Goal: Task Accomplishment & Management: Complete application form

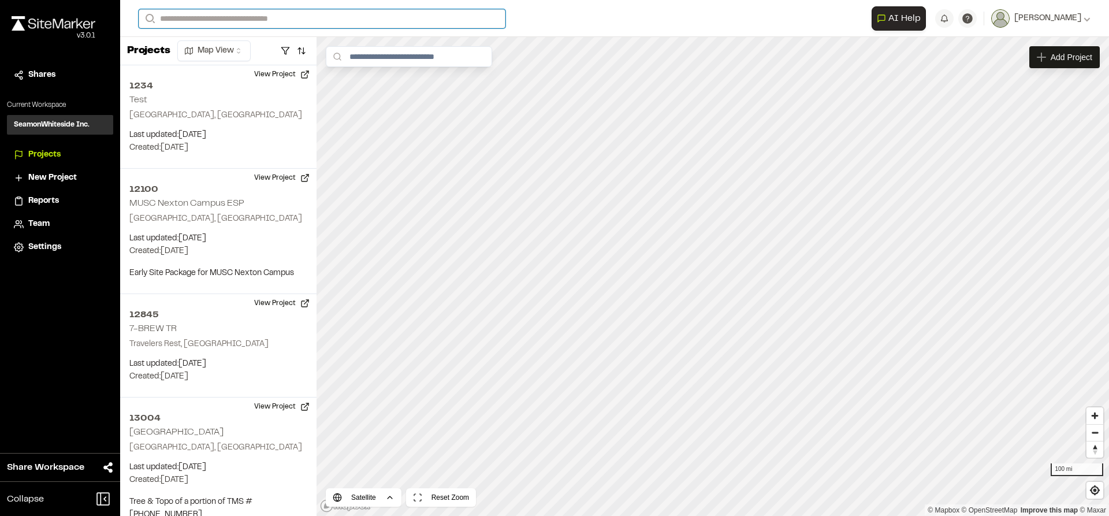
click at [316, 18] on input "Search" at bounding box center [322, 18] width 367 height 19
type input "****"
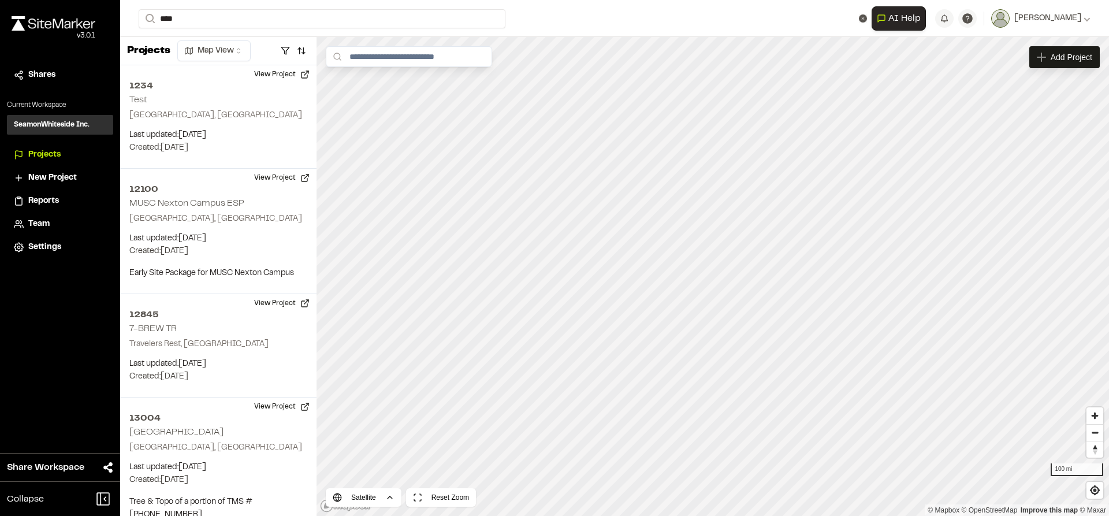
click at [227, 76] on p "12417 Safe Industries" at bounding box center [241, 83] width 191 height 14
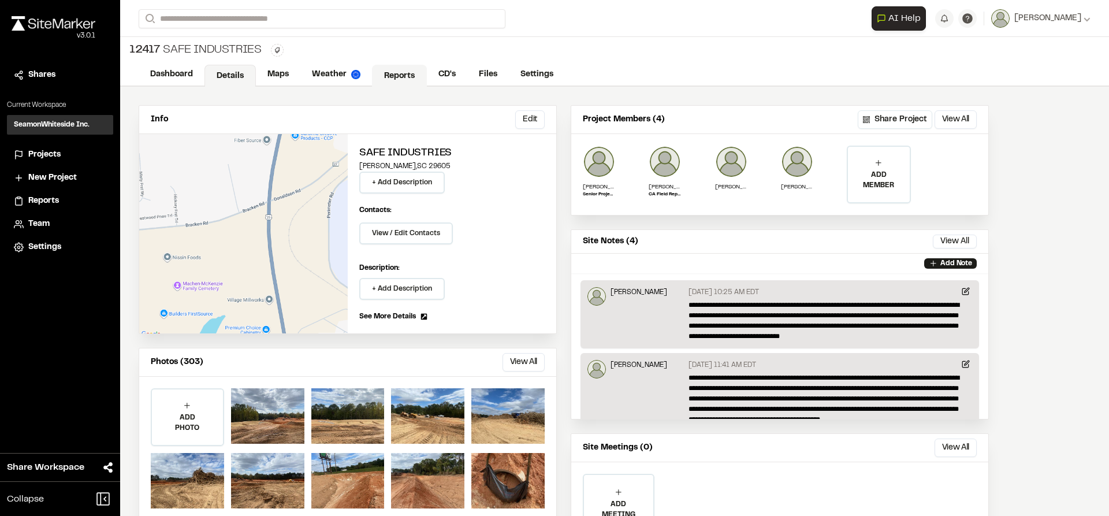
click at [404, 84] on link "Reports" at bounding box center [399, 76] width 55 height 22
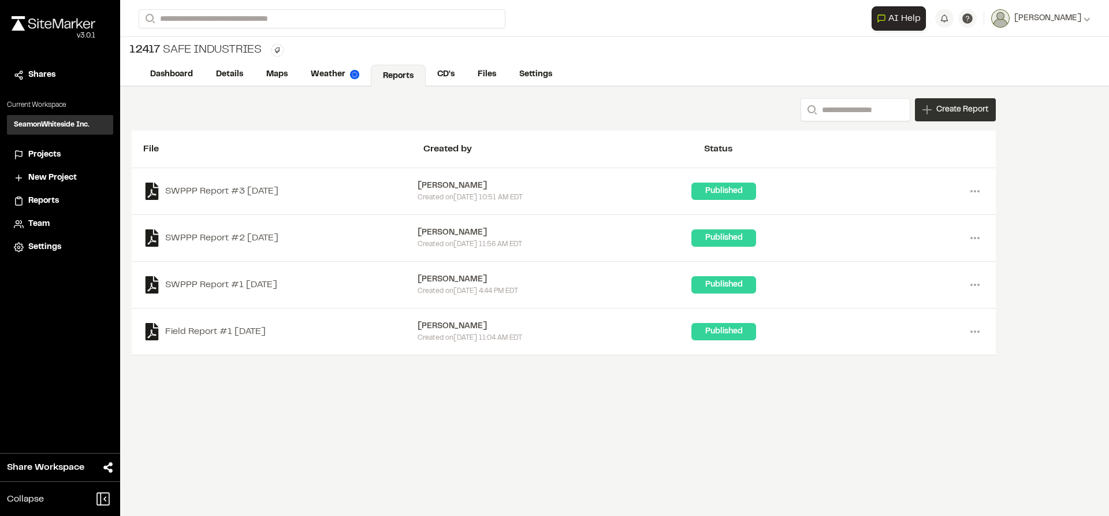
click at [949, 114] on span "Create Report" at bounding box center [962, 109] width 52 height 13
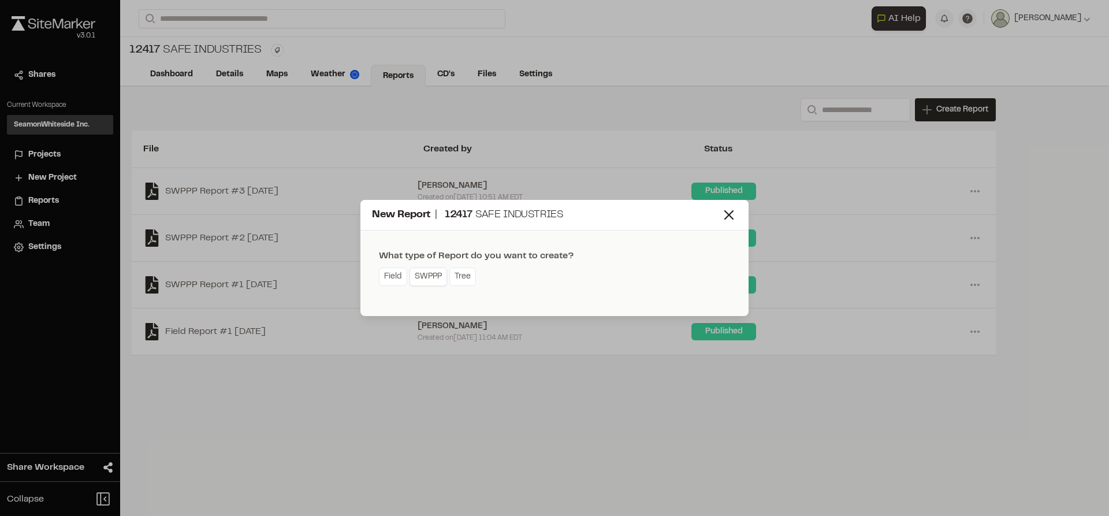
click at [432, 277] on link "SWPPP" at bounding box center [428, 276] width 38 height 18
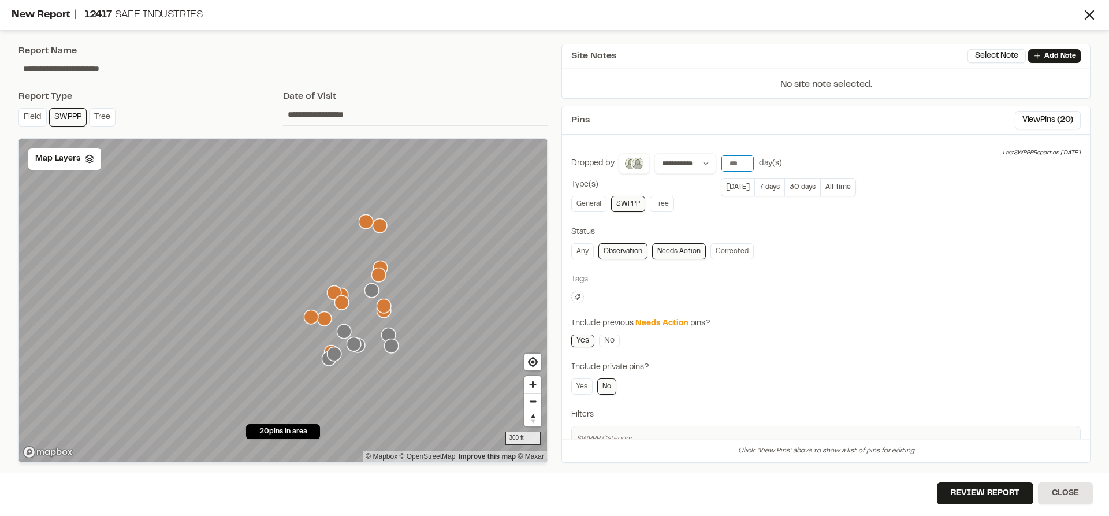
click at [744, 166] on input "**" at bounding box center [737, 163] width 32 height 16
click at [744, 166] on input "*" at bounding box center [737, 163] width 32 height 16
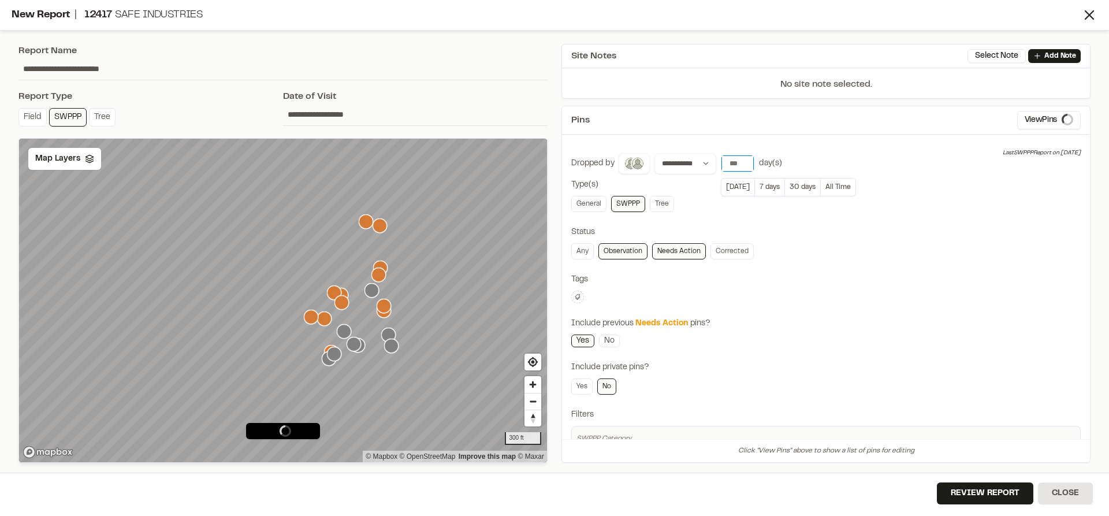
click at [744, 165] on input "*" at bounding box center [737, 163] width 32 height 16
type input "*"
click at [744, 165] on input "*" at bounding box center [737, 163] width 32 height 16
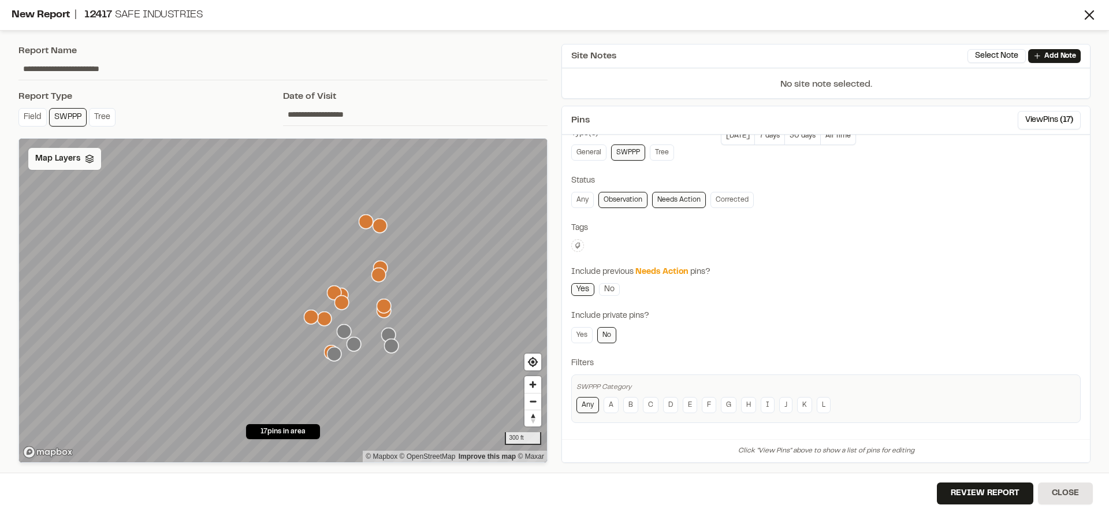
click at [62, 152] on span "Map Layers" at bounding box center [57, 158] width 45 height 13
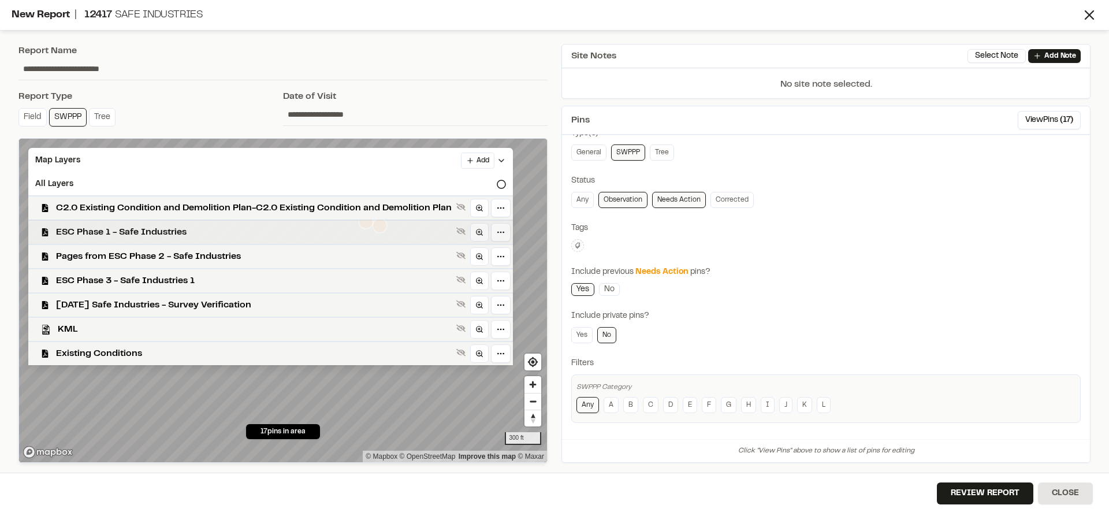
click at [123, 240] on div "ESC Phase 1 - Safe Industries" at bounding box center [266, 231] width 494 height 24
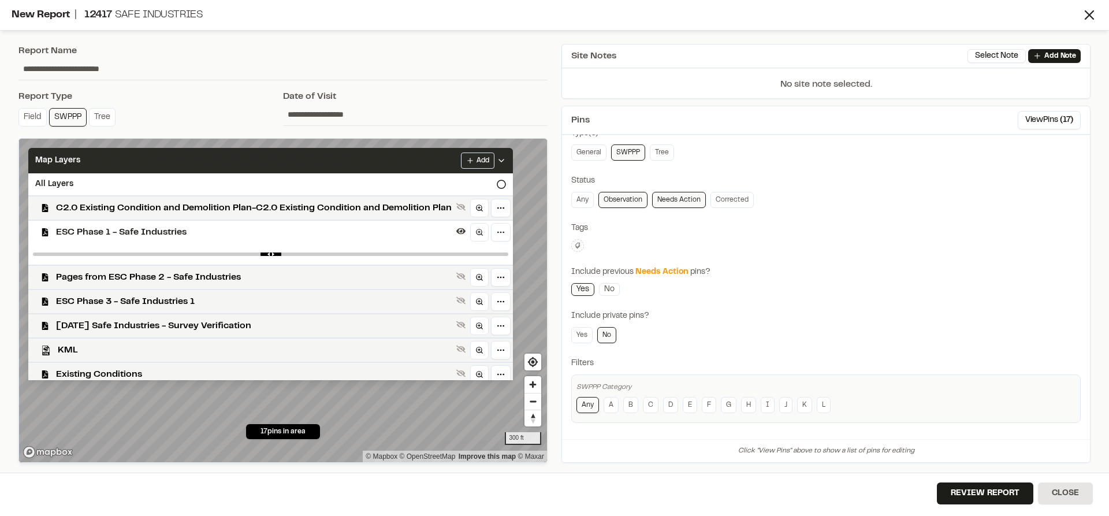
click at [503, 157] on icon at bounding box center [501, 160] width 9 height 9
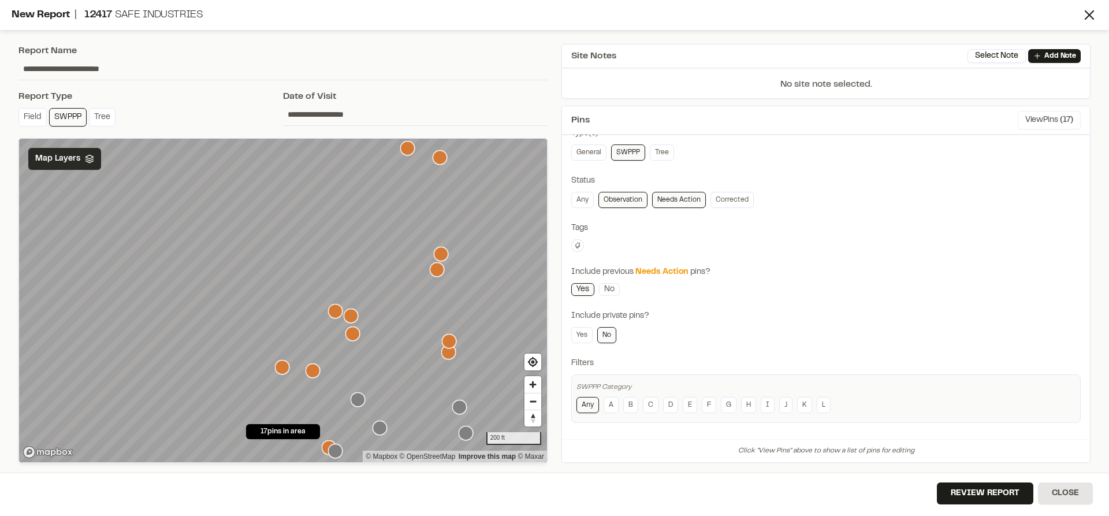
click at [1036, 120] on button "View Pins ( 17 )" at bounding box center [1048, 120] width 63 height 18
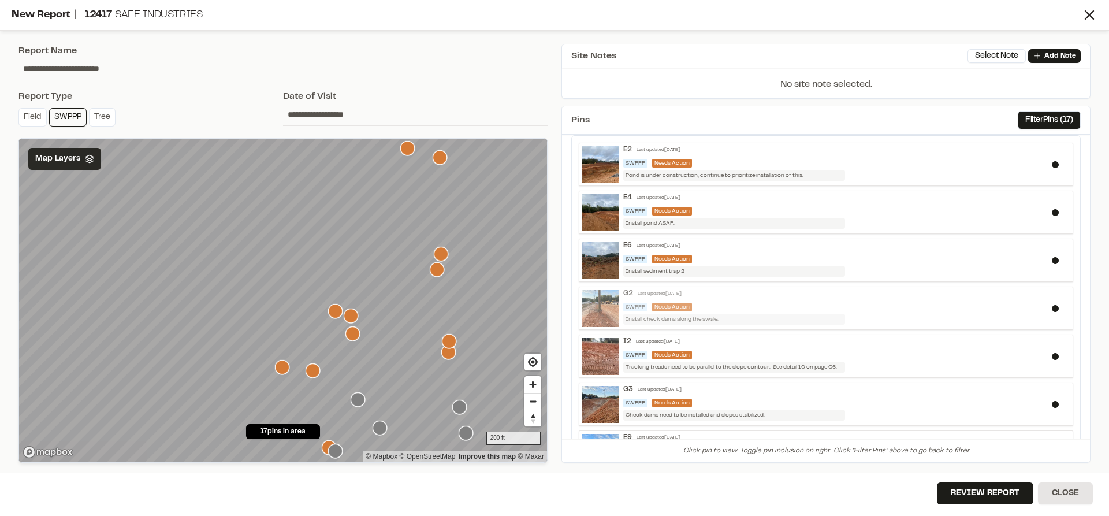
scroll to position [0, 0]
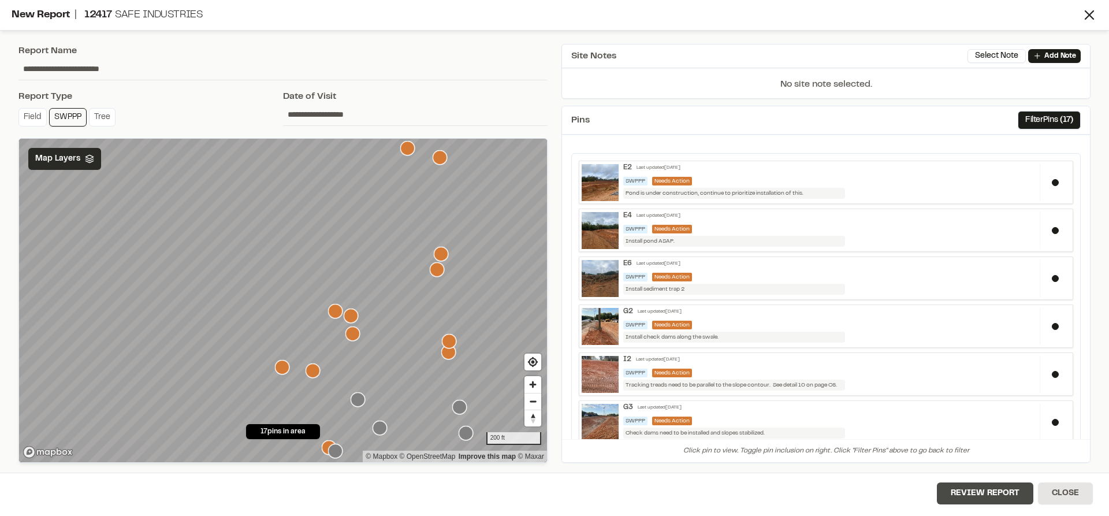
click at [999, 495] on button "Review Report" at bounding box center [985, 493] width 96 height 22
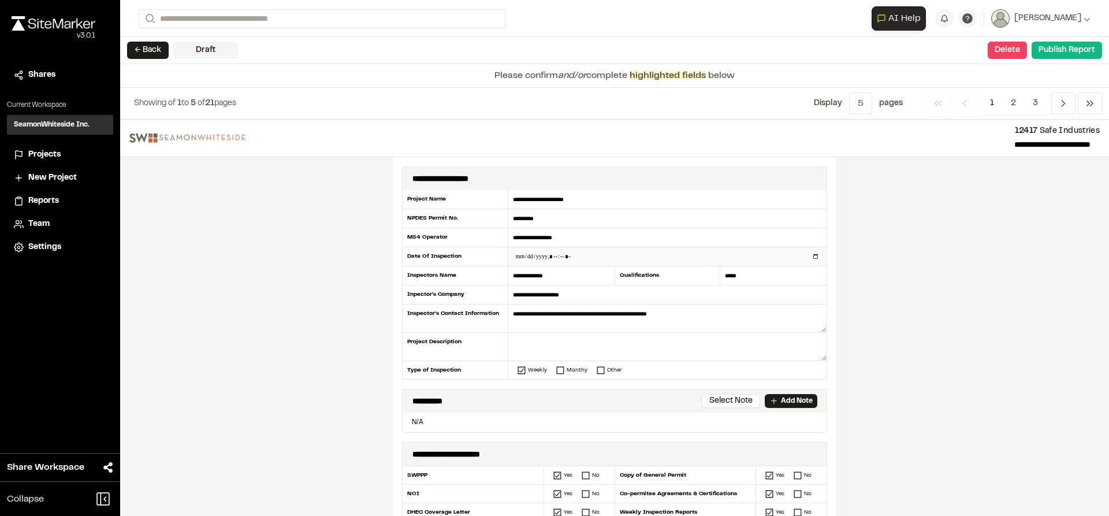
click at [585, 258] on input "datetime-local" at bounding box center [667, 256] width 318 height 18
click at [814, 254] on input "datetime-local" at bounding box center [667, 256] width 318 height 18
click at [887, 286] on div "**********" at bounding box center [614, 318] width 988 height 396
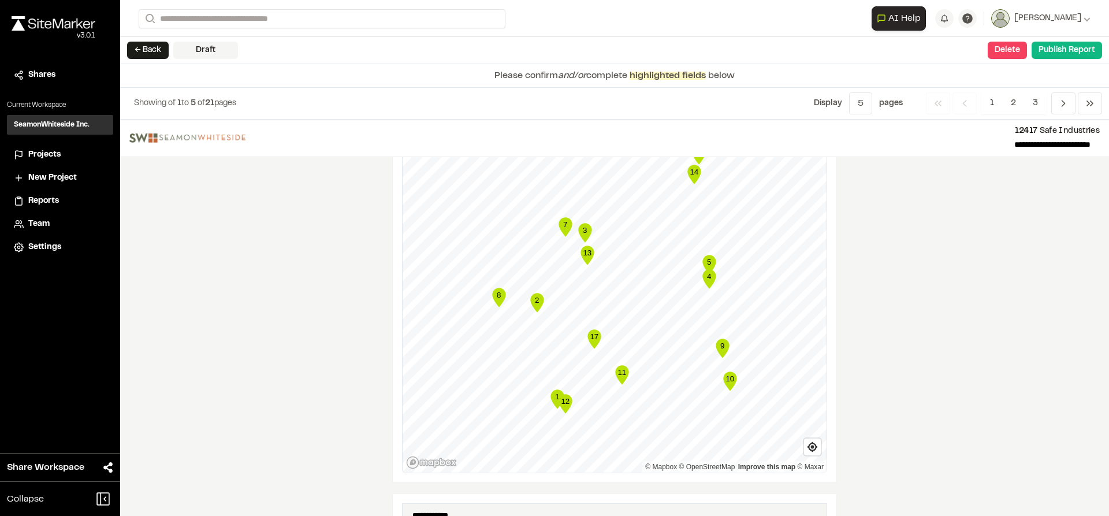
scroll to position [1328, 0]
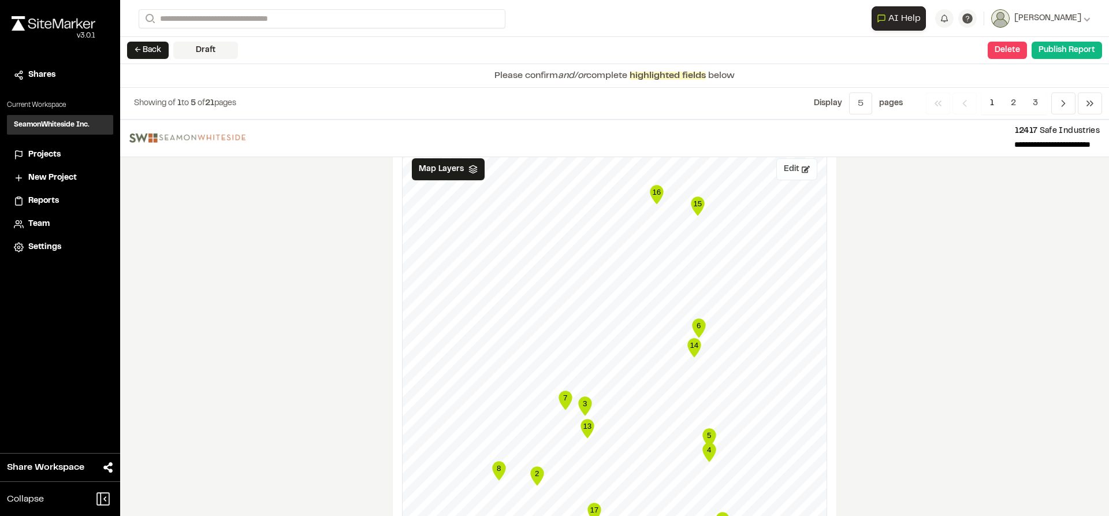
click at [796, 166] on button "Edit" at bounding box center [796, 169] width 41 height 22
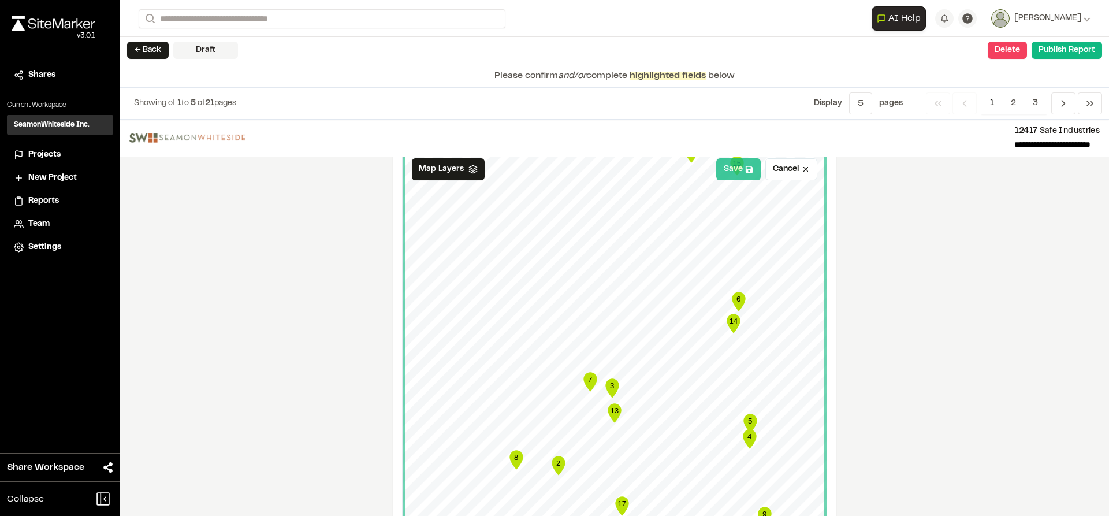
click at [739, 169] on button "Save" at bounding box center [738, 169] width 44 height 22
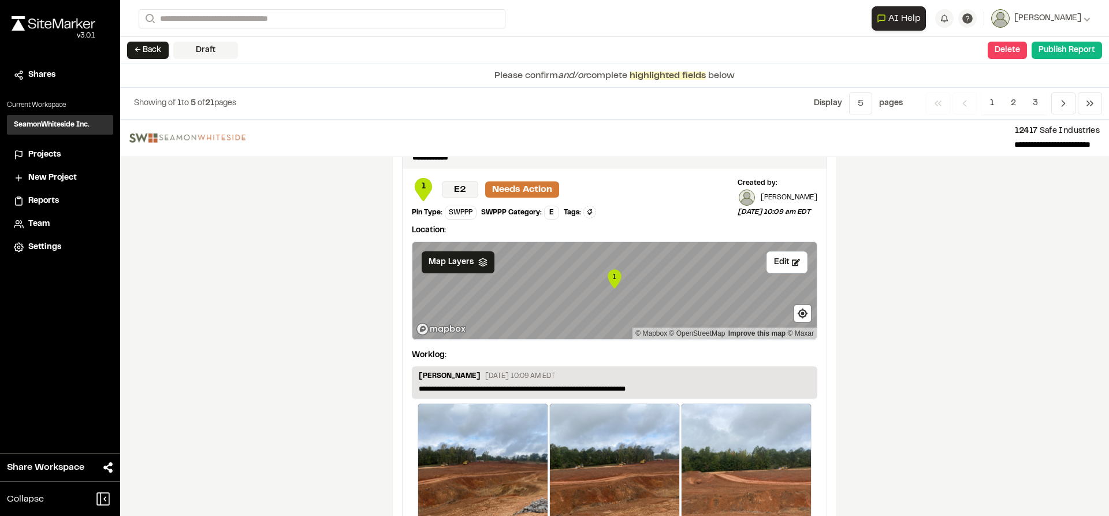
scroll to position [1963, 0]
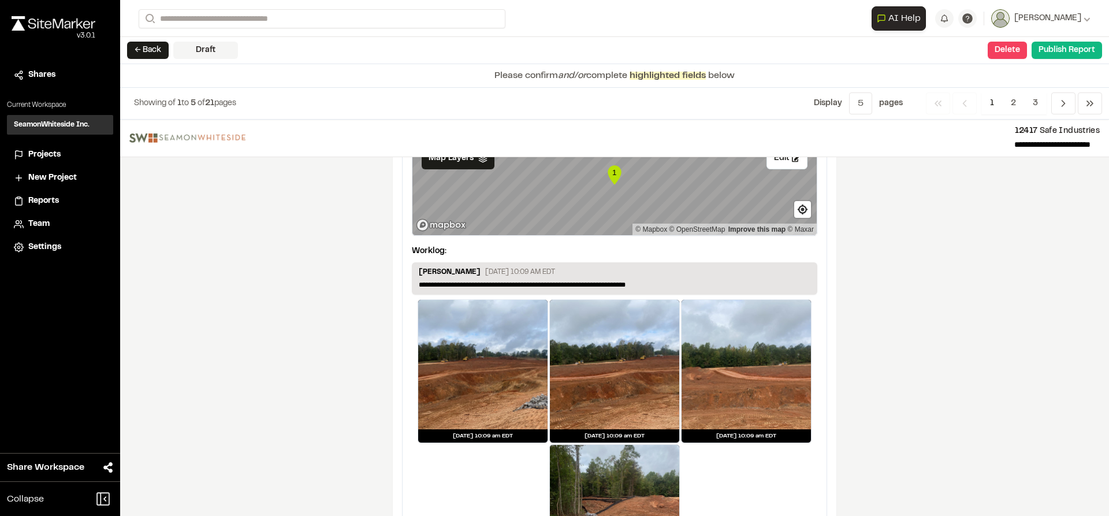
click at [1003, 43] on button "Delete" at bounding box center [1006, 50] width 39 height 17
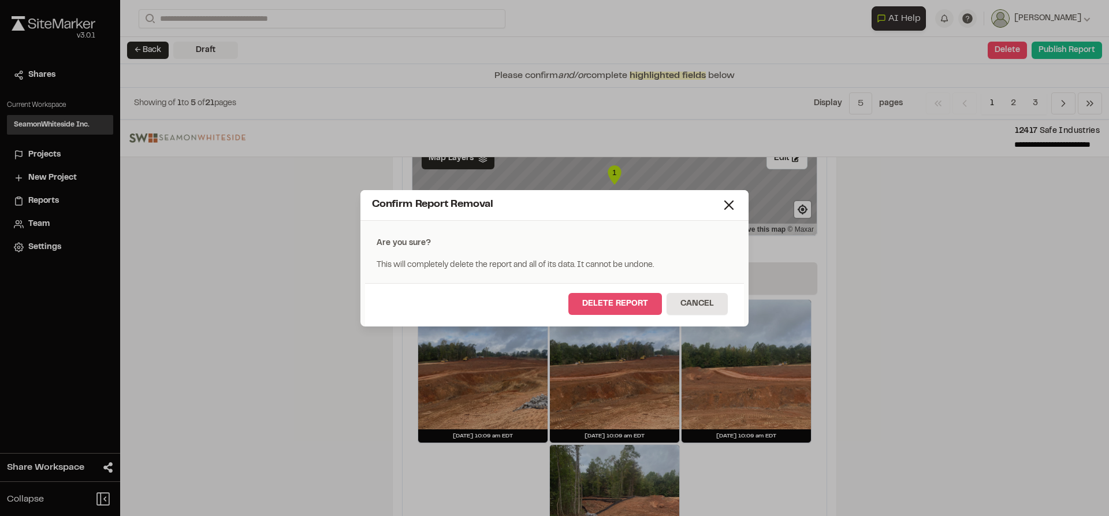
click at [628, 298] on button "Delete Report" at bounding box center [615, 304] width 94 height 22
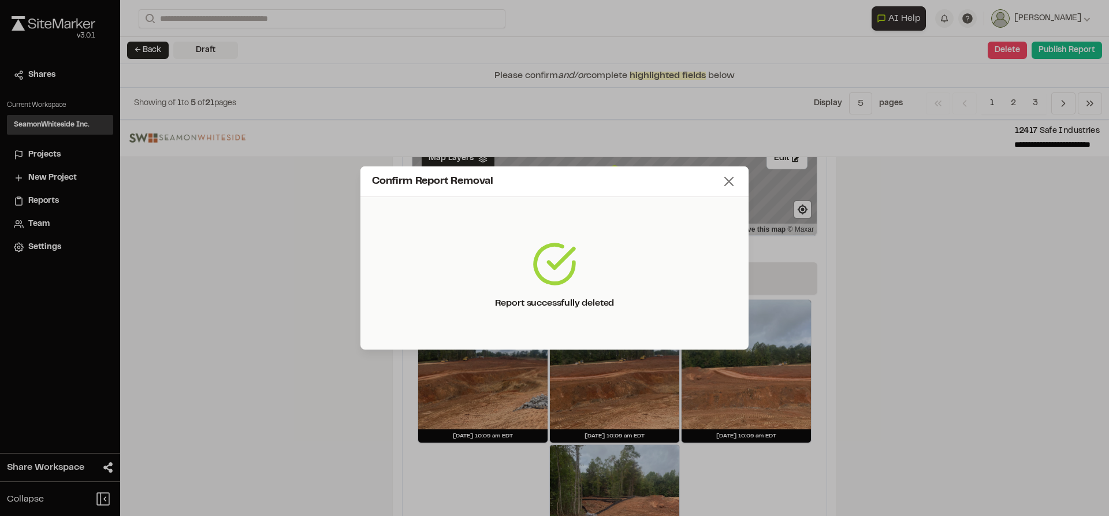
click at [729, 174] on icon at bounding box center [729, 181] width 16 height 16
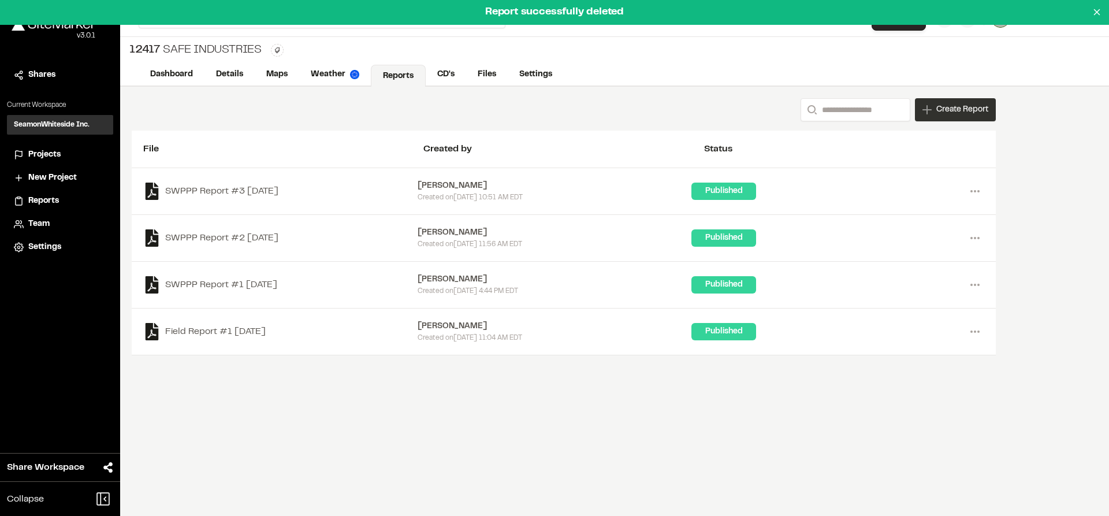
click at [968, 109] on span "Create Report" at bounding box center [962, 109] width 52 height 13
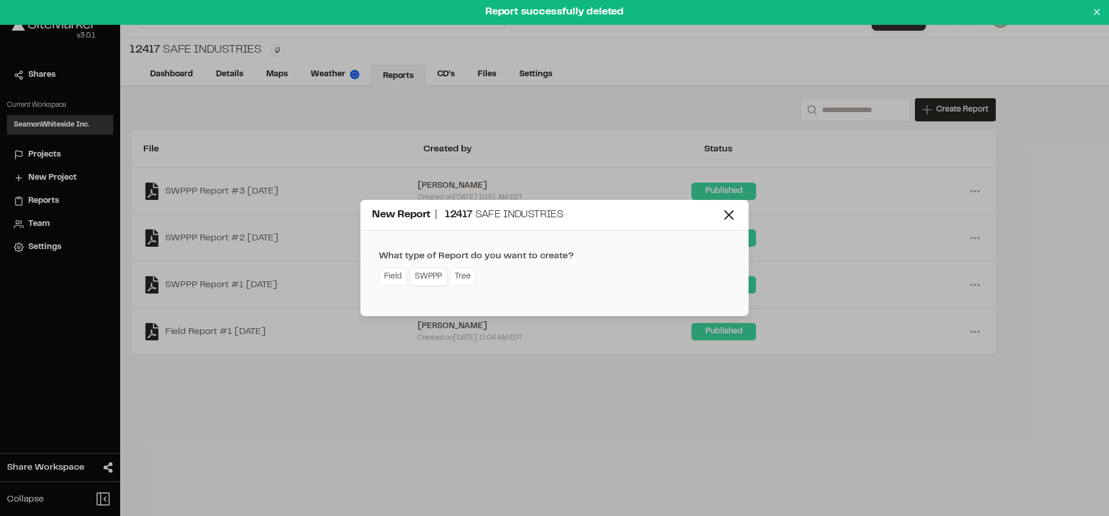
click at [429, 279] on link "SWPPP" at bounding box center [428, 276] width 38 height 18
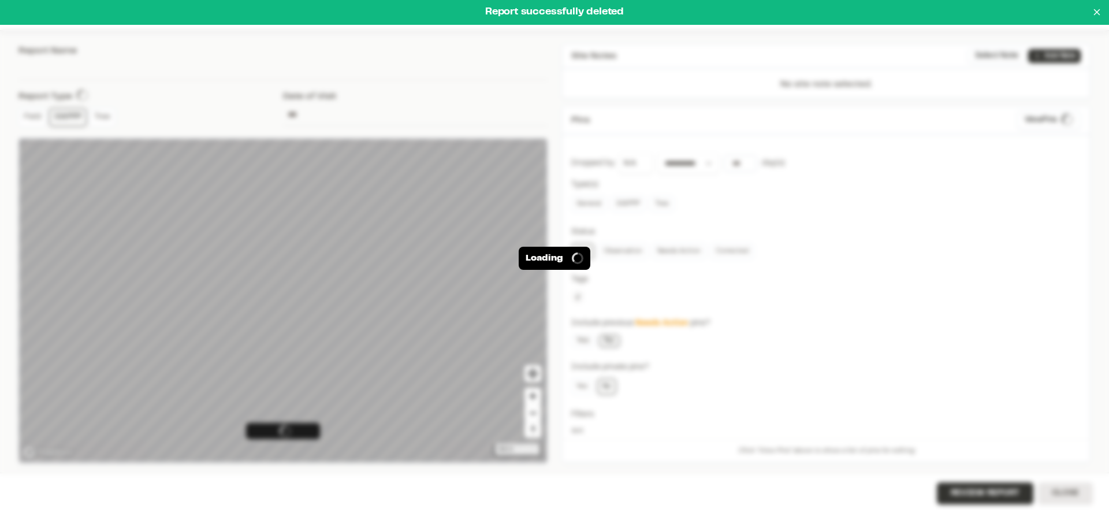
type input "**********"
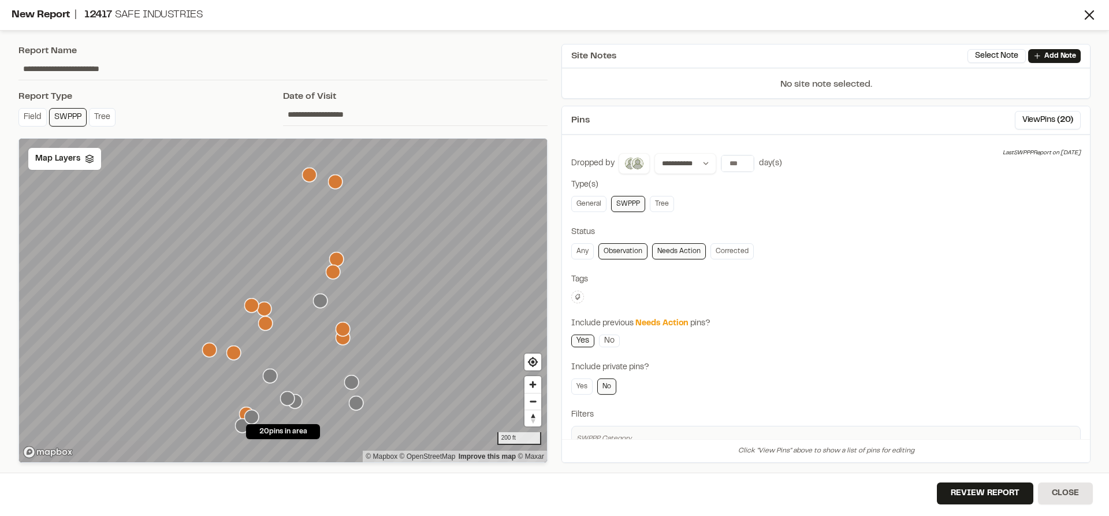
click at [738, 179] on div "Type(s)" at bounding box center [825, 184] width 509 height 13
click at [743, 165] on input "**" at bounding box center [737, 163] width 32 height 16
click at [743, 164] on input "*" at bounding box center [737, 163] width 32 height 16
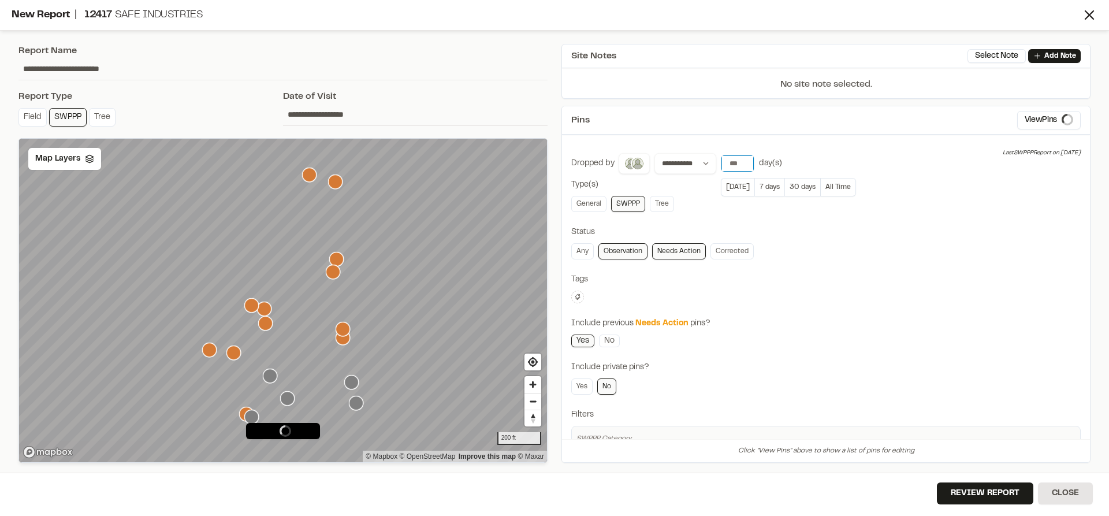
click at [743, 164] on input "*" at bounding box center [737, 163] width 32 height 16
type input "*"
click at [743, 164] on input "*" at bounding box center [737, 163] width 32 height 16
click at [33, 161] on div "Map Layers" at bounding box center [64, 159] width 73 height 22
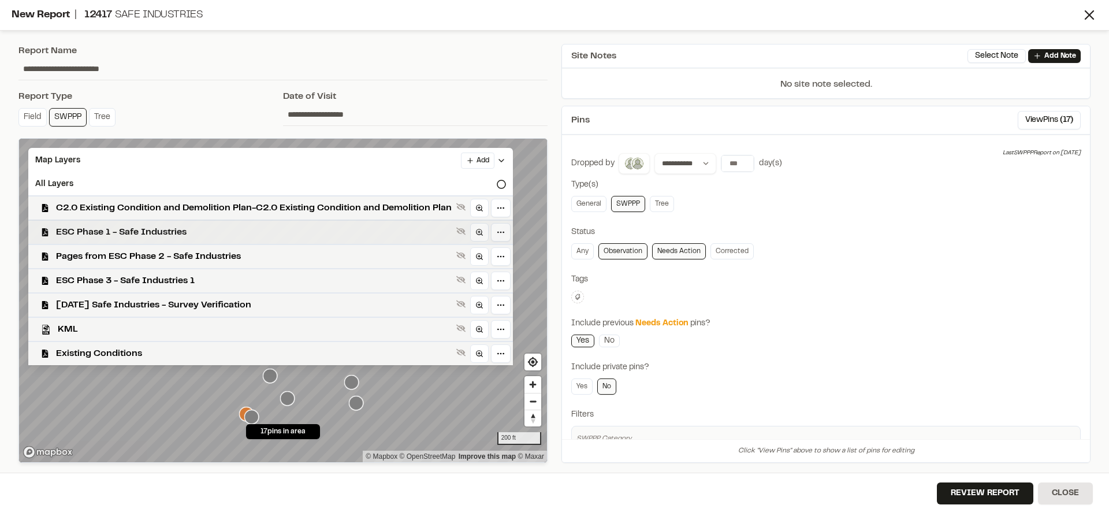
click at [106, 229] on span "ESC Phase 1 - Safe Industries" at bounding box center [254, 232] width 396 height 14
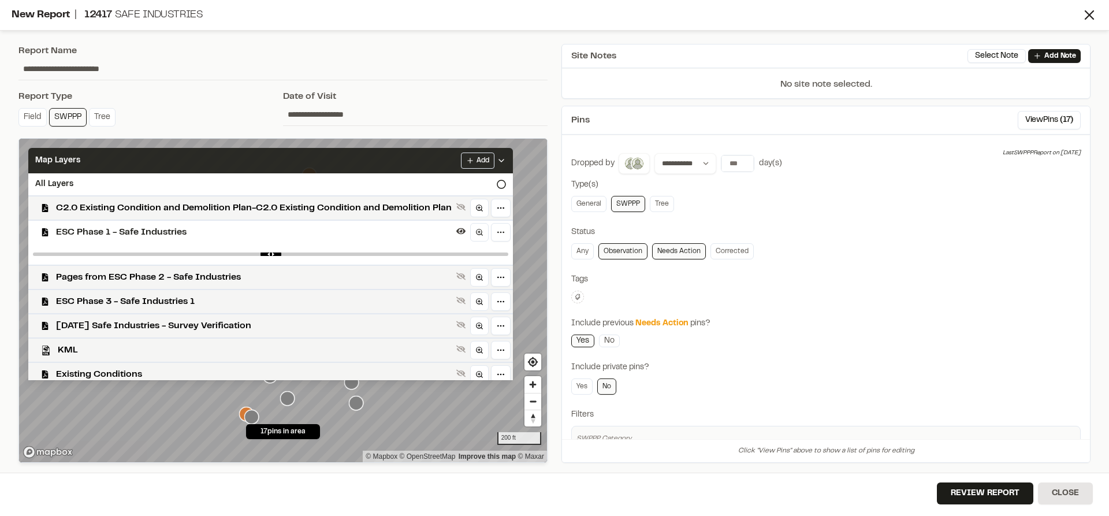
click at [502, 158] on icon at bounding box center [501, 160] width 9 height 9
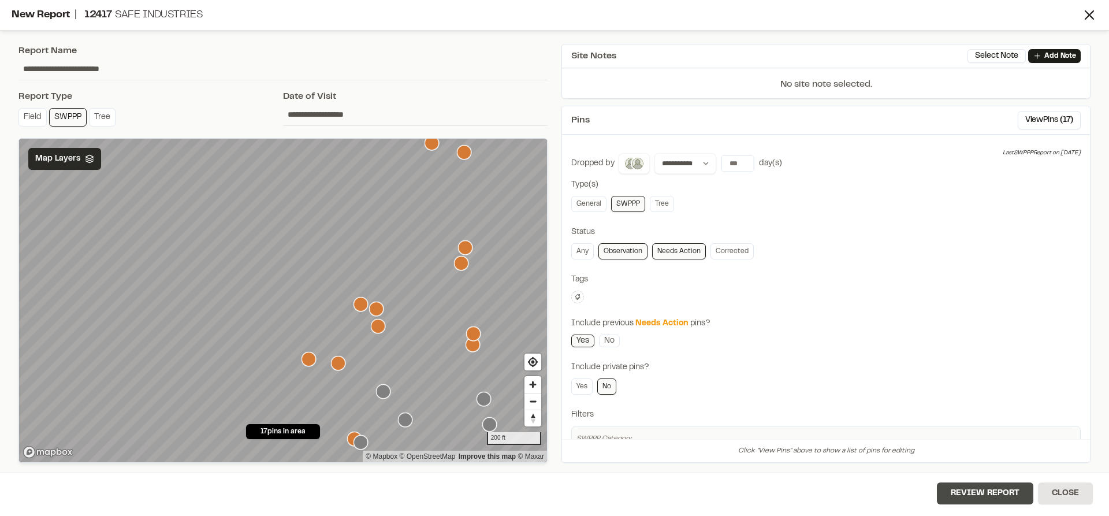
click at [1005, 490] on button "Review Report" at bounding box center [985, 493] width 96 height 22
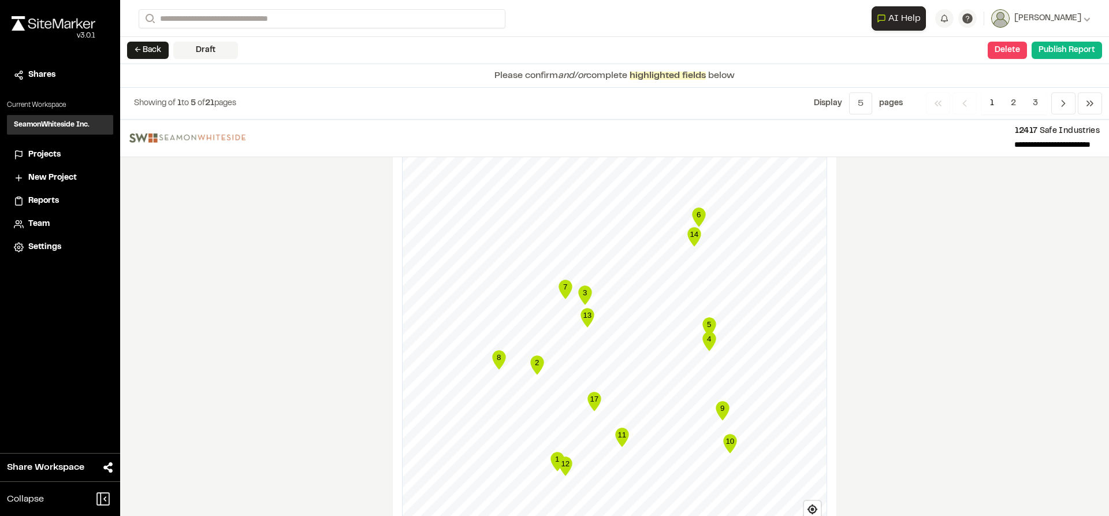
scroll to position [1270, 0]
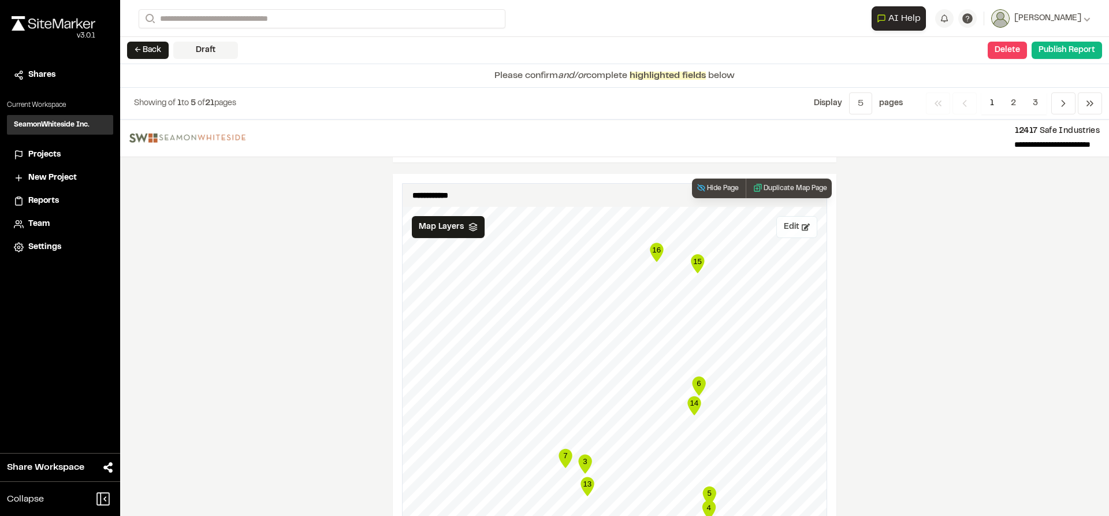
click at [784, 216] on button "Edit" at bounding box center [796, 227] width 41 height 22
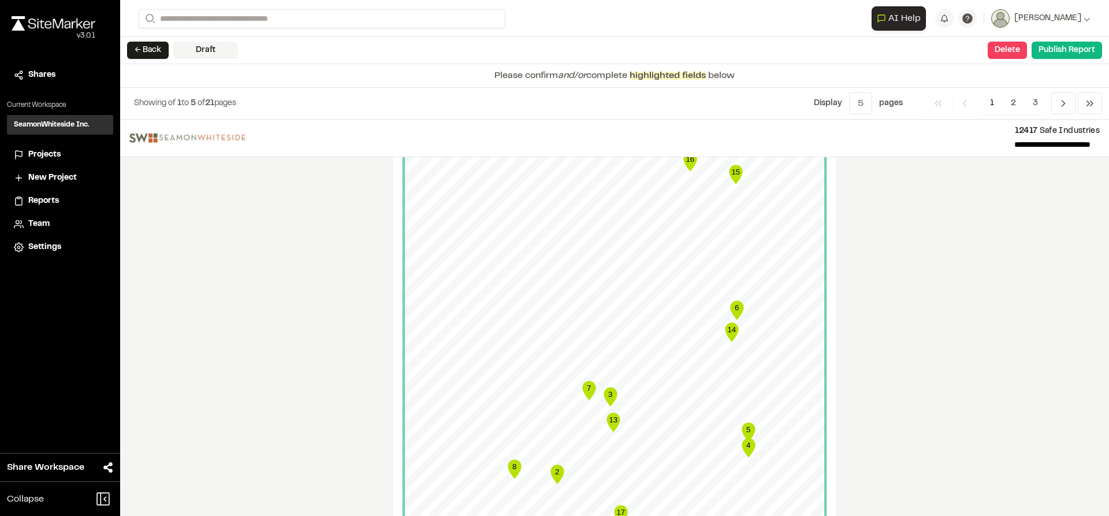
scroll to position [1328, 0]
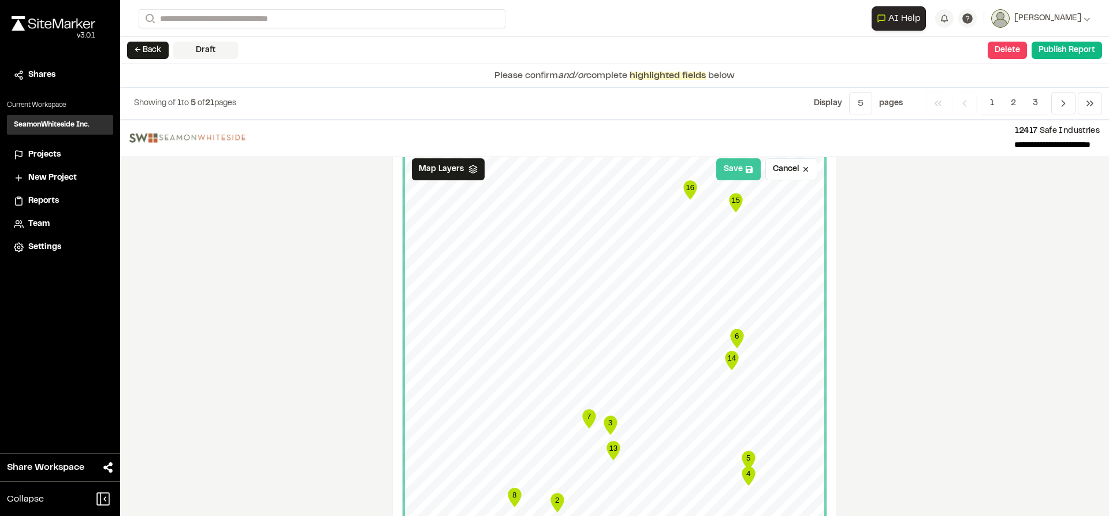
click at [725, 168] on button "Save" at bounding box center [738, 169] width 44 height 22
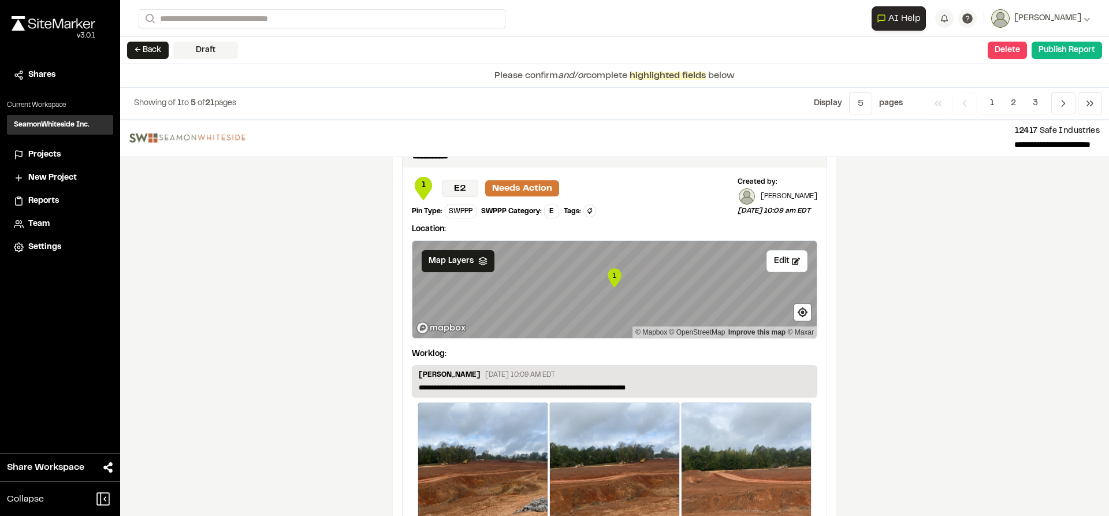
scroll to position [1886, 0]
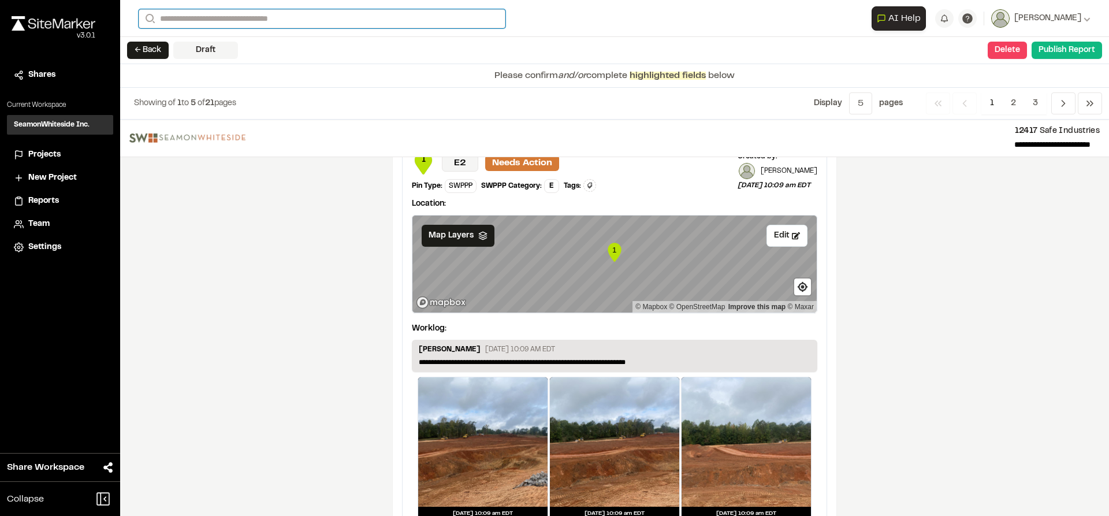
click at [296, 16] on input "Search" at bounding box center [322, 18] width 367 height 19
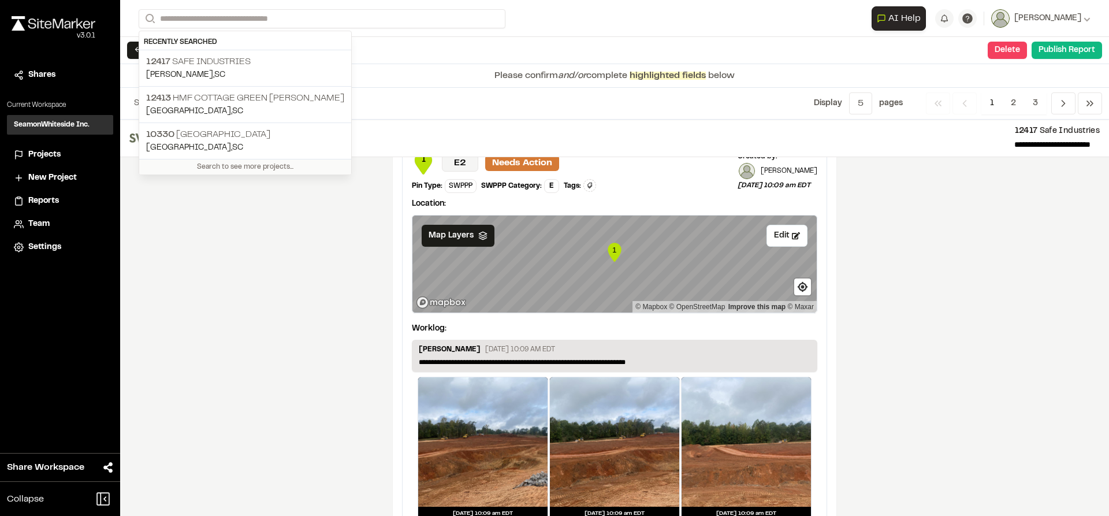
click at [610, 14] on form "Search" at bounding box center [505, 18] width 733 height 19
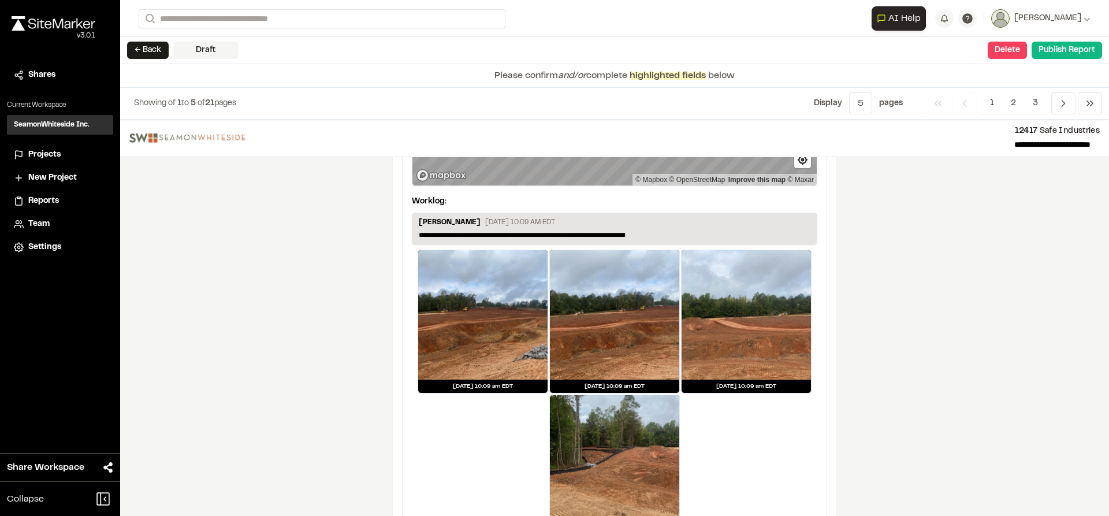
scroll to position [2059, 0]
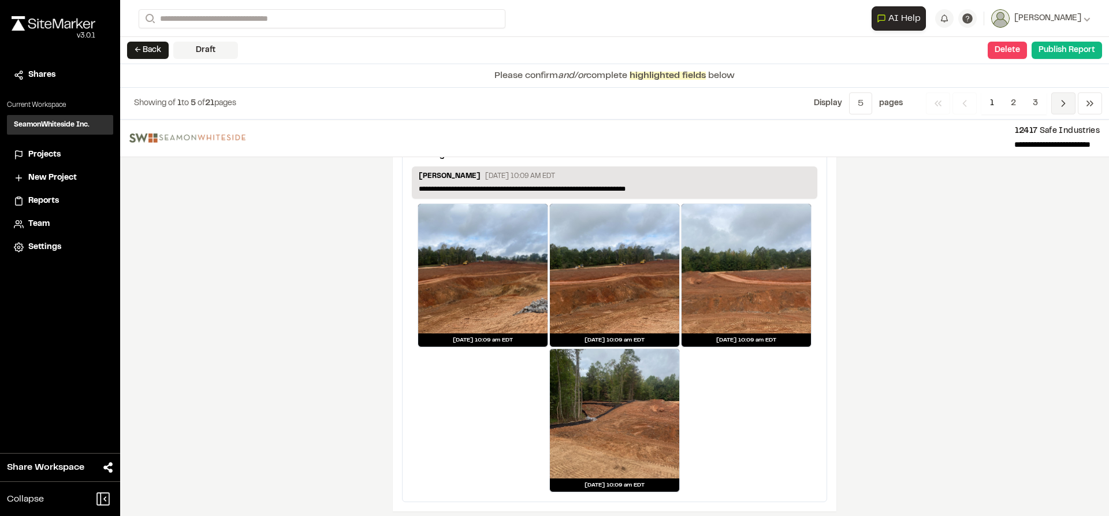
click at [1057, 104] on span "Previous" at bounding box center [1063, 103] width 24 height 22
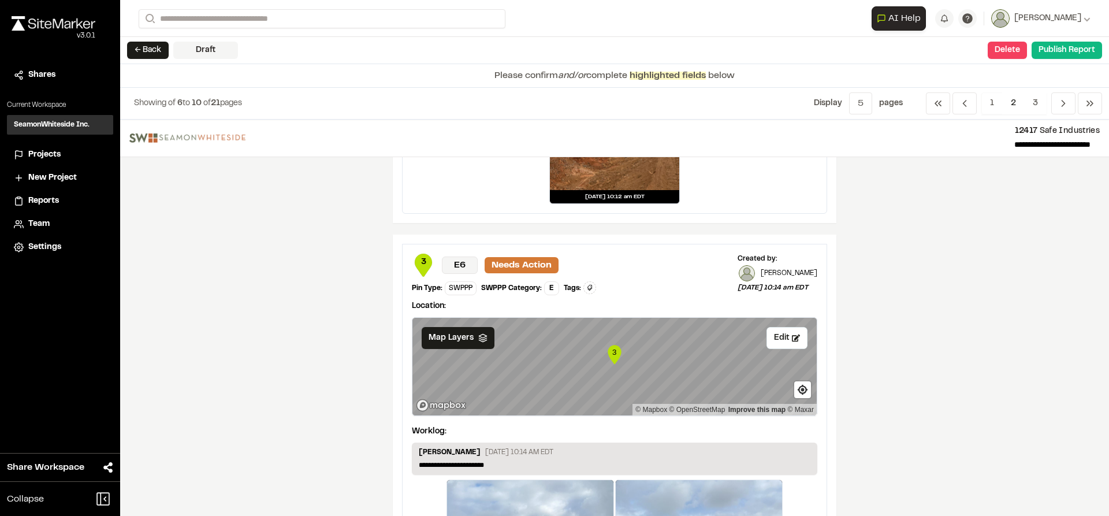
scroll to position [520, 0]
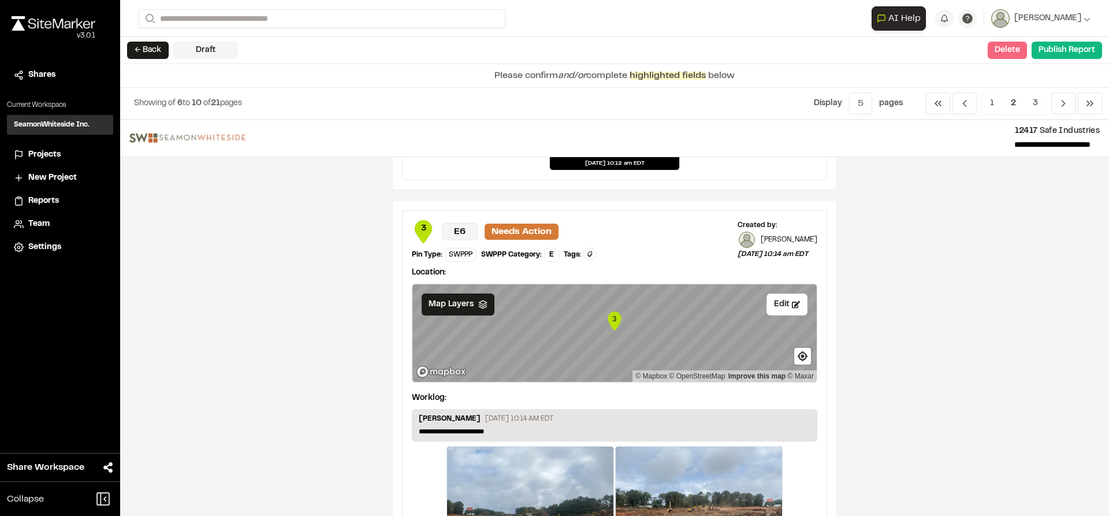
click at [1009, 50] on button "Delete" at bounding box center [1006, 50] width 39 height 17
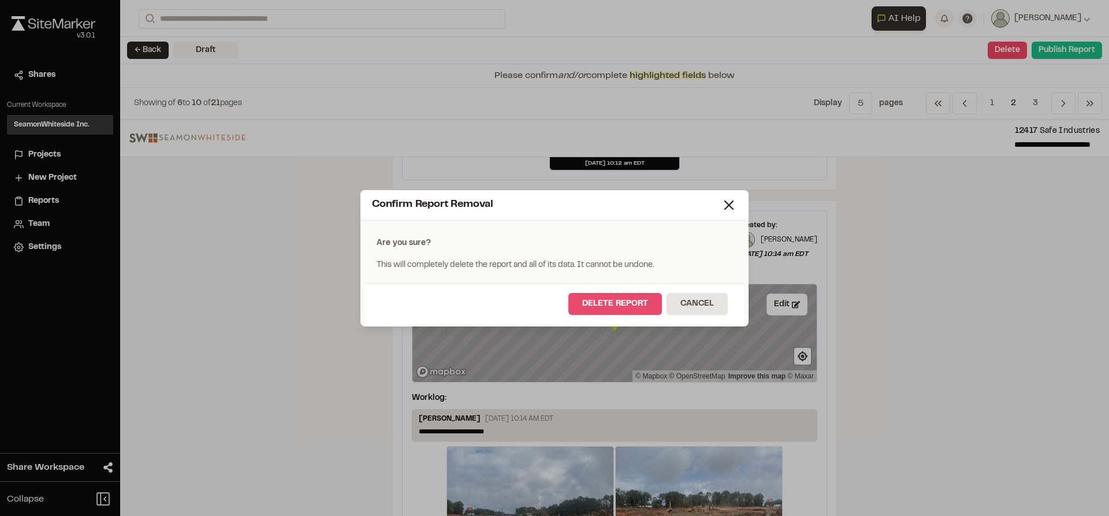
click at [627, 301] on button "Delete Report" at bounding box center [615, 304] width 94 height 22
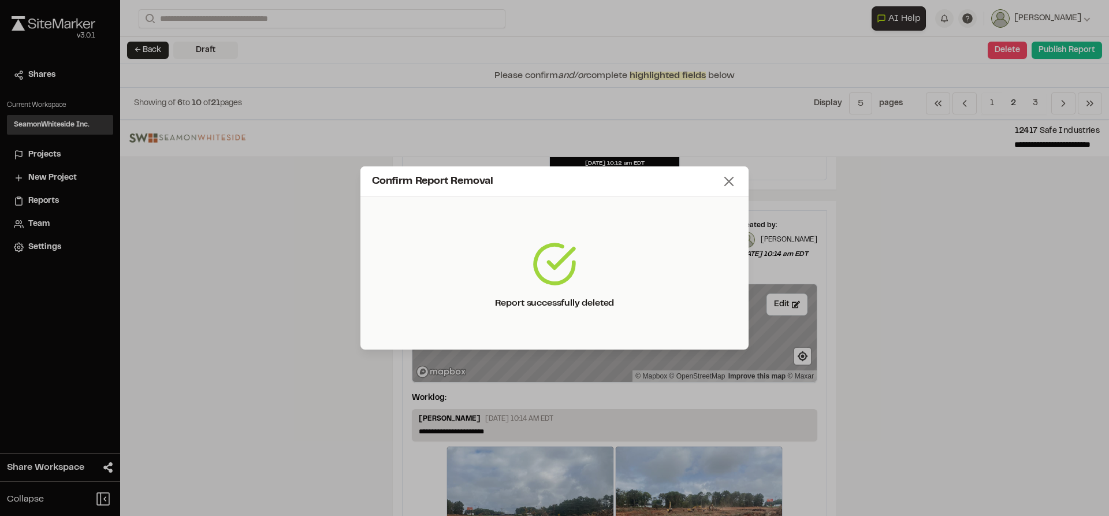
click at [733, 183] on icon at bounding box center [729, 181] width 16 height 16
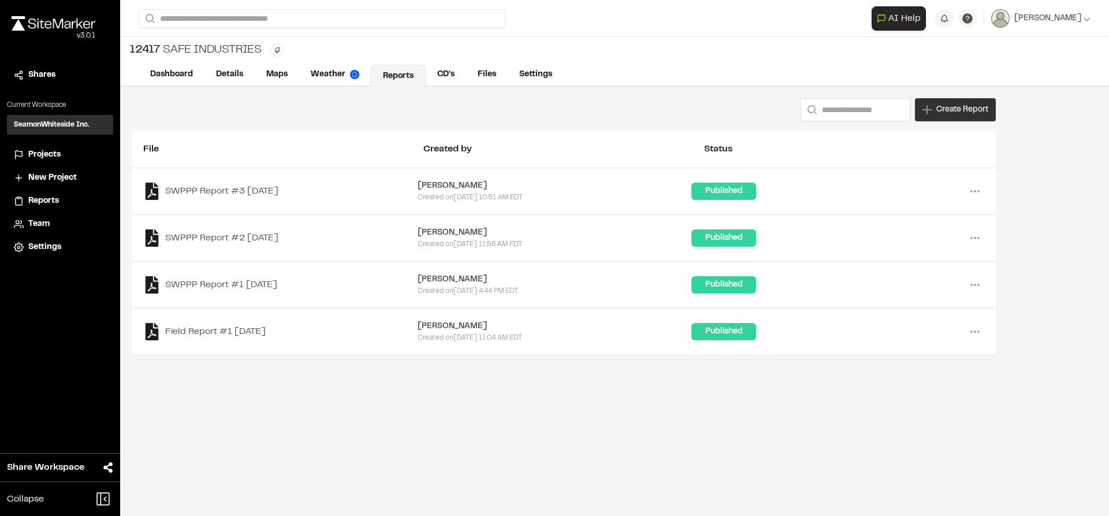
click at [949, 113] on span "Create Report" at bounding box center [962, 109] width 52 height 13
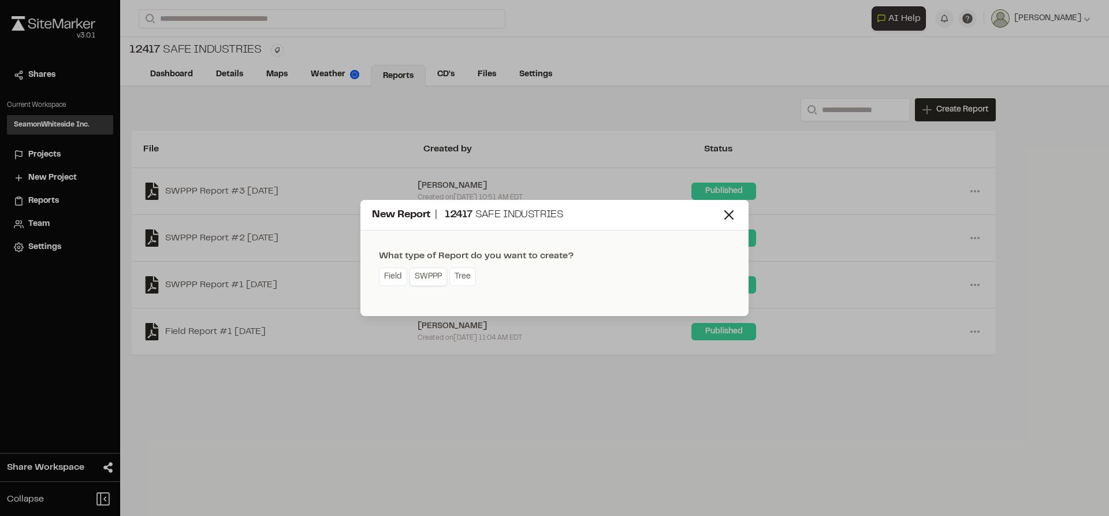
click at [438, 282] on link "SWPPP" at bounding box center [428, 276] width 38 height 18
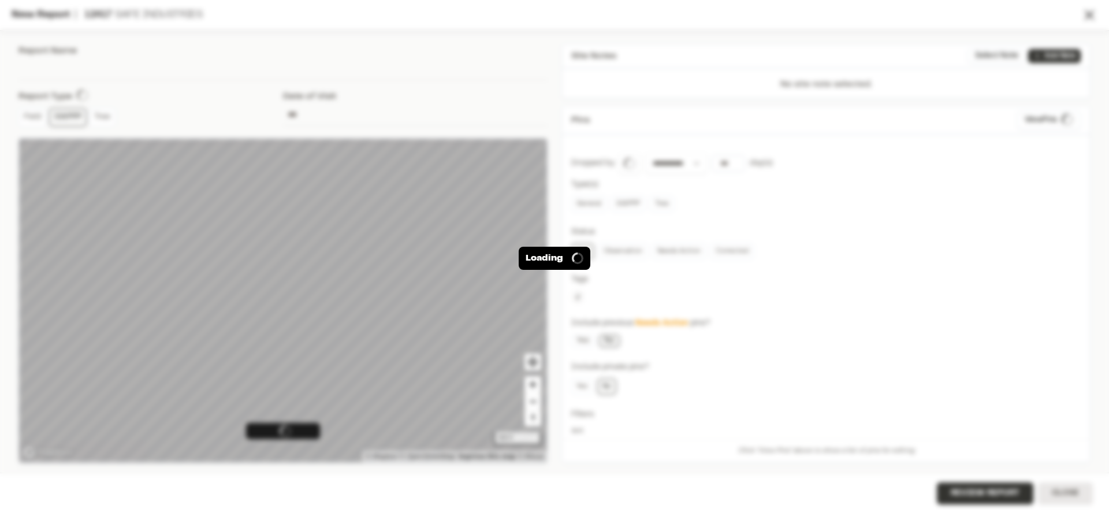
type input "**********"
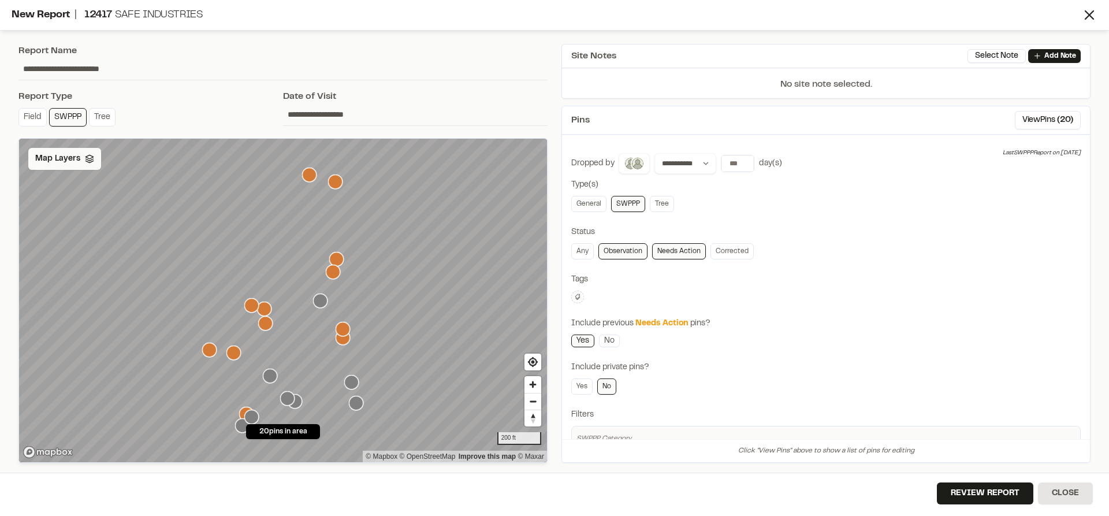
click at [50, 158] on span "Map Layers" at bounding box center [57, 158] width 45 height 13
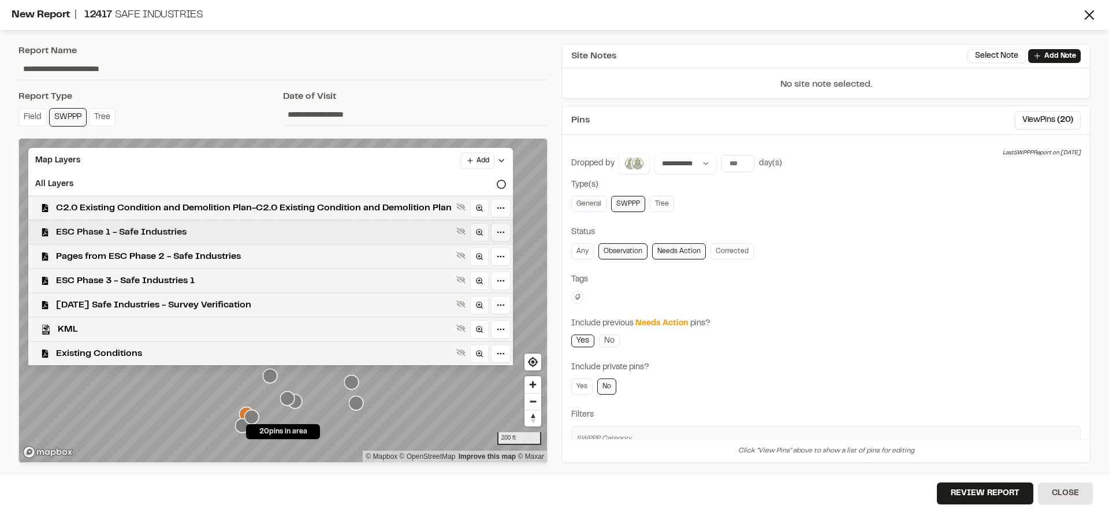
click at [103, 227] on span "ESC Phase 1 - Safe Industries" at bounding box center [254, 232] width 396 height 14
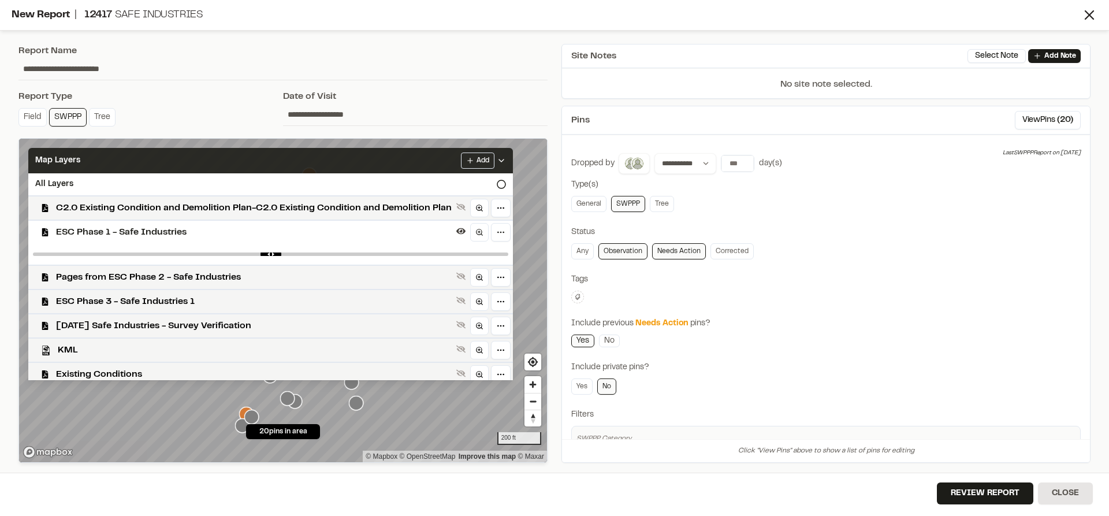
click at [506, 158] on icon at bounding box center [501, 160] width 9 height 9
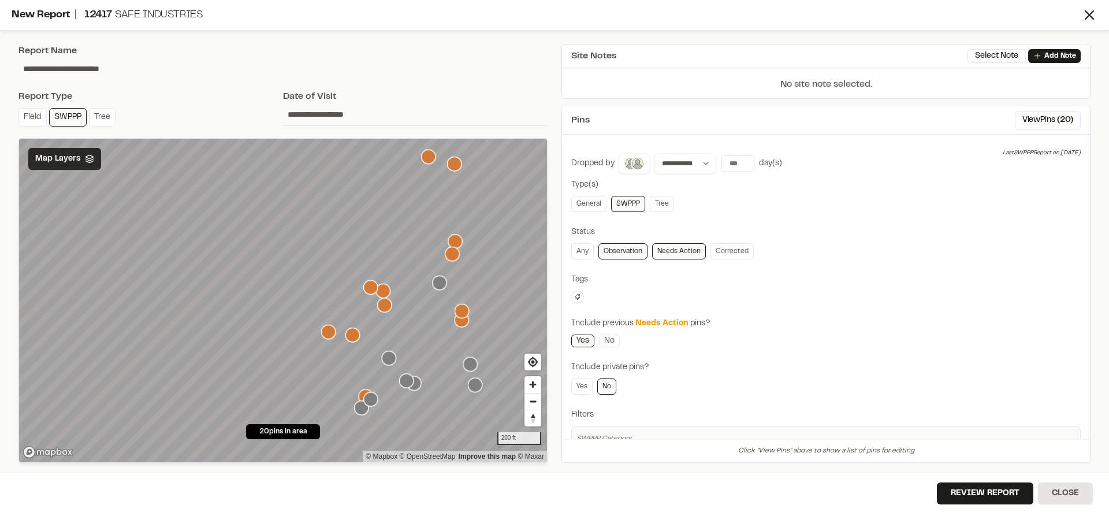
click at [565, 300] on div "**********" at bounding box center [554, 258] width 1109 height 516
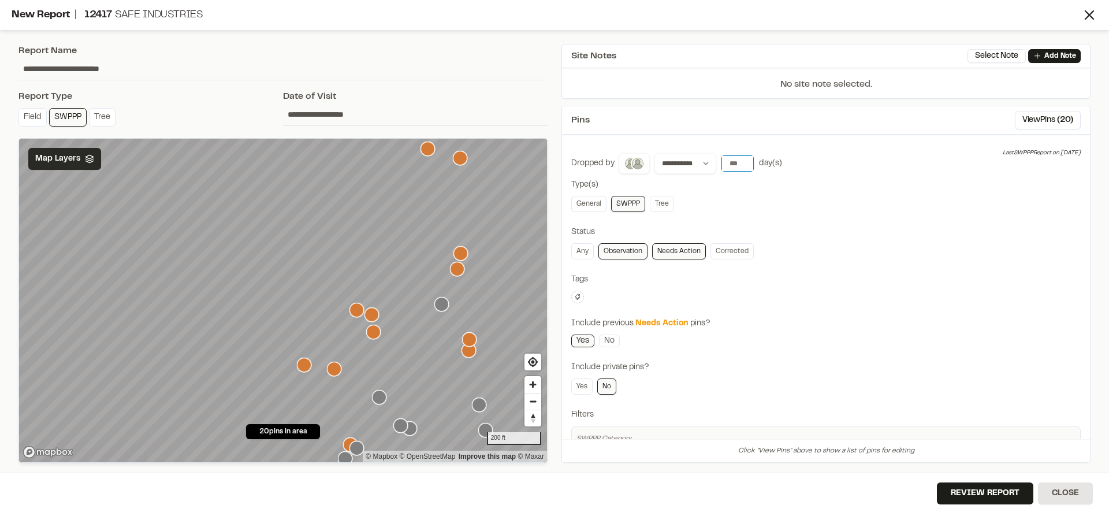
click at [732, 163] on input "number" at bounding box center [737, 163] width 32 height 16
type input "*"
click at [1060, 114] on span "( 17 )" at bounding box center [1066, 120] width 13 height 13
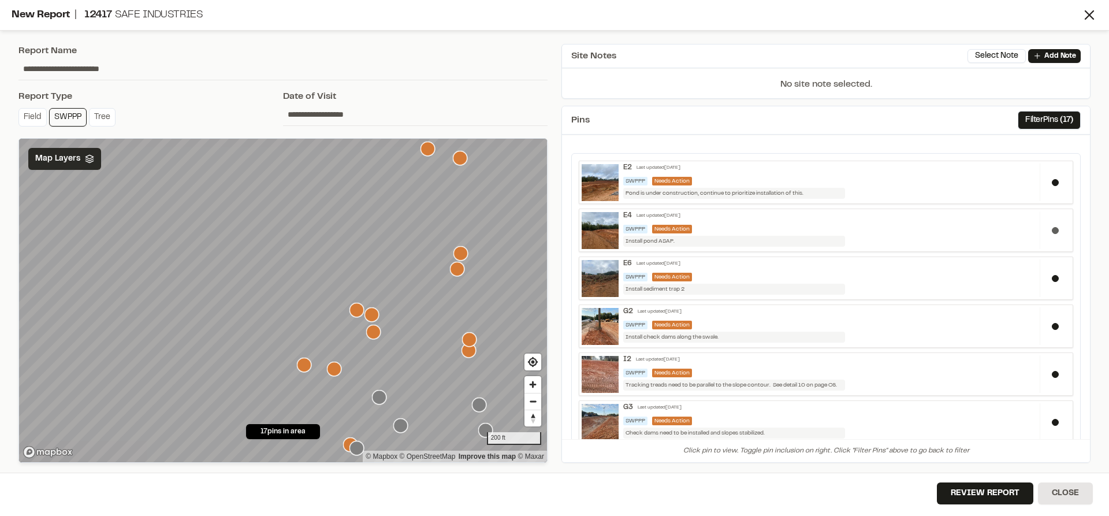
click at [1051, 229] on button at bounding box center [1054, 230] width 7 height 7
click at [1051, 277] on button at bounding box center [1054, 278] width 7 height 7
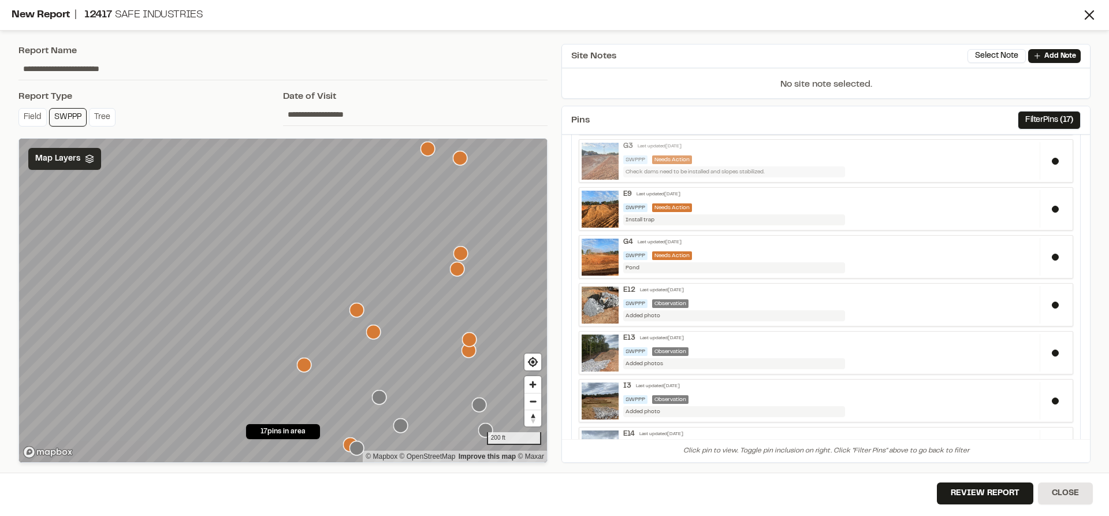
scroll to position [289, 0]
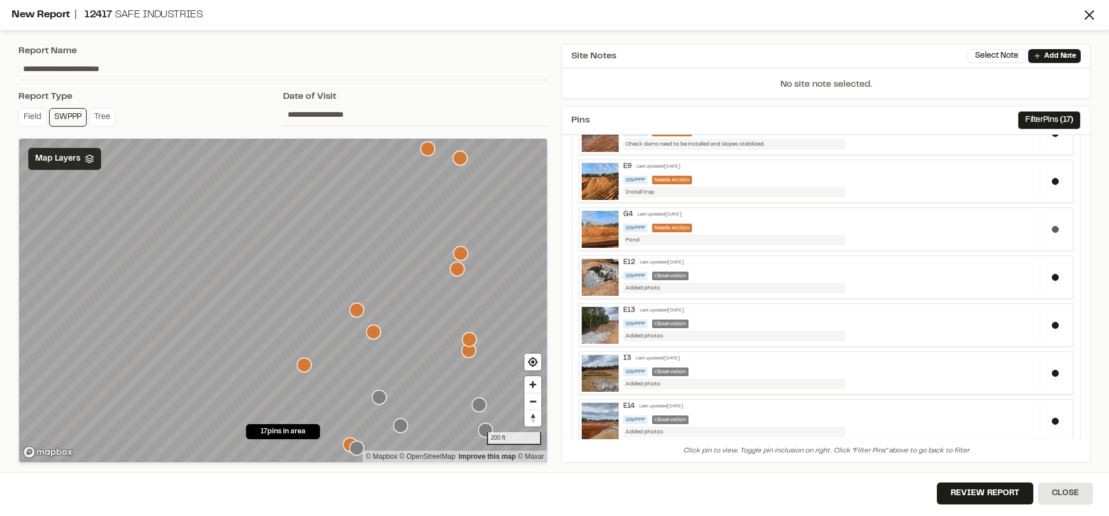
click at [1051, 226] on button at bounding box center [1054, 229] width 7 height 7
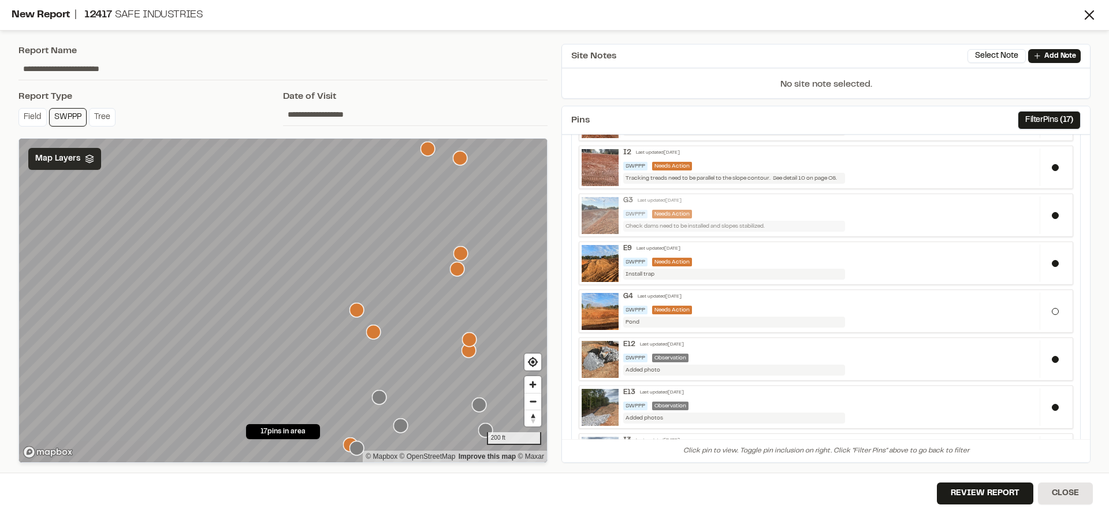
scroll to position [58, 0]
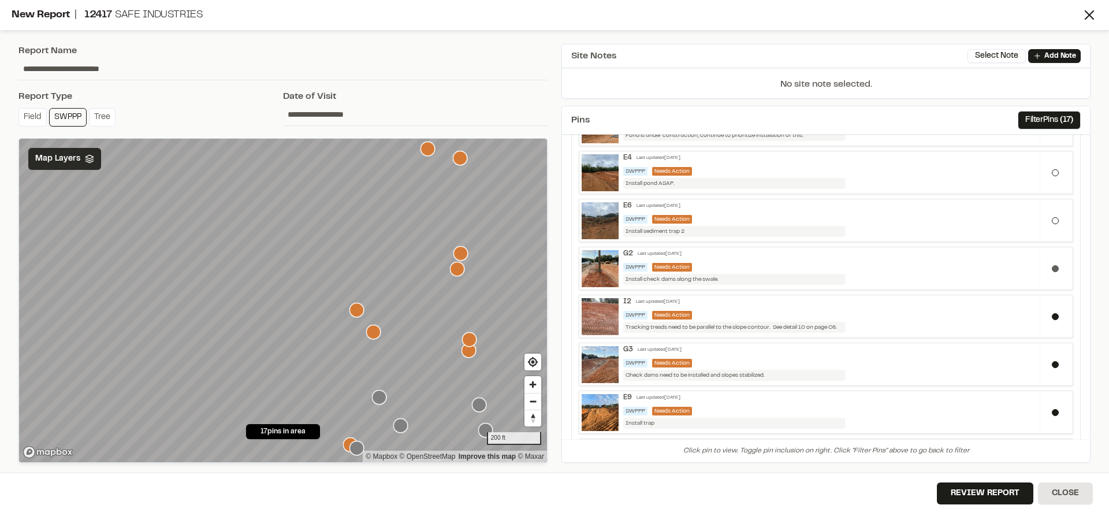
click at [1051, 266] on button at bounding box center [1054, 268] width 7 height 7
click at [1047, 311] on div at bounding box center [1054, 316] width 31 height 38
click at [1051, 362] on button at bounding box center [1054, 364] width 7 height 7
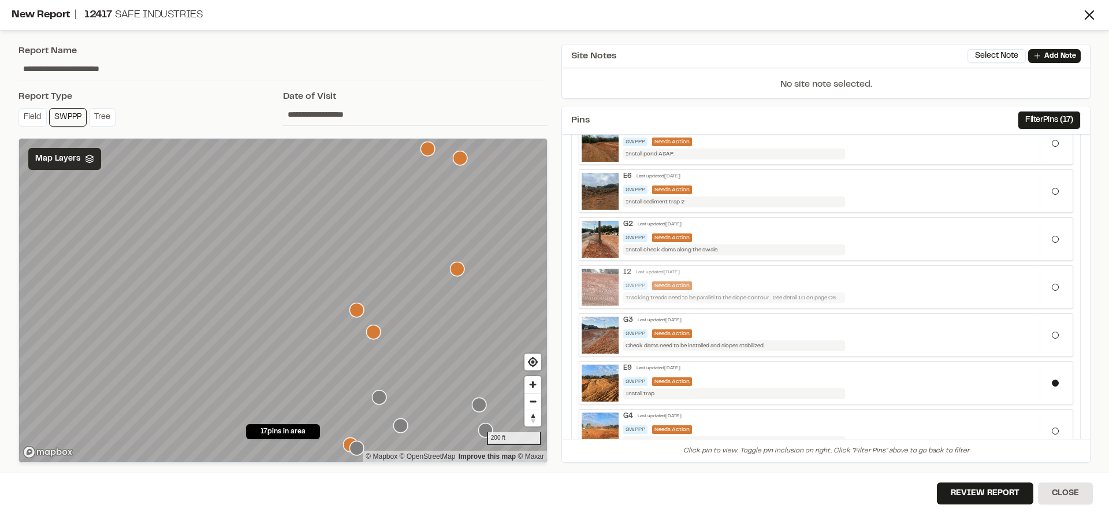
scroll to position [115, 0]
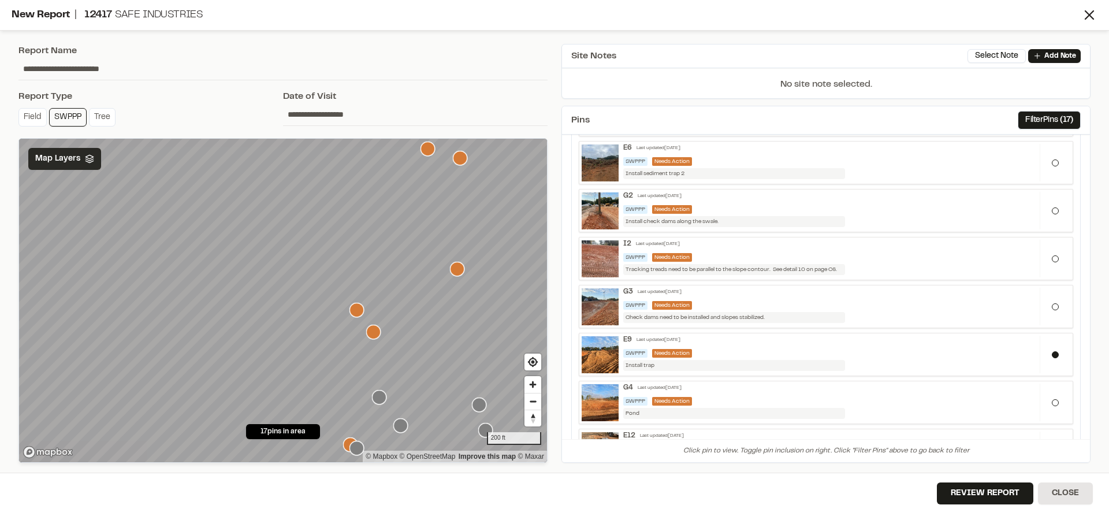
click at [704, 335] on div "E9 Last updated [DATE] SWPPP Needs Action Install trap x" at bounding box center [826, 354] width 494 height 43
click at [680, 341] on div "Last updated [DATE]" at bounding box center [658, 340] width 44 height 7
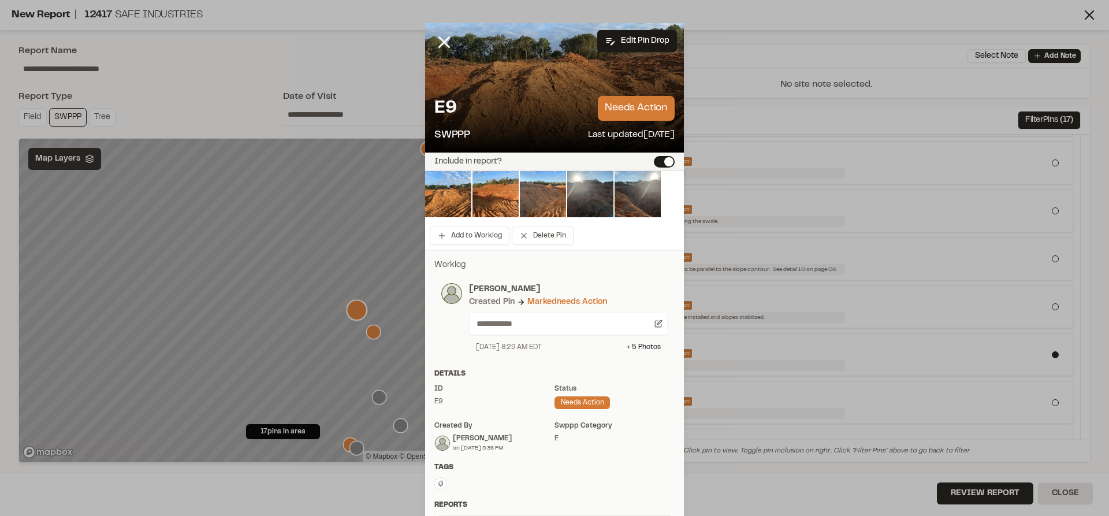
click at [442, 46] on icon at bounding box center [444, 42] width 20 height 20
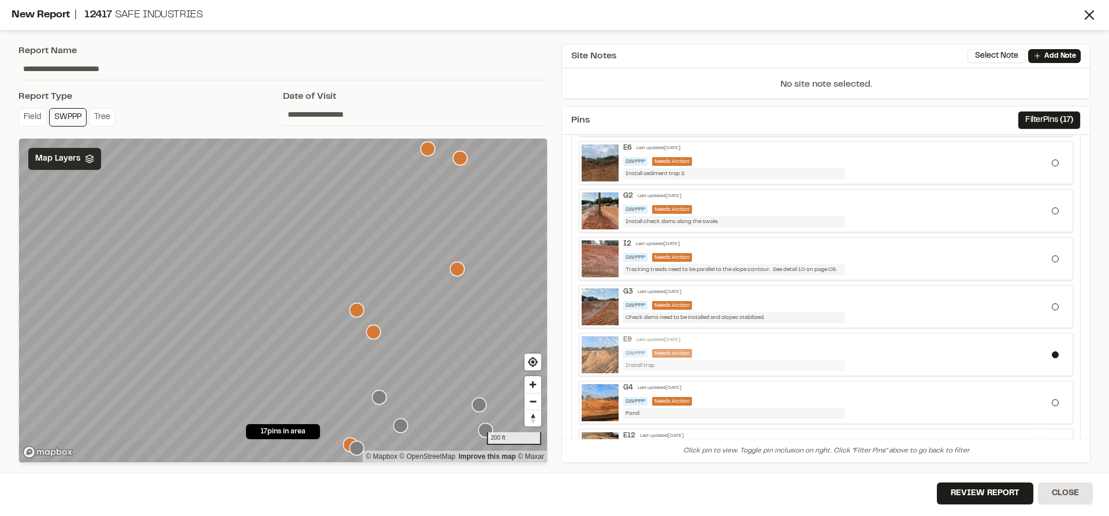
scroll to position [173, 0]
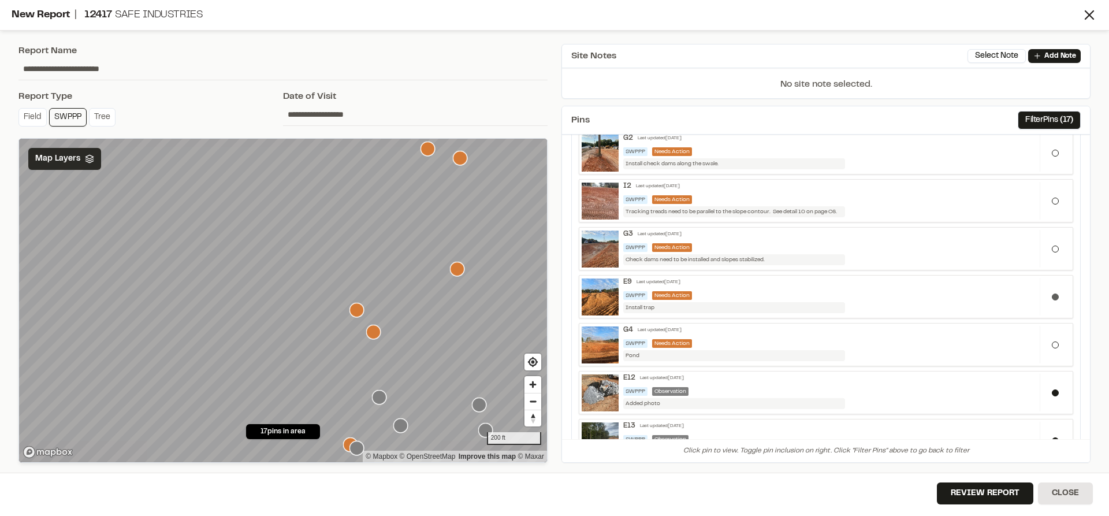
click at [1051, 298] on button at bounding box center [1054, 296] width 7 height 7
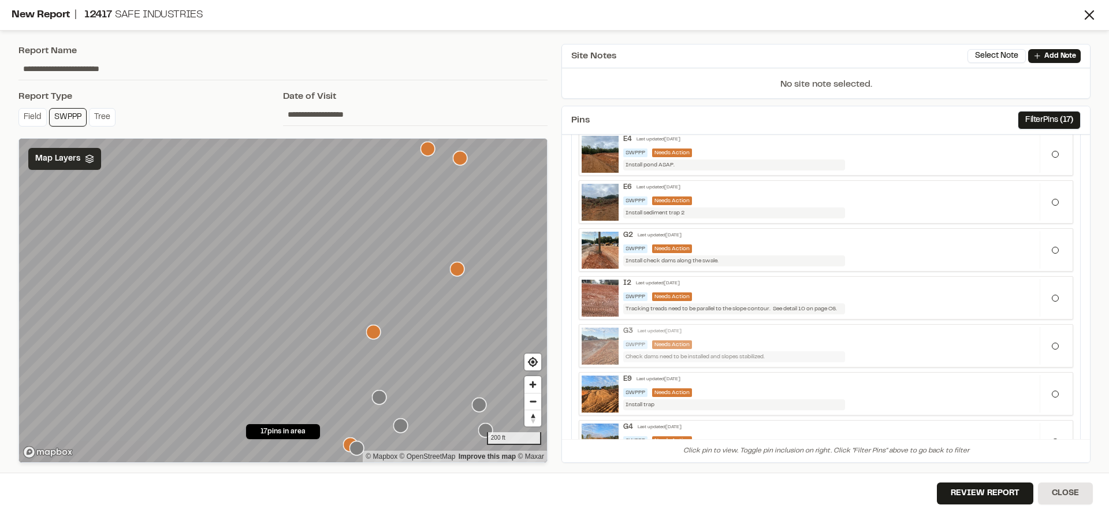
scroll to position [0, 0]
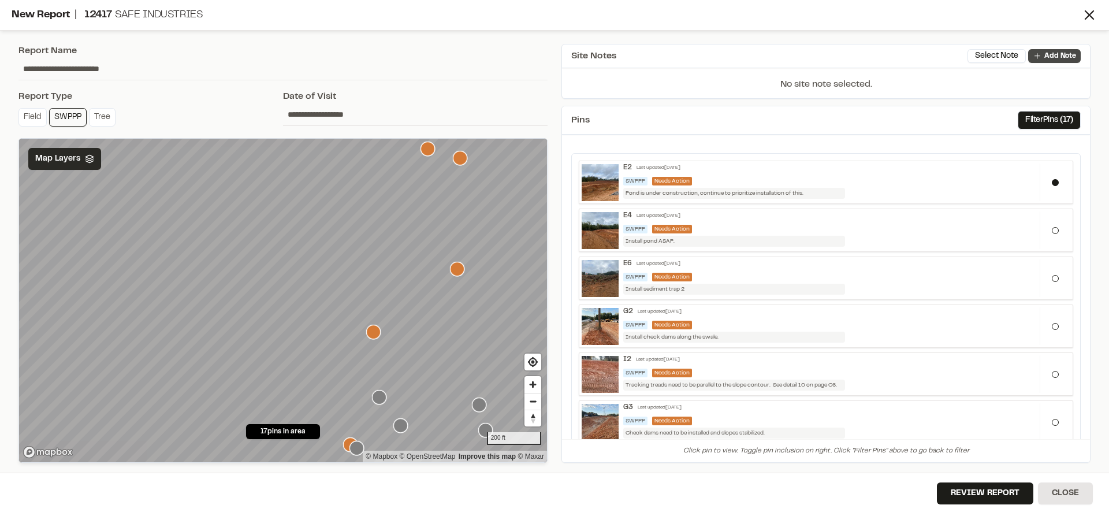
click at [1041, 59] on icon at bounding box center [1036, 55] width 9 height 9
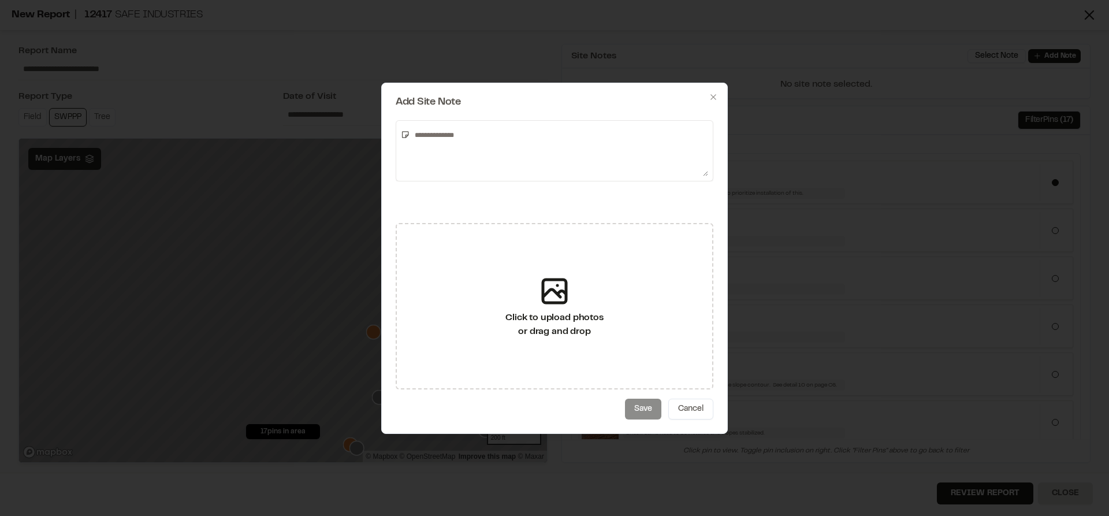
click at [547, 139] on textarea at bounding box center [559, 150] width 298 height 51
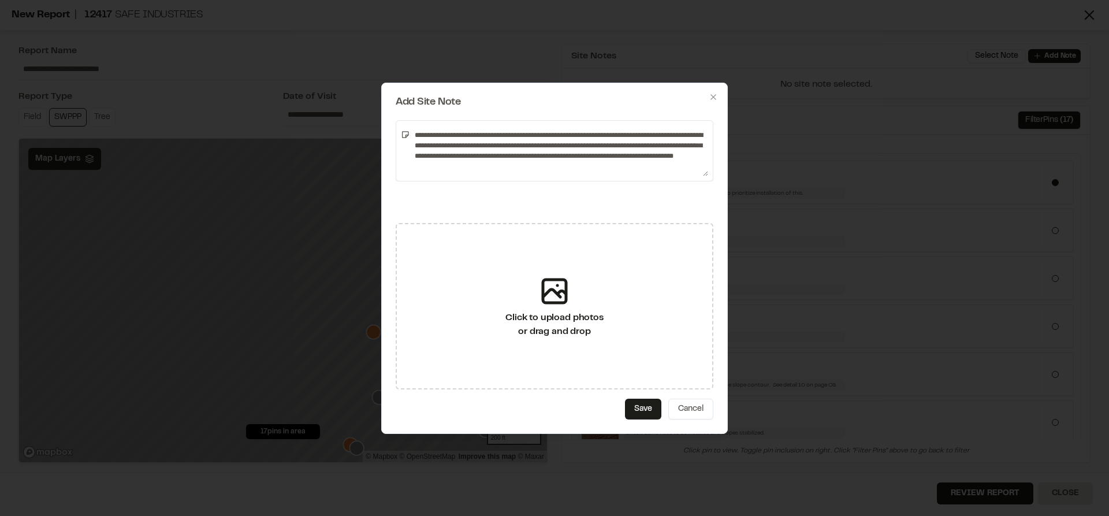
type textarea "**********"
click at [656, 409] on button "Save" at bounding box center [643, 408] width 36 height 21
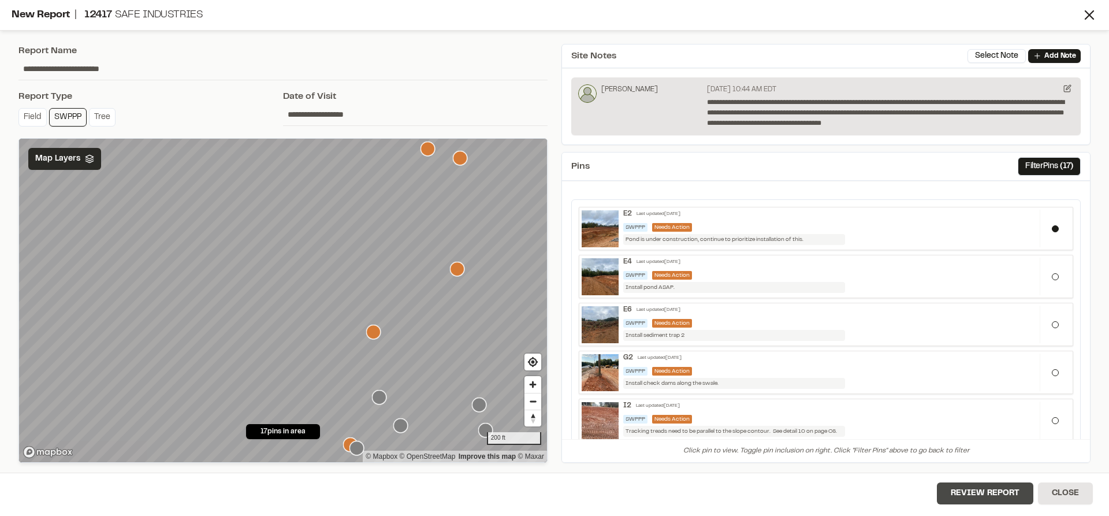
click at [977, 493] on button "Review Report" at bounding box center [985, 493] width 96 height 22
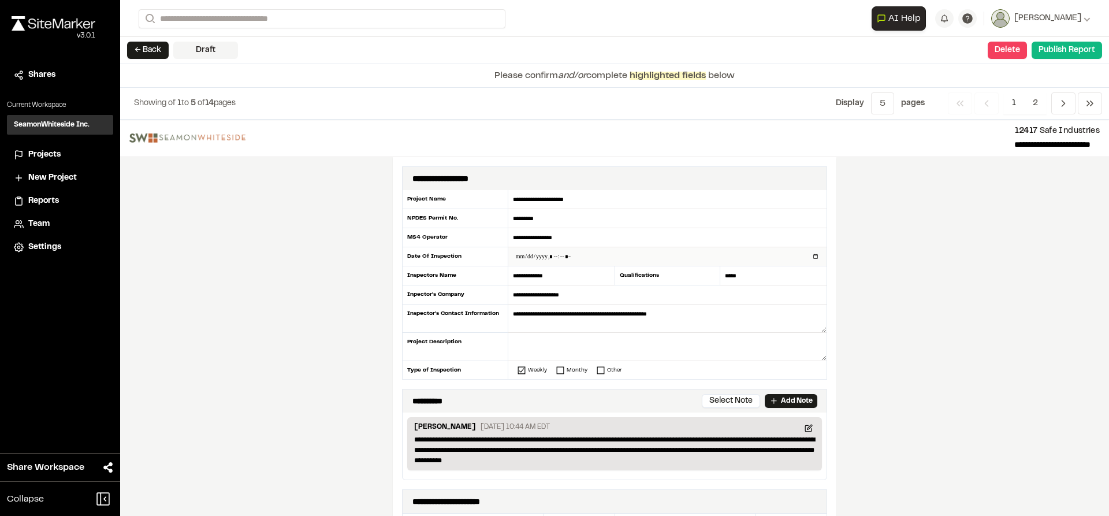
click at [812, 253] on input "datetime-local" at bounding box center [667, 256] width 318 height 18
type input "**********"
click at [905, 305] on div "**********" at bounding box center [614, 318] width 988 height 396
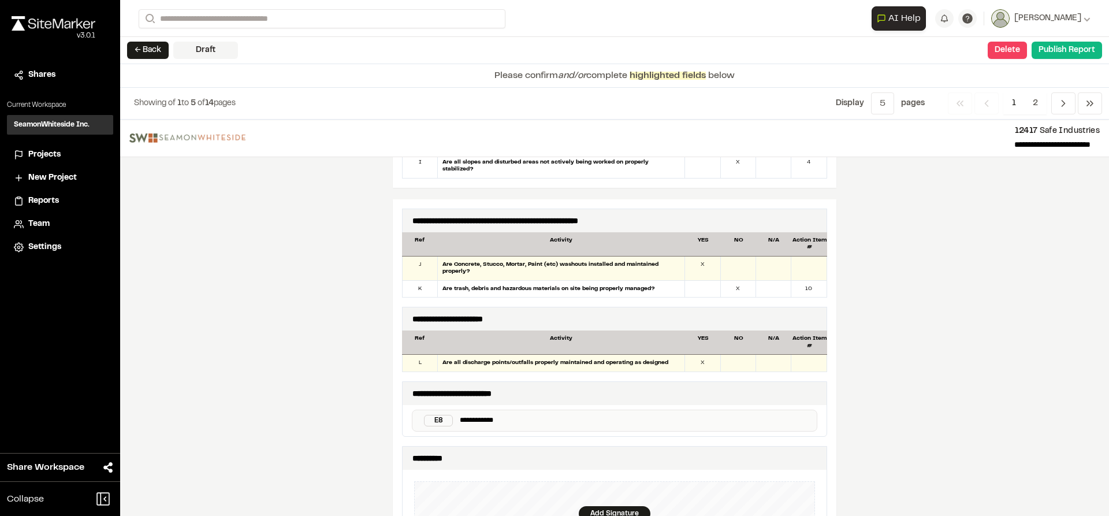
scroll to position [540, 0]
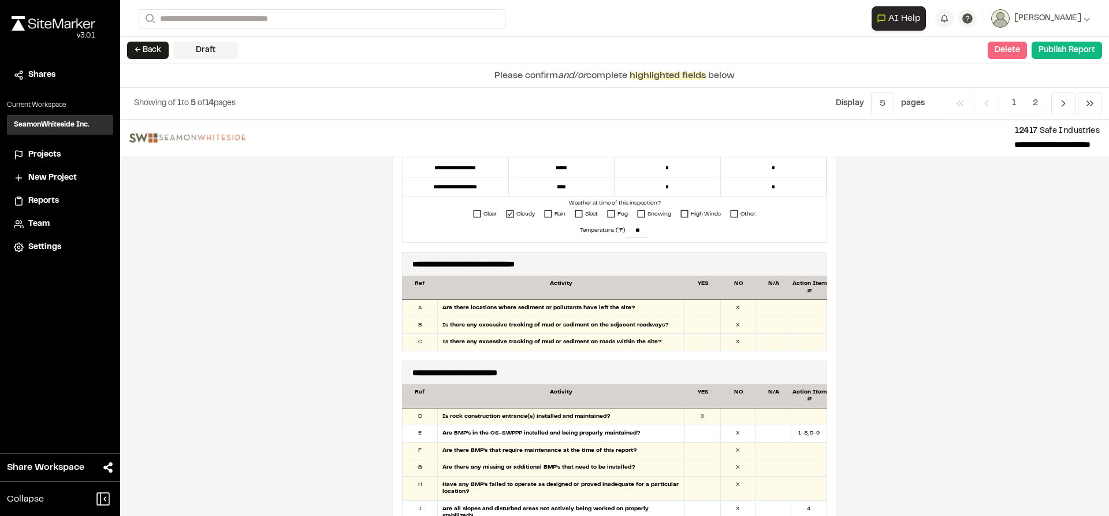
click at [1018, 57] on button "Delete" at bounding box center [1006, 50] width 39 height 17
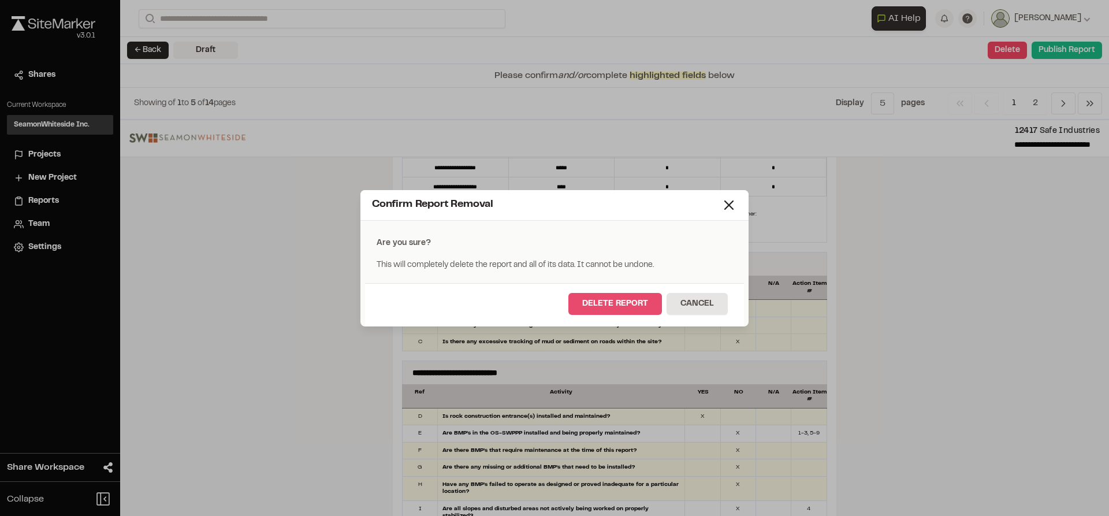
click at [620, 303] on button "Delete Report" at bounding box center [615, 304] width 94 height 22
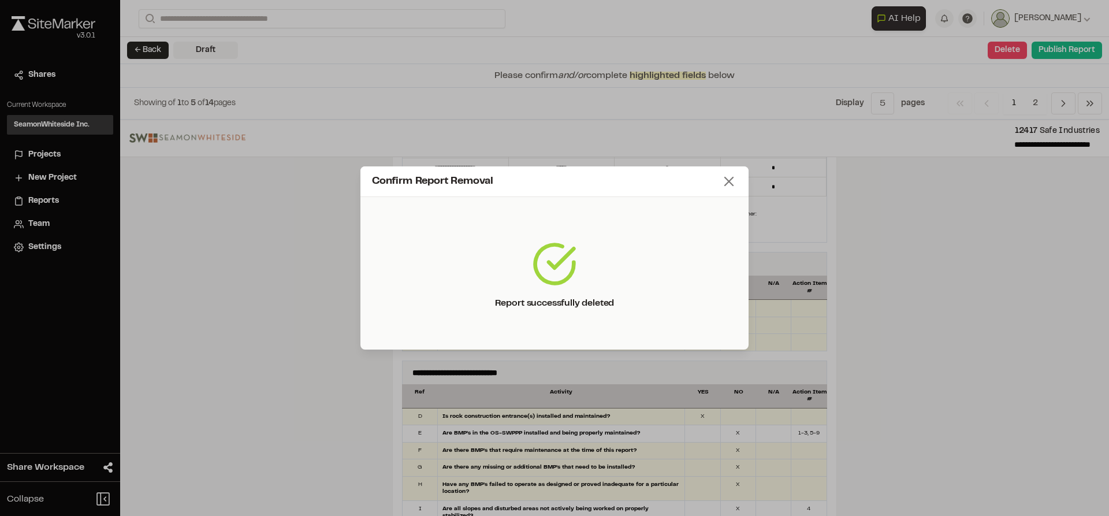
click at [722, 180] on icon at bounding box center [729, 181] width 16 height 16
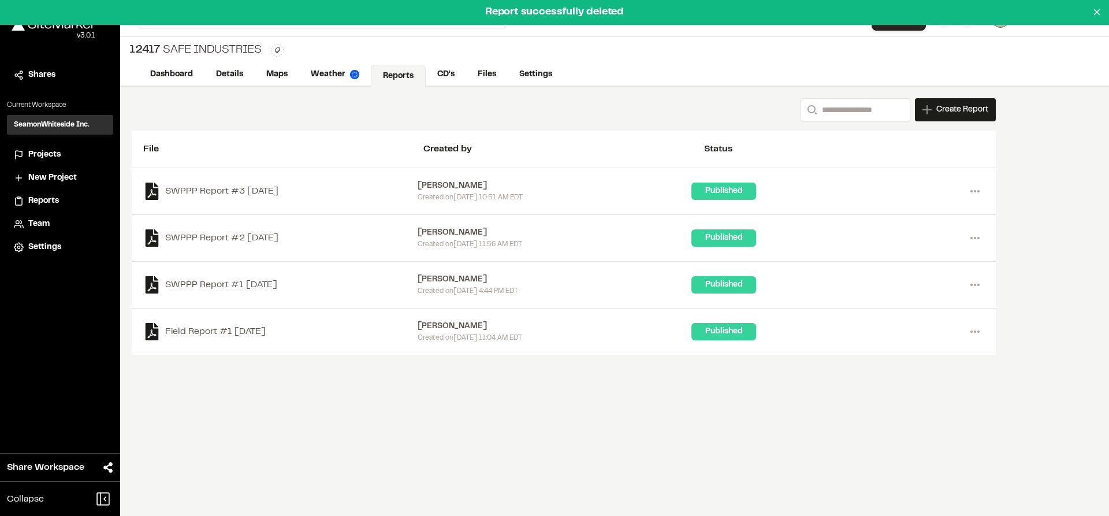
click at [939, 105] on span "Create Report" at bounding box center [962, 109] width 52 height 13
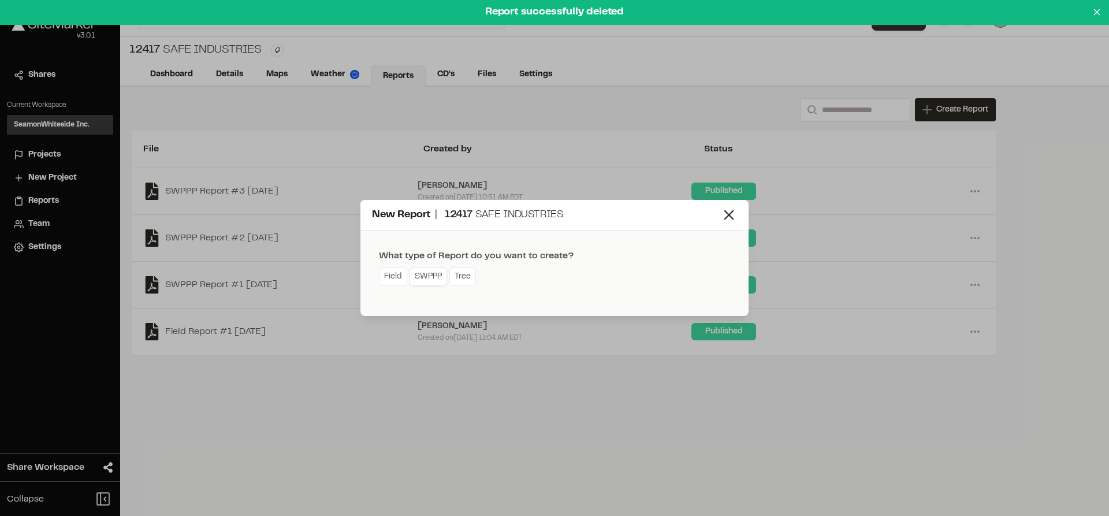
click at [423, 276] on link "SWPPP" at bounding box center [428, 276] width 38 height 18
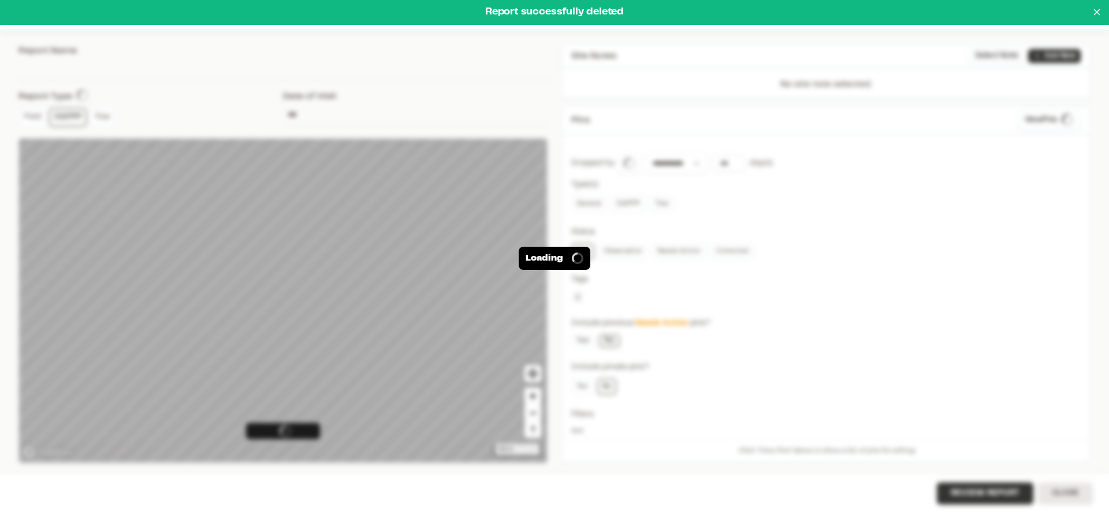
type input "**********"
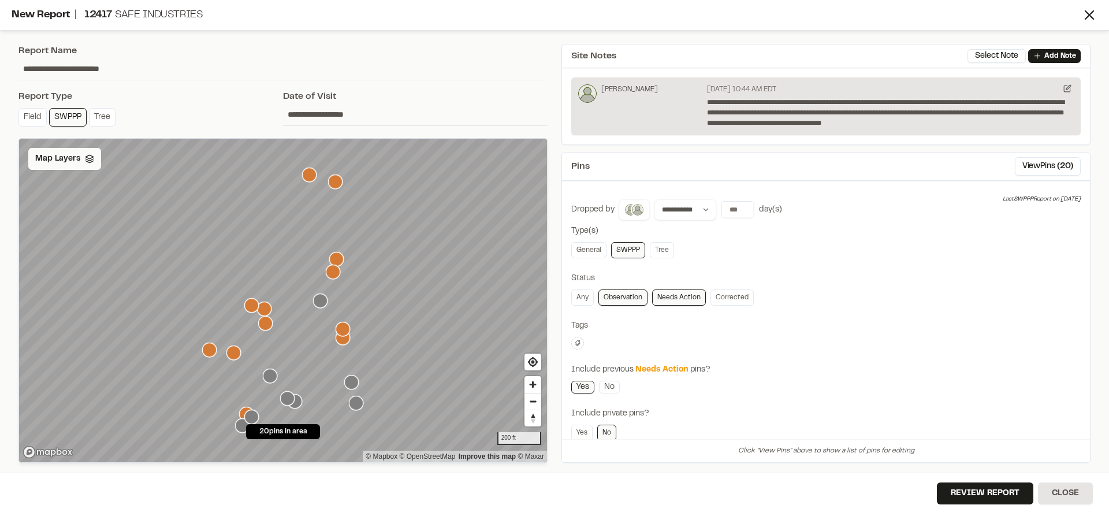
click at [81, 165] on div "Map Layers" at bounding box center [64, 159] width 73 height 22
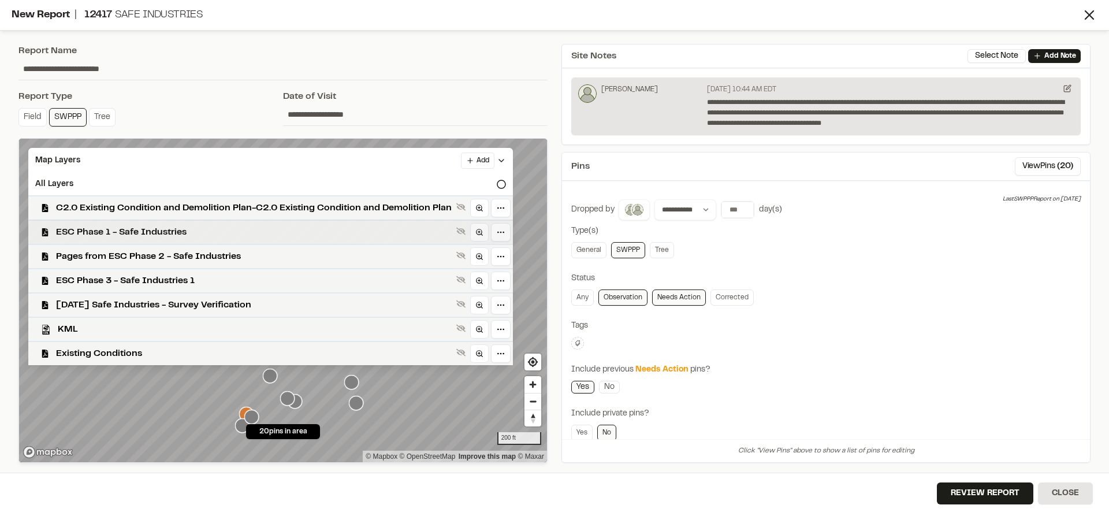
click at [102, 229] on span "ESC Phase 1 - Safe Industries" at bounding box center [254, 232] width 396 height 14
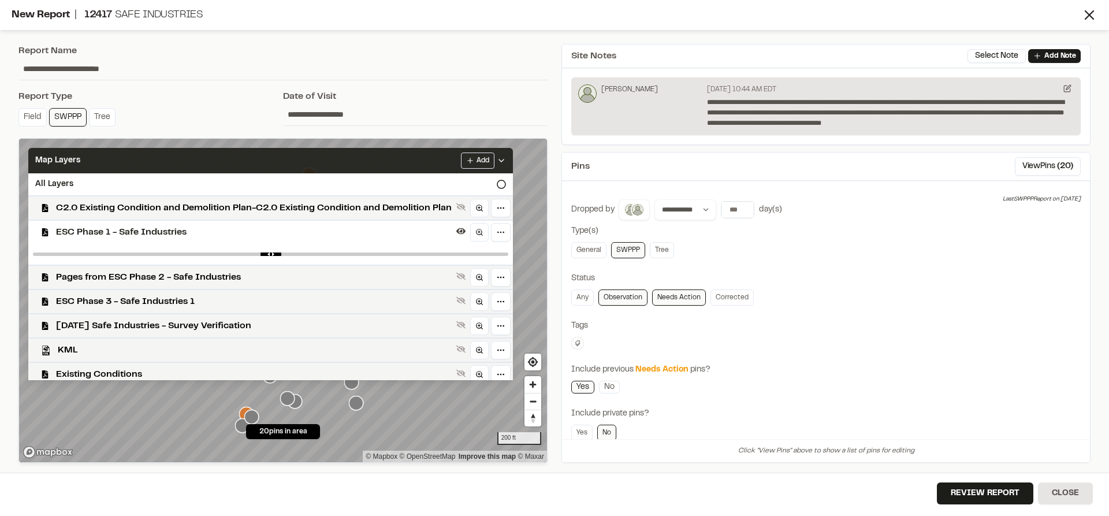
click at [505, 162] on icon at bounding box center [501, 160] width 9 height 9
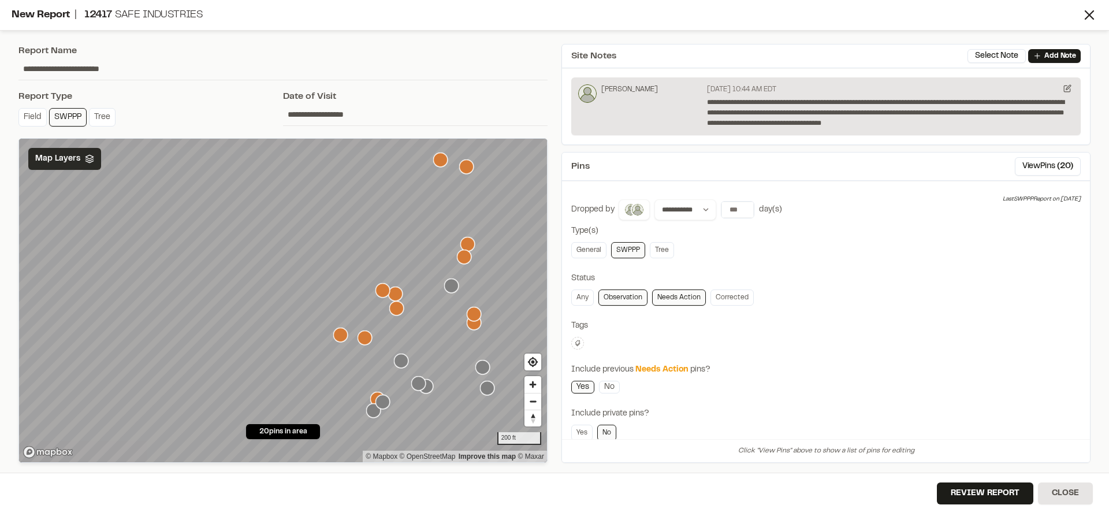
click at [565, 262] on div "**********" at bounding box center [554, 258] width 1109 height 516
click at [1057, 165] on span "( 20 )" at bounding box center [1065, 166] width 16 height 13
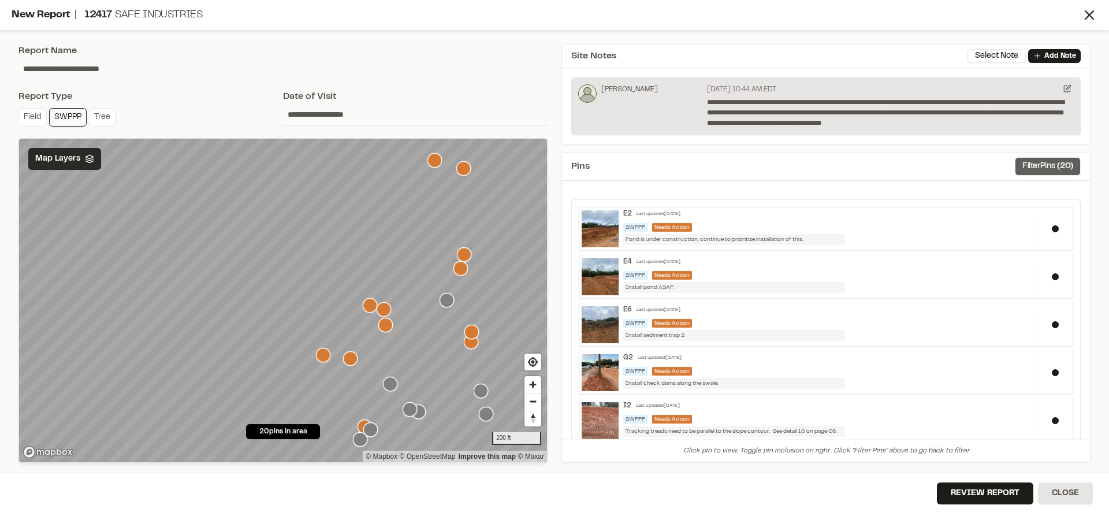
click at [1027, 165] on button "Filter Pins ( 20 )" at bounding box center [1047, 166] width 66 height 18
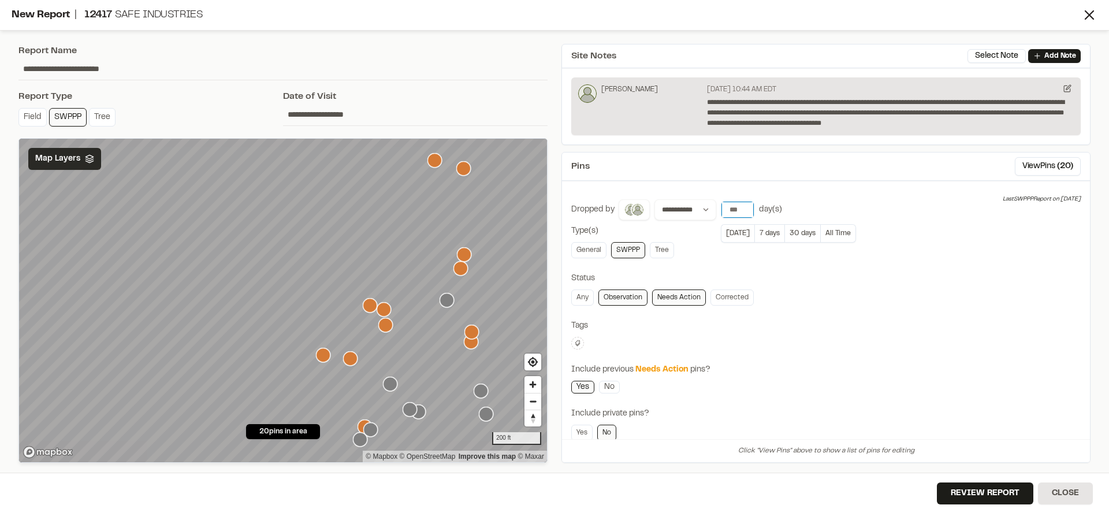
click at [732, 211] on input "number" at bounding box center [737, 210] width 32 height 16
type input "*"
click at [1017, 165] on button "View Pins ( 17 )" at bounding box center [1048, 166] width 63 height 18
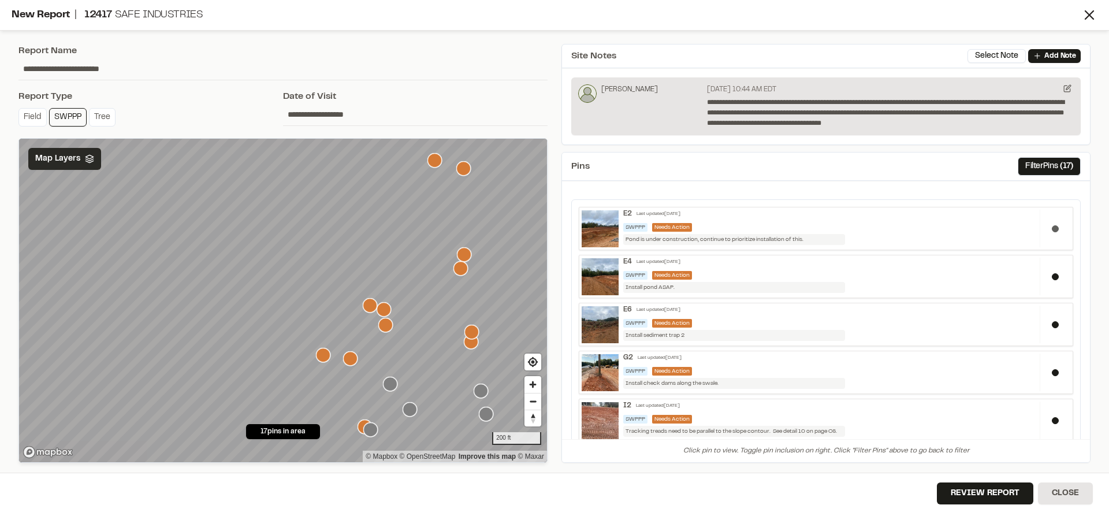
click at [1050, 232] on div at bounding box center [1054, 229] width 31 height 38
drag, startPoint x: 1049, startPoint y: 276, endPoint x: 1049, endPoint y: 289, distance: 12.7
click at [1051, 276] on button at bounding box center [1054, 276] width 7 height 7
click at [1051, 327] on button at bounding box center [1054, 324] width 7 height 7
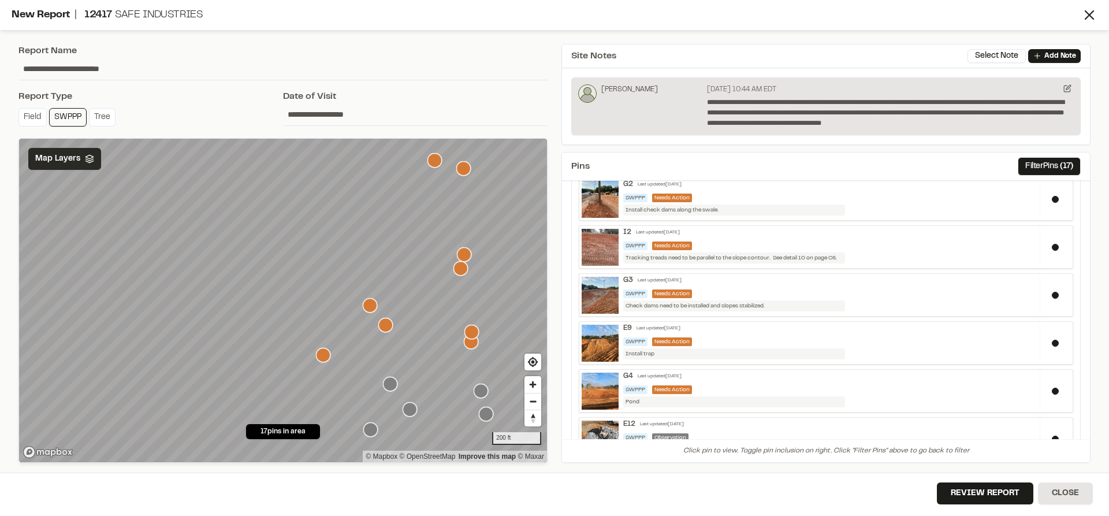
scroll to position [231, 0]
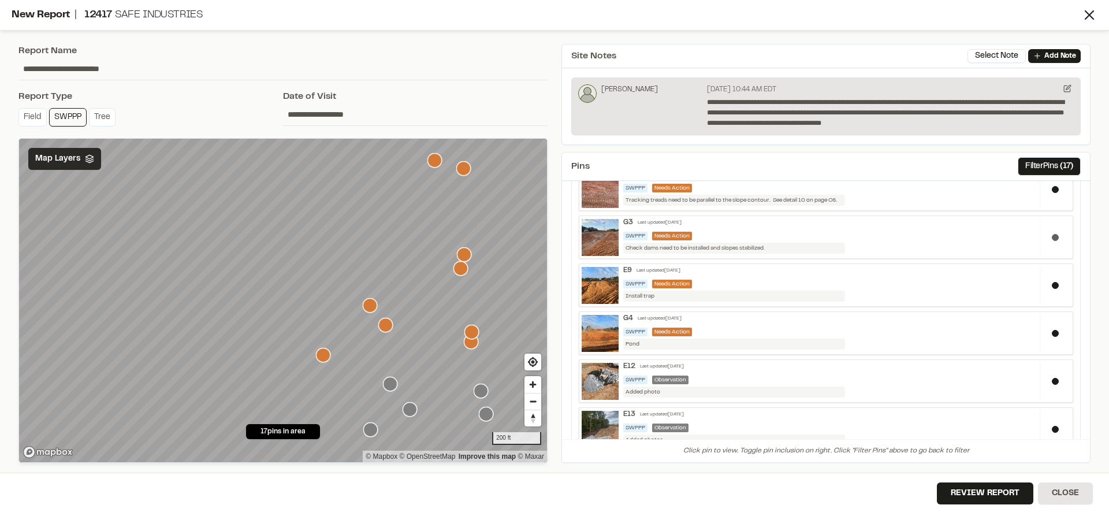
click at [1051, 238] on button at bounding box center [1054, 237] width 7 height 7
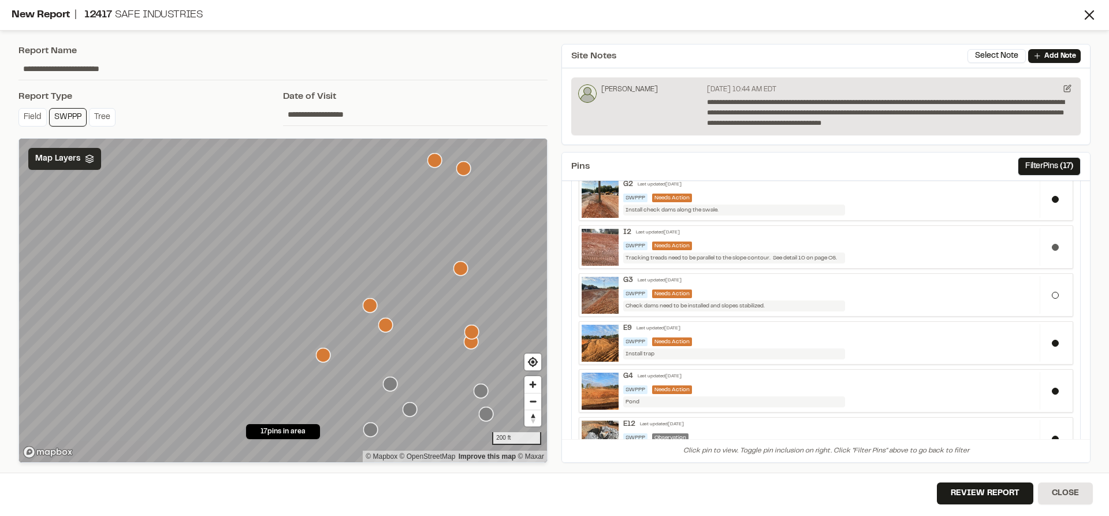
click at [1051, 245] on button at bounding box center [1054, 247] width 7 height 7
click at [1051, 198] on button at bounding box center [1054, 199] width 7 height 7
click at [1051, 345] on button at bounding box center [1054, 343] width 7 height 7
click at [1051, 390] on button at bounding box center [1054, 390] width 7 height 7
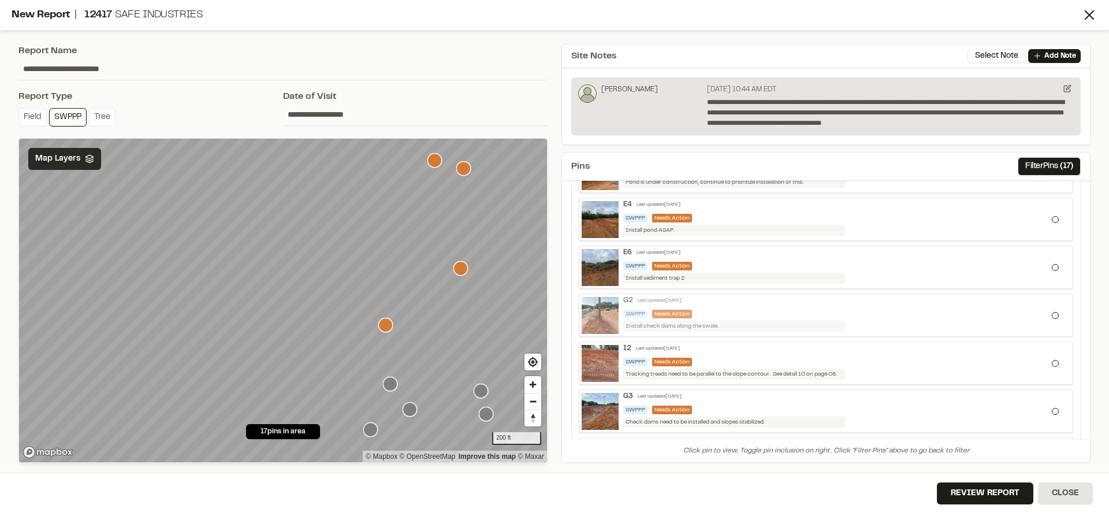
scroll to position [0, 0]
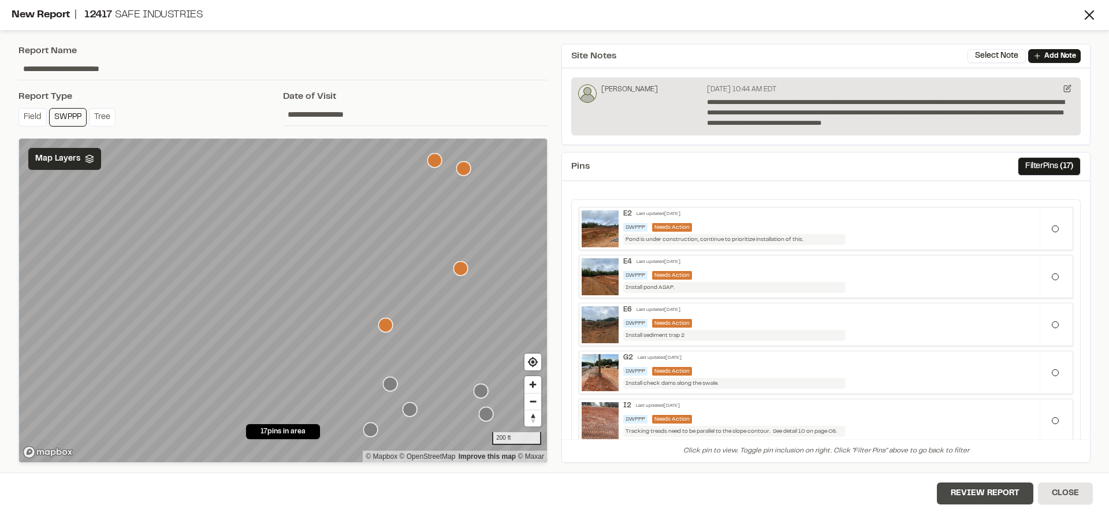
click at [1000, 492] on button "Review Report" at bounding box center [985, 493] width 96 height 22
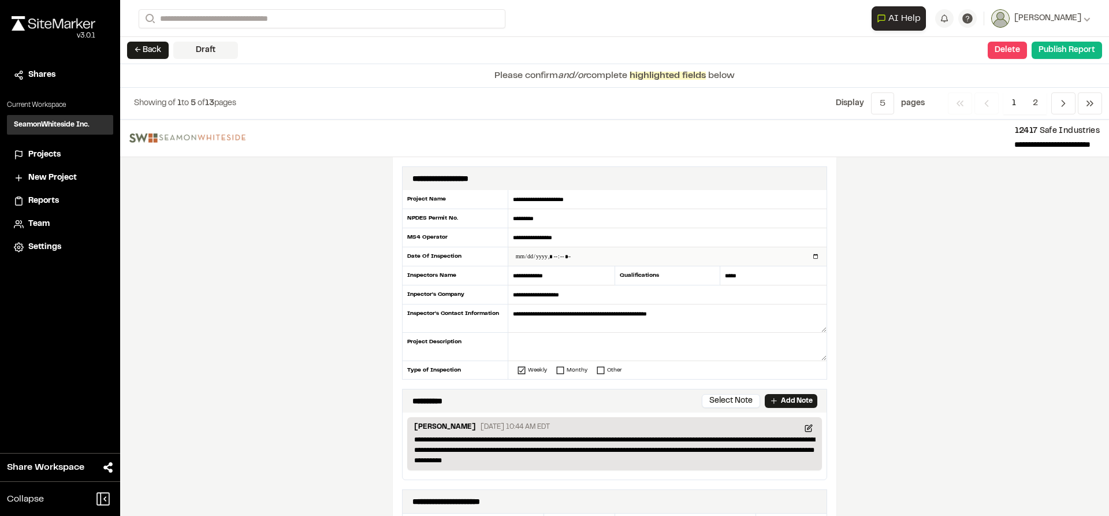
click at [812, 255] on input "datetime-local" at bounding box center [667, 256] width 318 height 18
type input "**********"
click at [935, 306] on div "**********" at bounding box center [614, 318] width 988 height 396
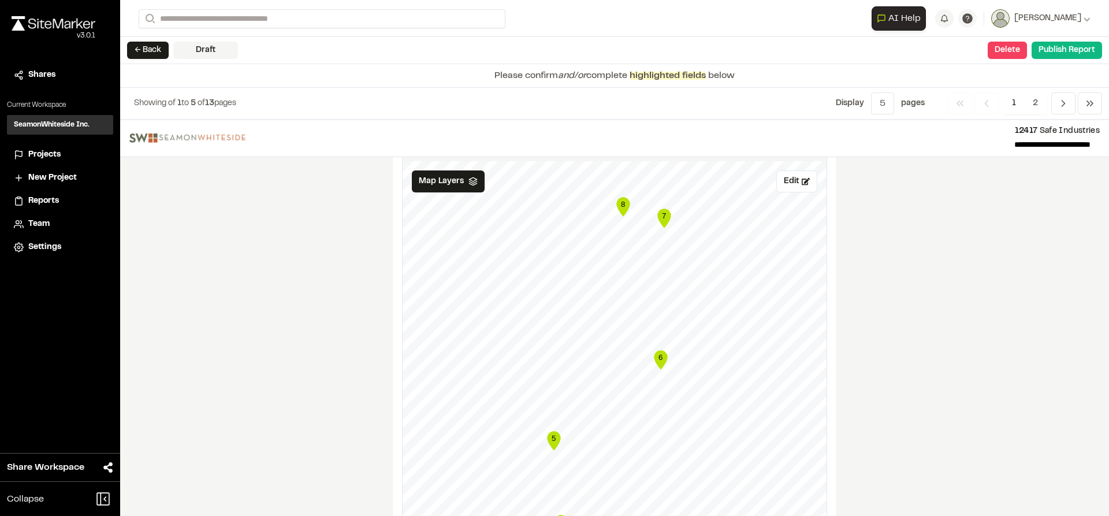
scroll to position [1328, 0]
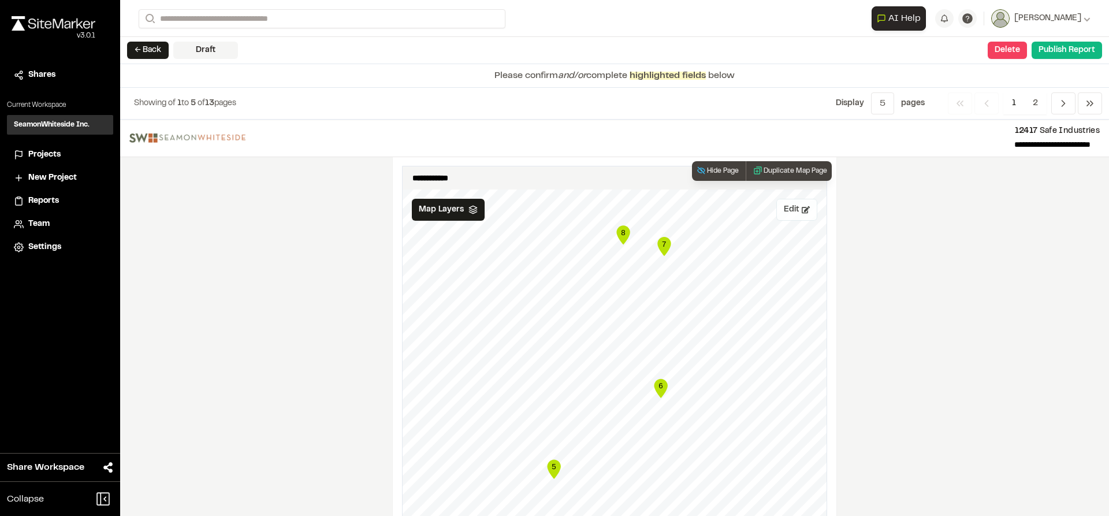
click at [793, 211] on button "Edit" at bounding box center [796, 210] width 41 height 22
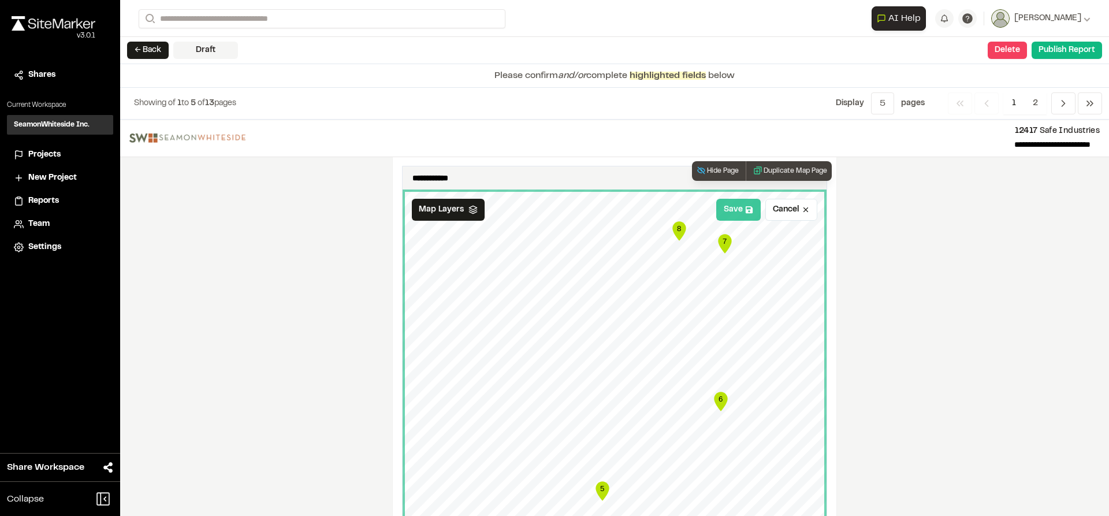
click at [739, 207] on button "Save" at bounding box center [738, 210] width 44 height 22
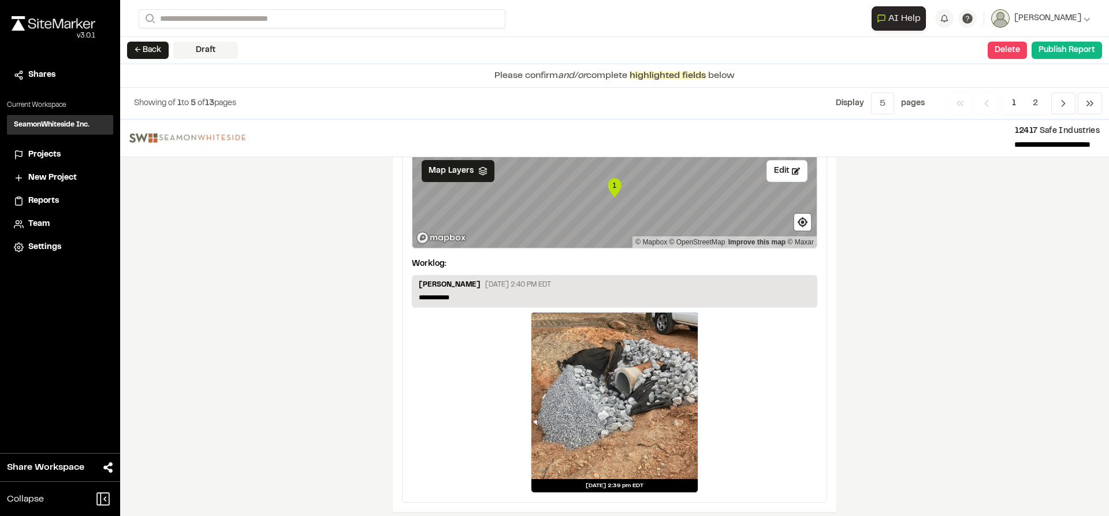
scroll to position [1933, 0]
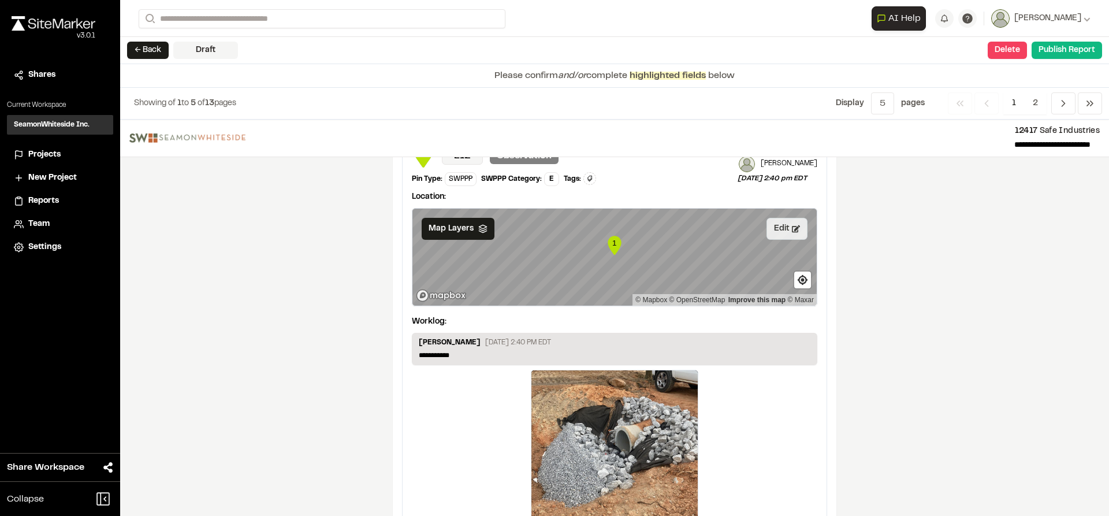
click at [797, 225] on button "Edit" at bounding box center [786, 229] width 41 height 22
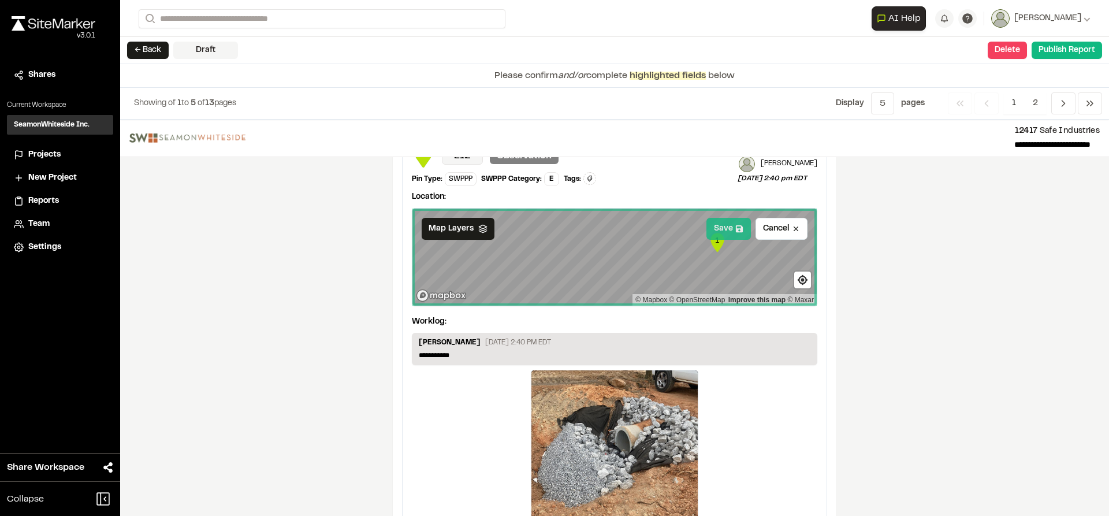
click at [732, 225] on button "Save" at bounding box center [728, 229] width 44 height 22
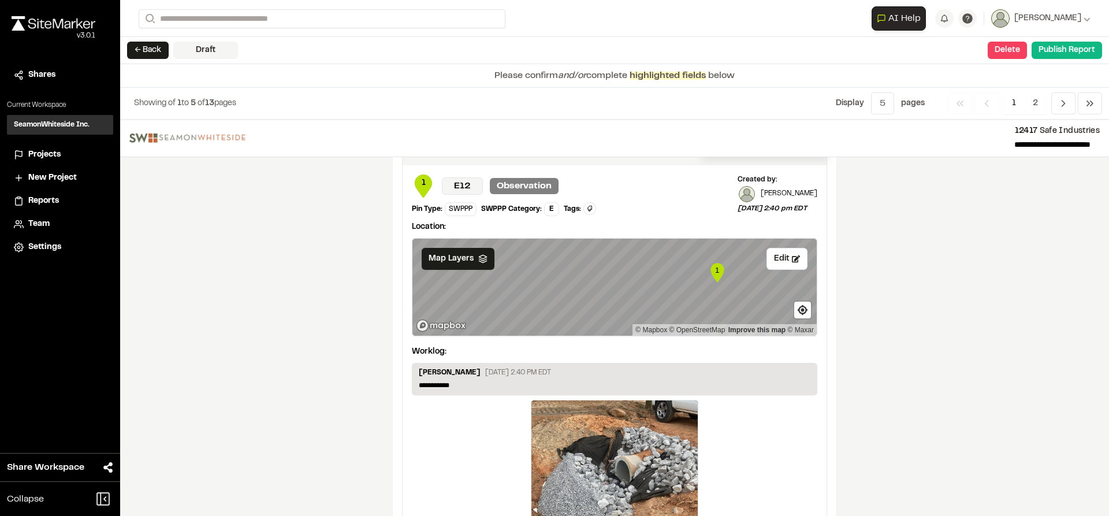
scroll to position [1875, 0]
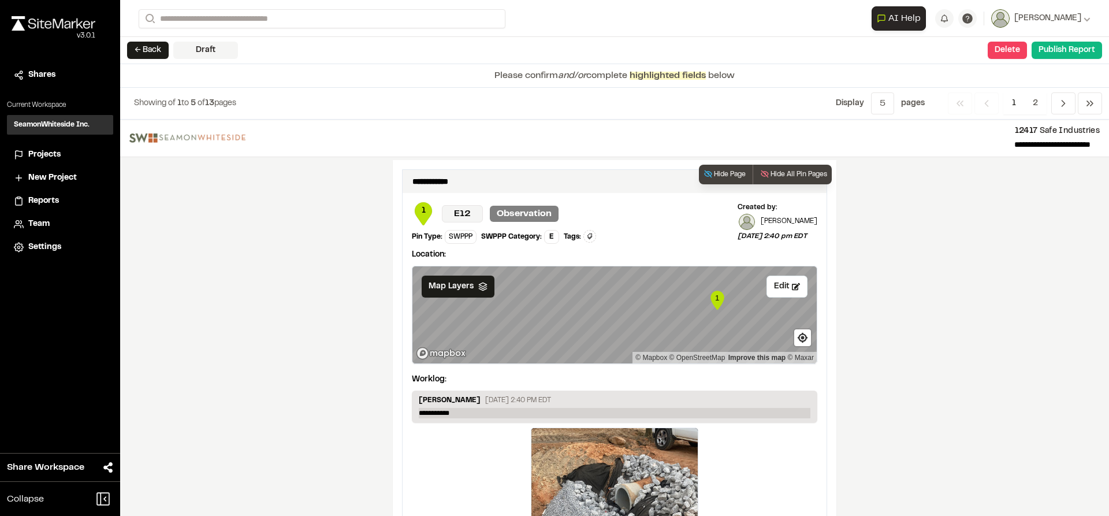
click at [488, 408] on p "**********" at bounding box center [614, 413] width 391 height 10
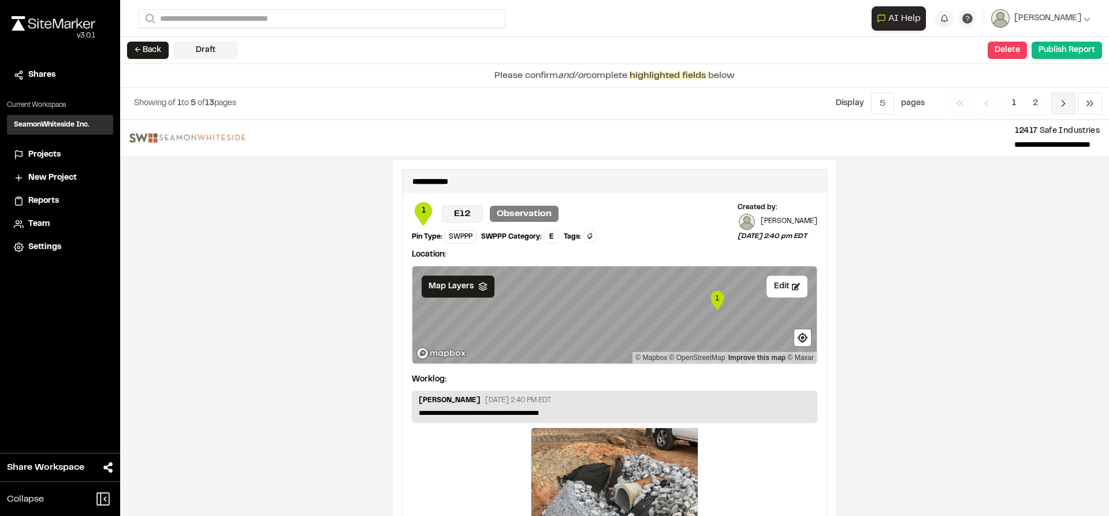
click at [1061, 101] on icon "Navigation" at bounding box center [1063, 104] width 12 height 12
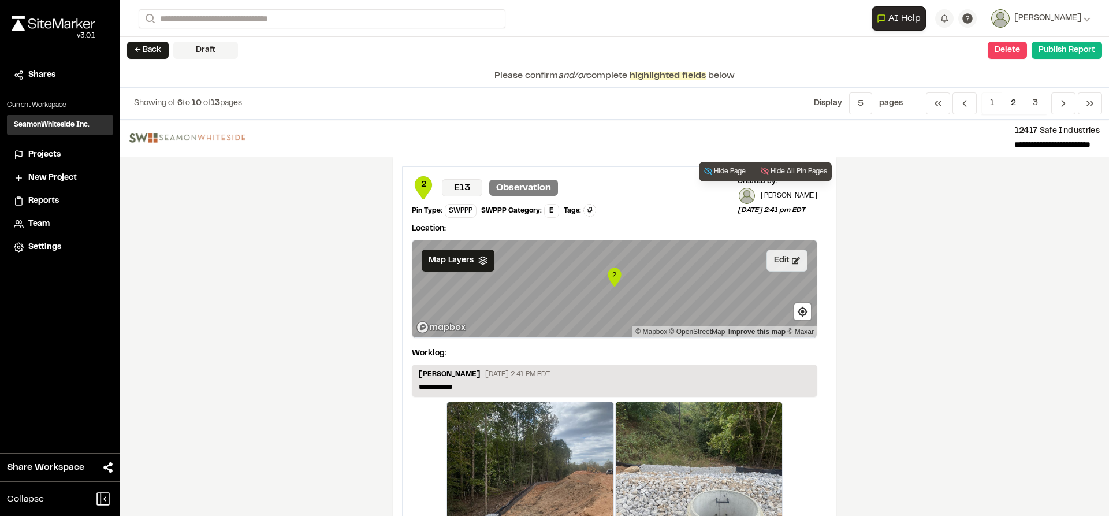
click at [773, 260] on button "Edit" at bounding box center [786, 260] width 41 height 22
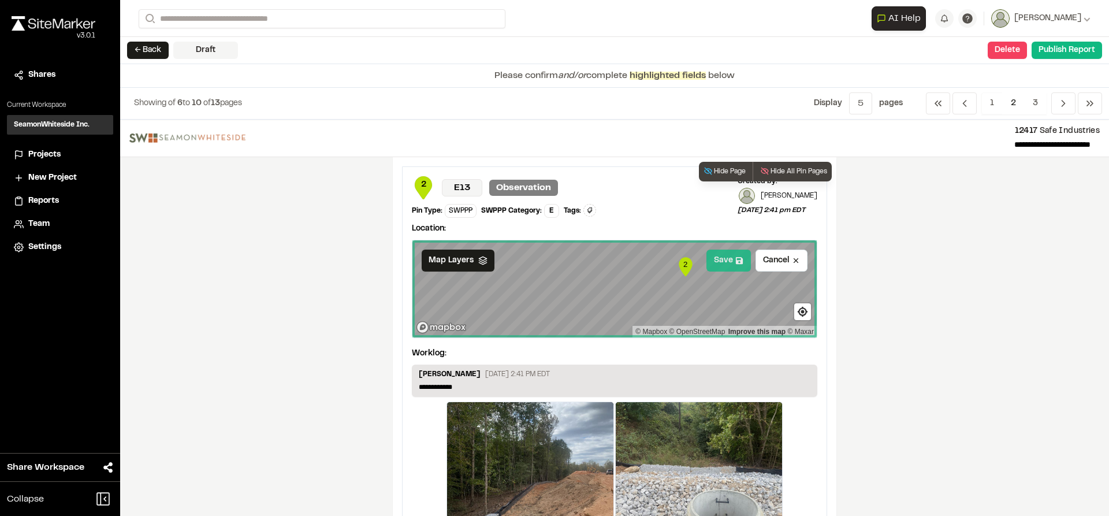
click at [713, 262] on button "Save" at bounding box center [728, 260] width 44 height 22
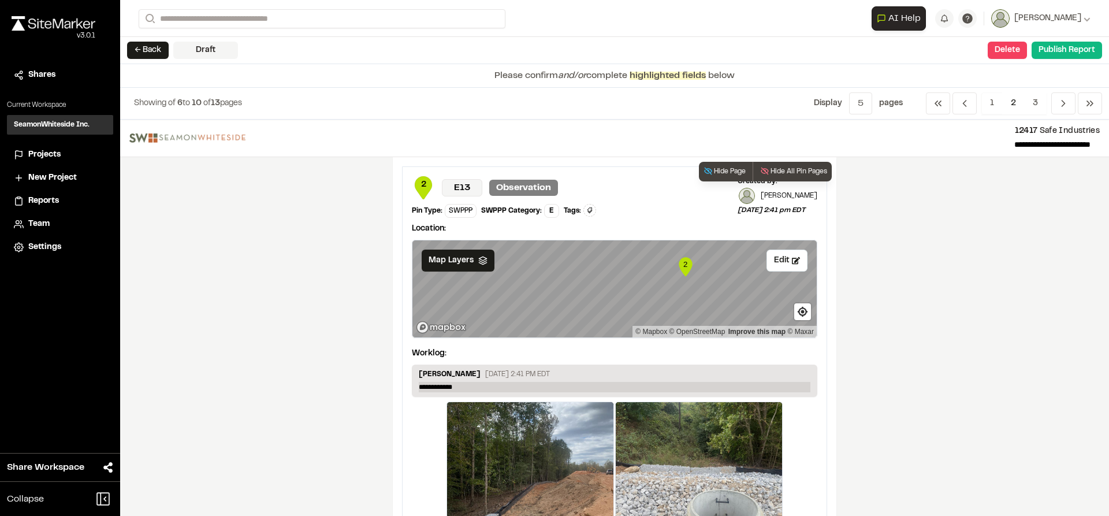
click at [629, 389] on p "**********" at bounding box center [614, 387] width 391 height 10
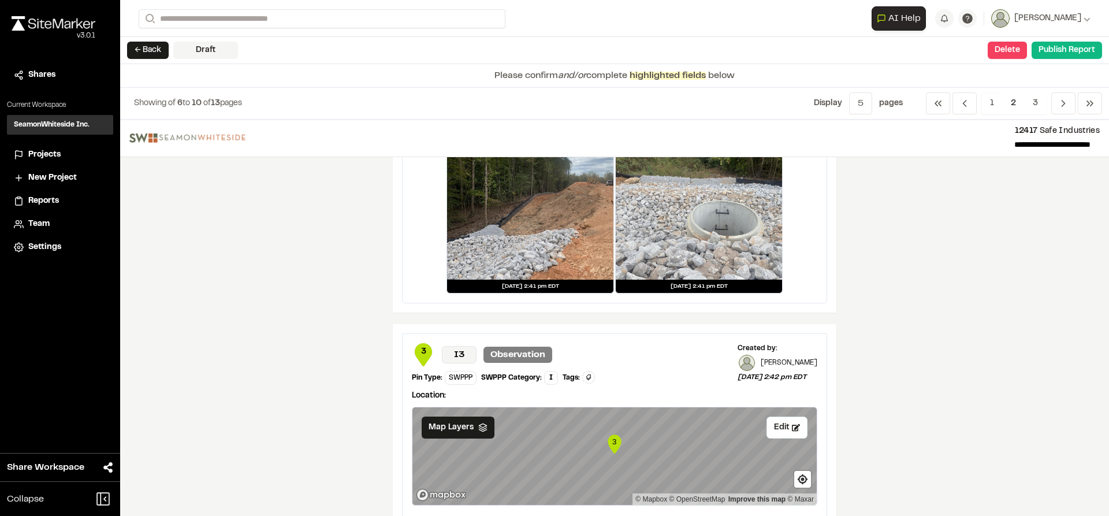
scroll to position [346, 0]
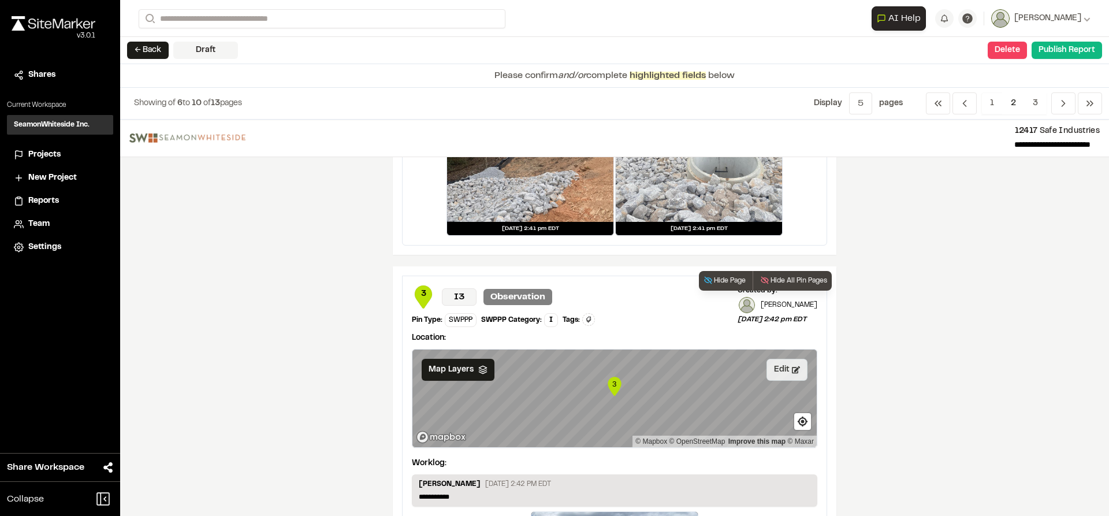
click at [779, 375] on button "Edit" at bounding box center [786, 370] width 41 height 22
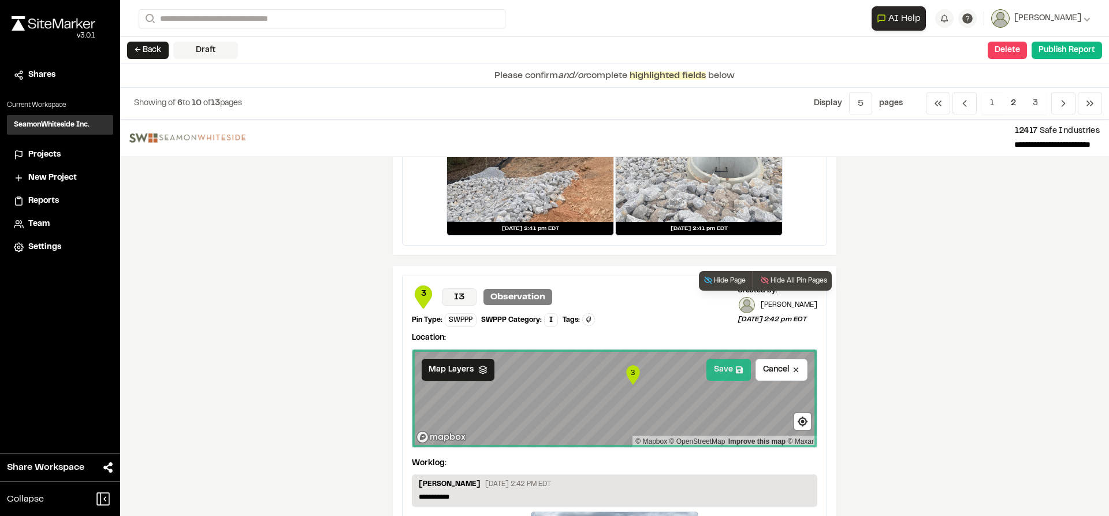
click at [721, 376] on button "Save" at bounding box center [728, 370] width 44 height 22
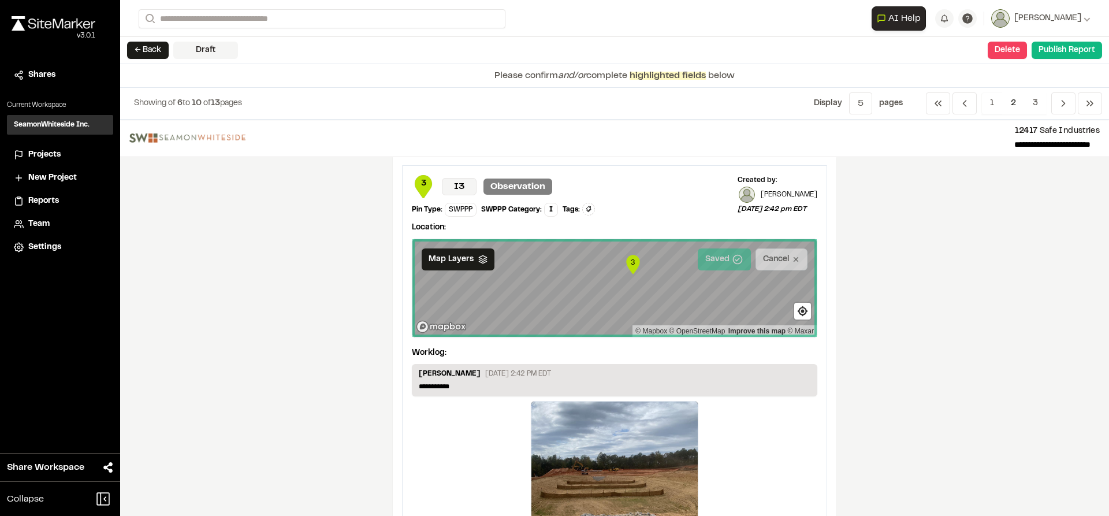
scroll to position [462, 0]
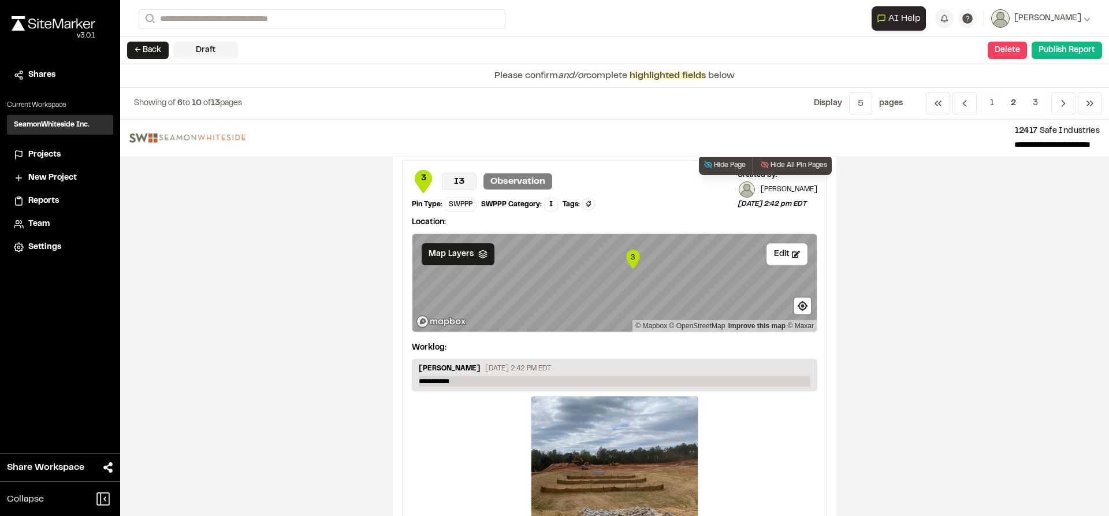
click at [495, 382] on p "**********" at bounding box center [614, 381] width 391 height 10
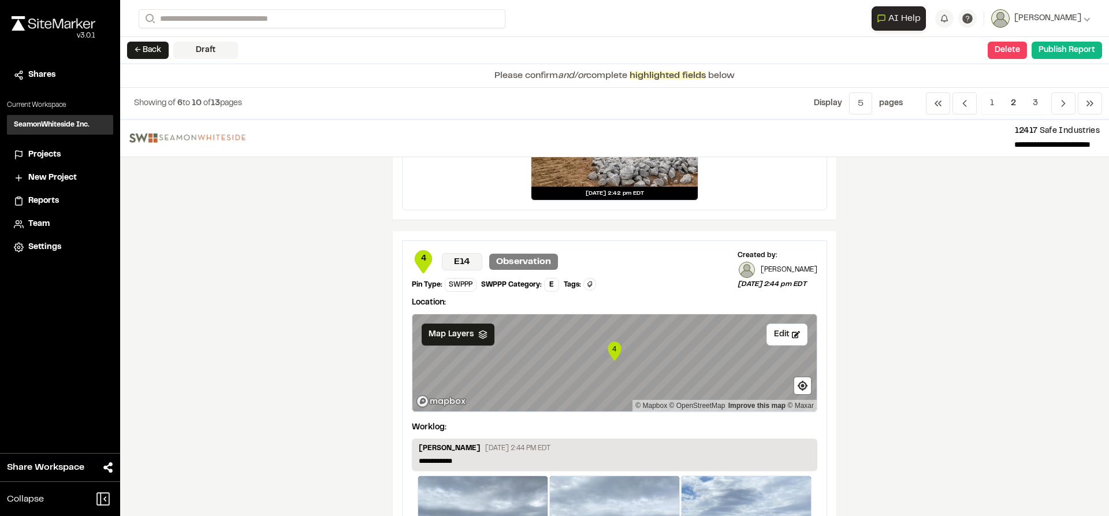
scroll to position [866, 0]
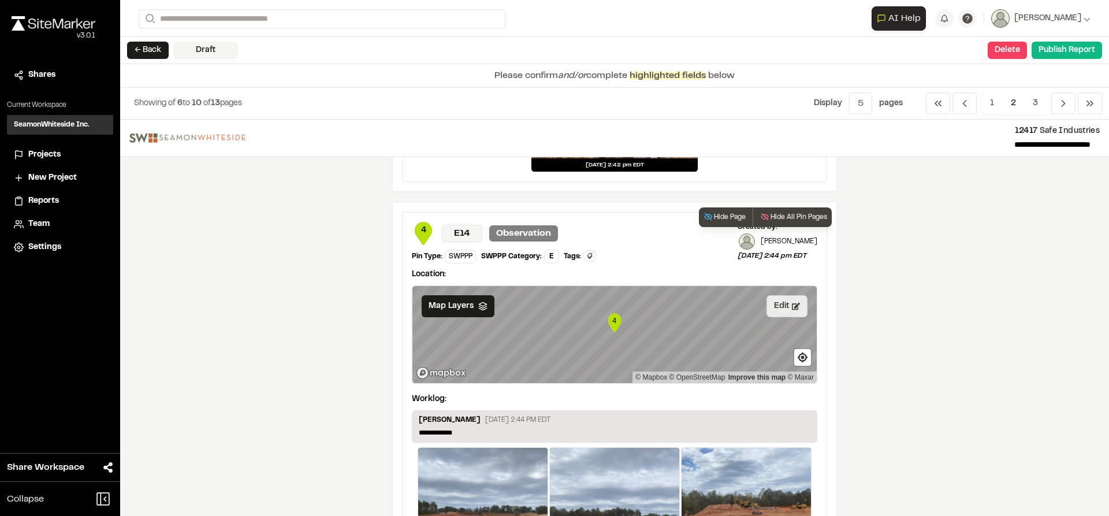
click at [779, 304] on button "Edit" at bounding box center [786, 306] width 41 height 22
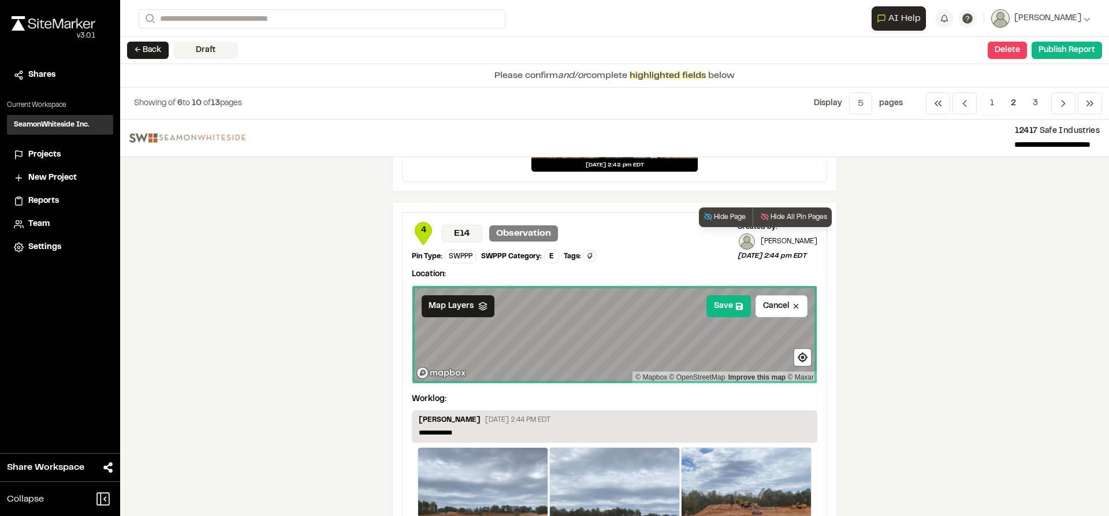
click at [673, 386] on div "Location: Save Cancel Map Layers 4 © Mapbox © OpenStreetMap Improve this map © …" at bounding box center [614, 325] width 405 height 125
click at [689, 459] on div "**********" at bounding box center [614, 478] width 424 height 532
click at [717, 310] on button "Save" at bounding box center [728, 306] width 44 height 22
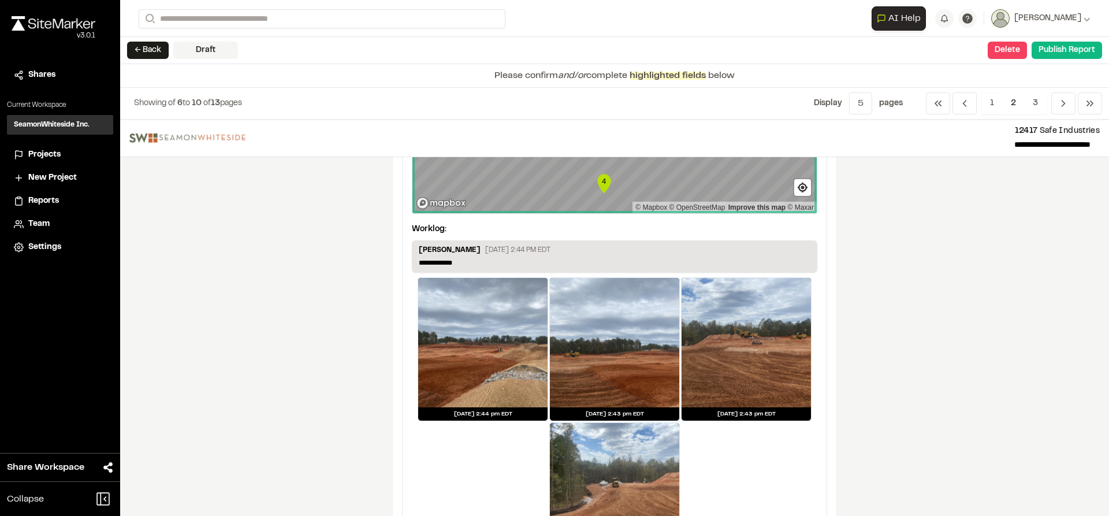
scroll to position [1097, 0]
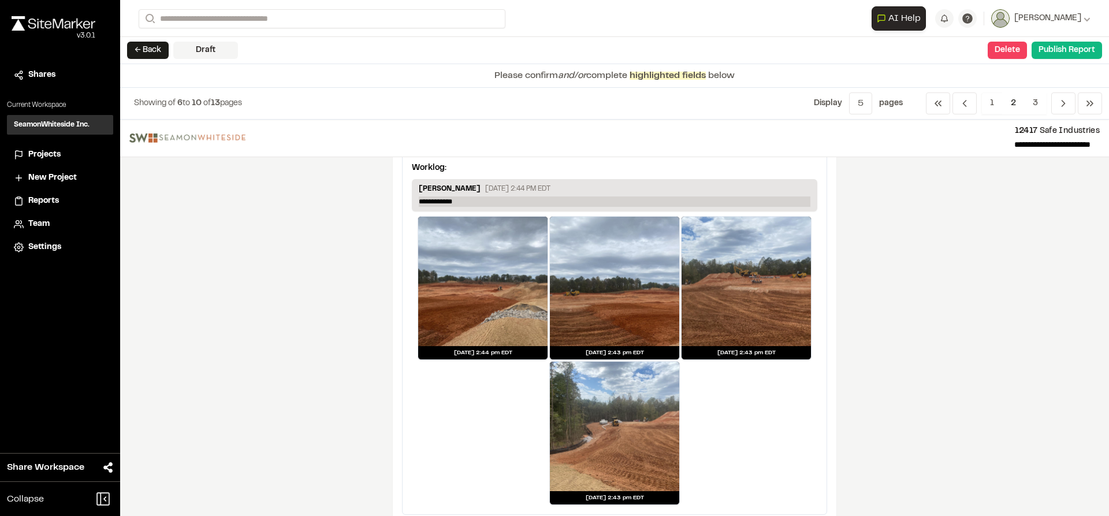
click at [478, 200] on p "**********" at bounding box center [614, 201] width 391 height 10
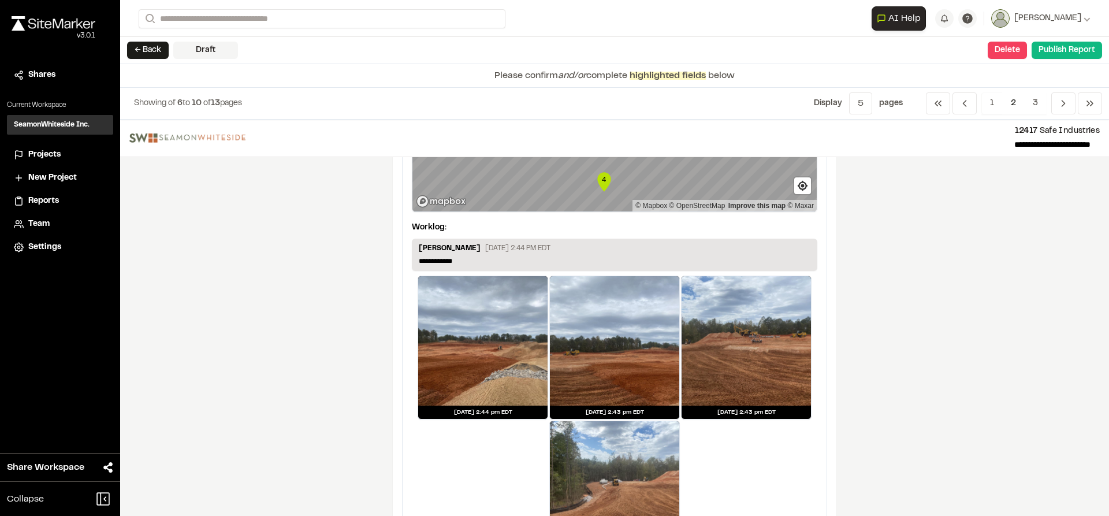
scroll to position [1039, 0]
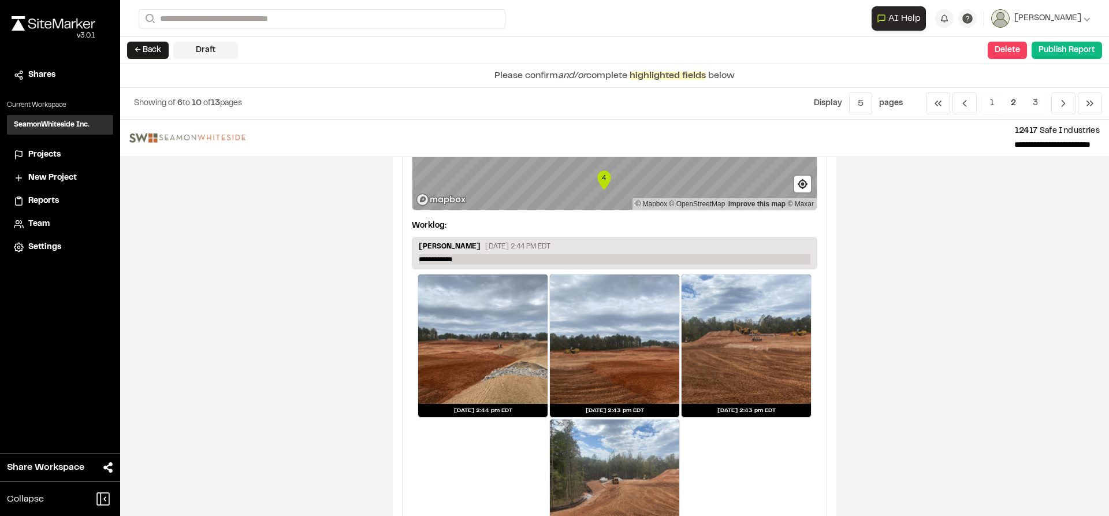
click at [473, 255] on p "**********" at bounding box center [614, 259] width 391 height 10
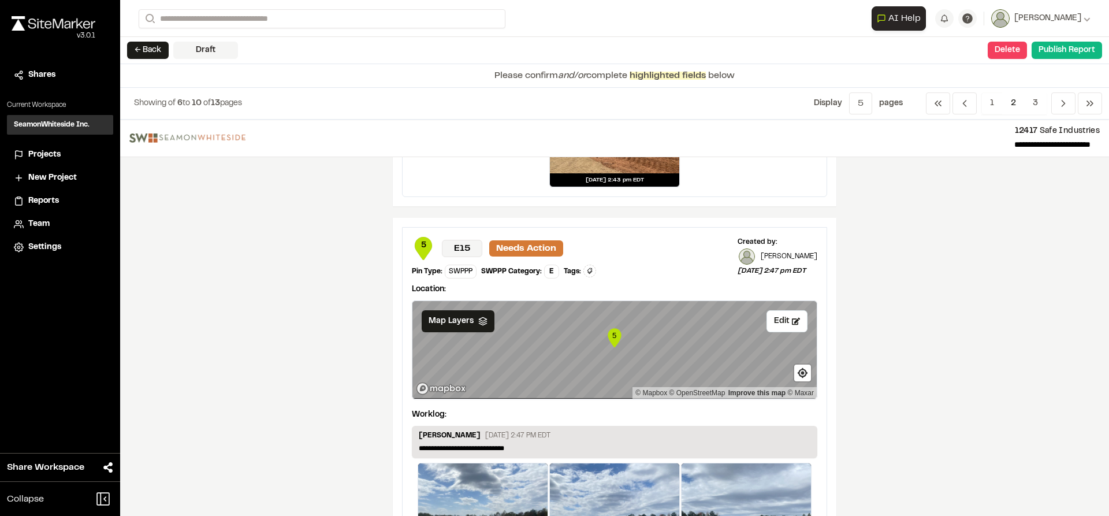
scroll to position [1443, 0]
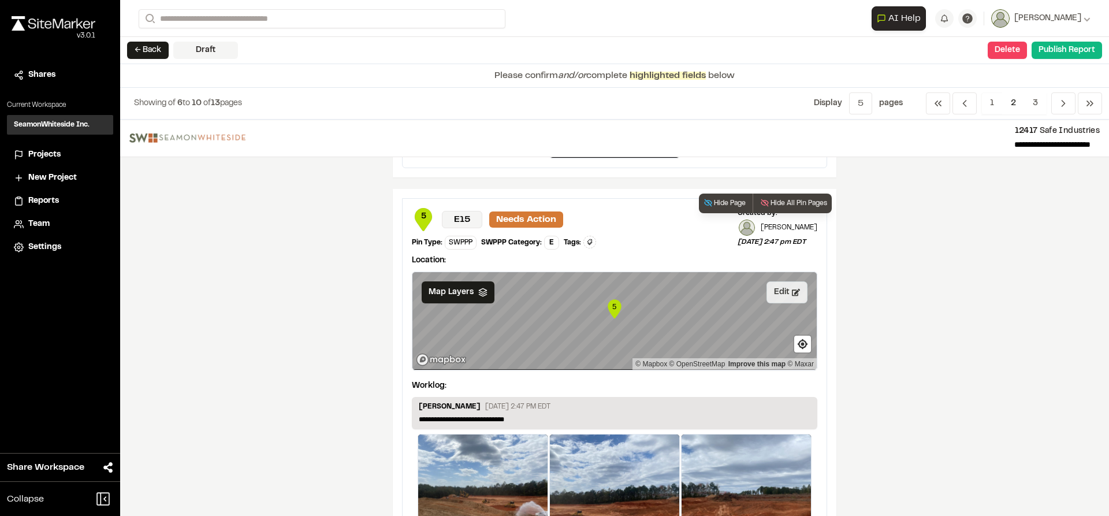
click at [781, 292] on button "Edit" at bounding box center [786, 292] width 41 height 22
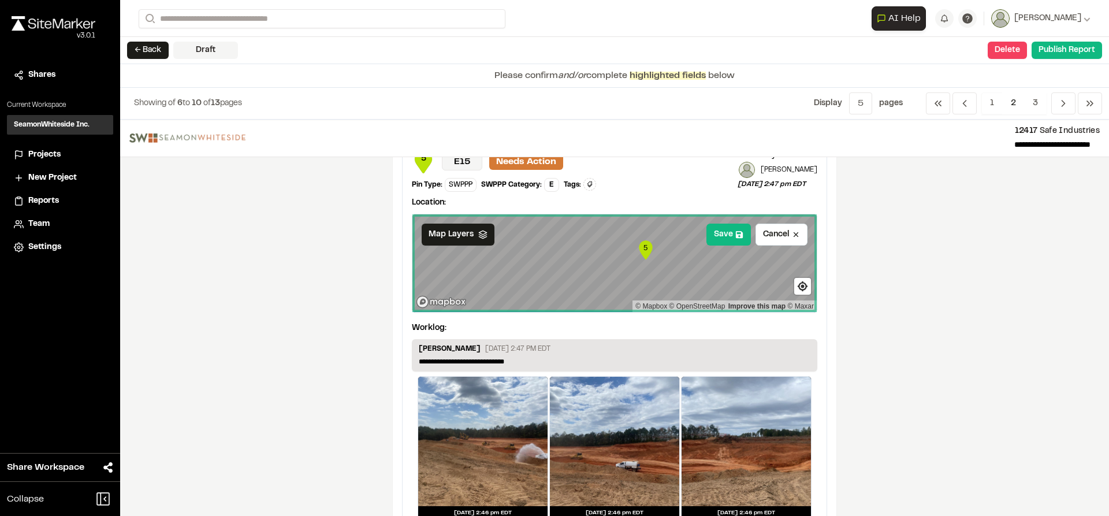
scroll to position [1559, 0]
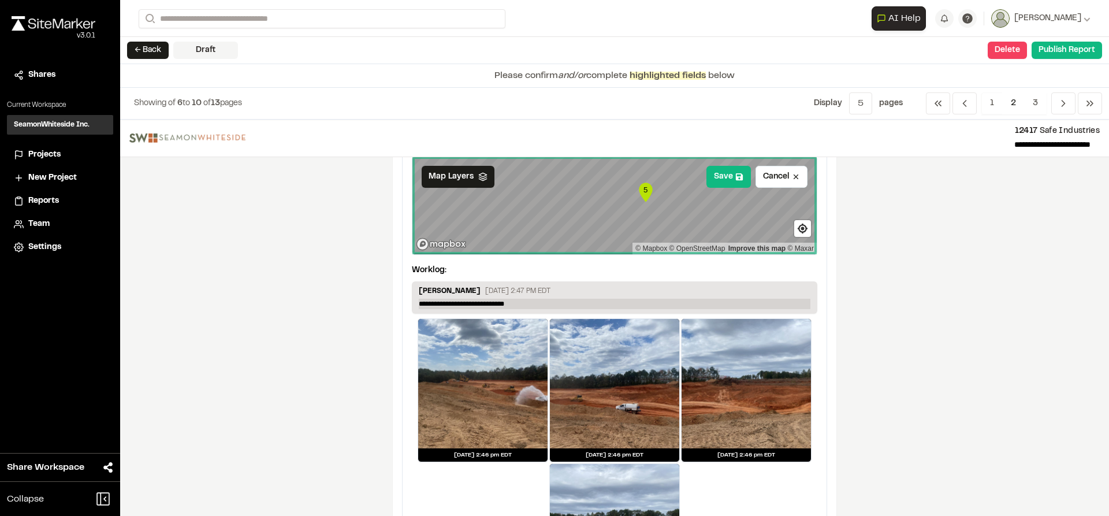
click at [517, 304] on p "**********" at bounding box center [614, 304] width 391 height 10
click at [719, 182] on button "Save" at bounding box center [728, 177] width 44 height 22
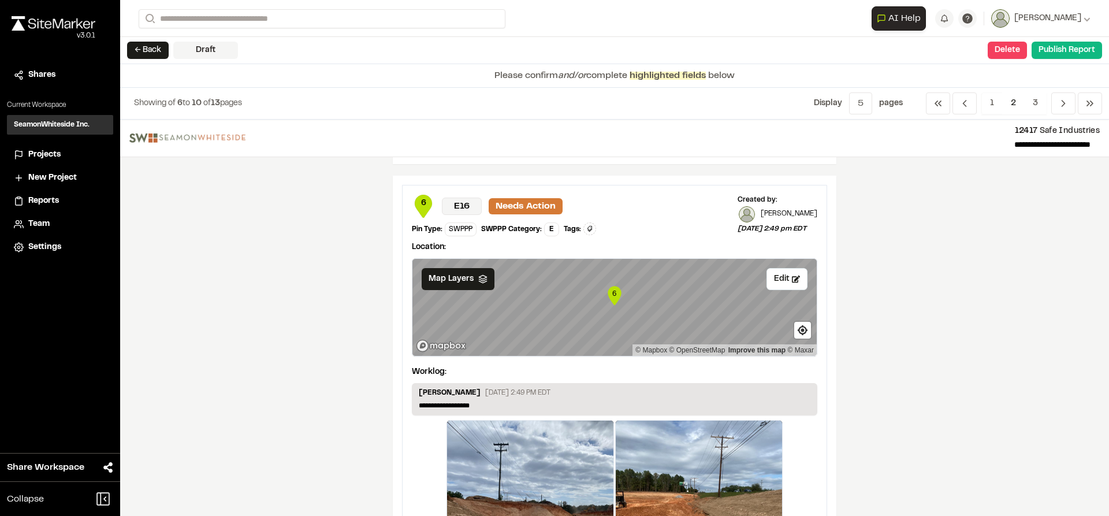
scroll to position [2079, 0]
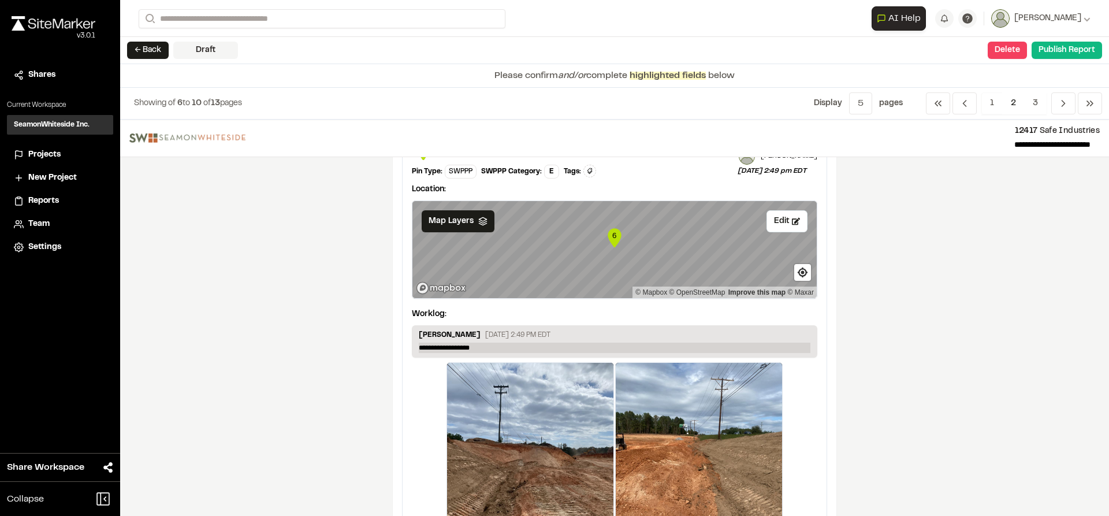
click at [510, 345] on p "**********" at bounding box center [614, 347] width 391 height 10
click at [783, 222] on button "Edit" at bounding box center [786, 221] width 41 height 22
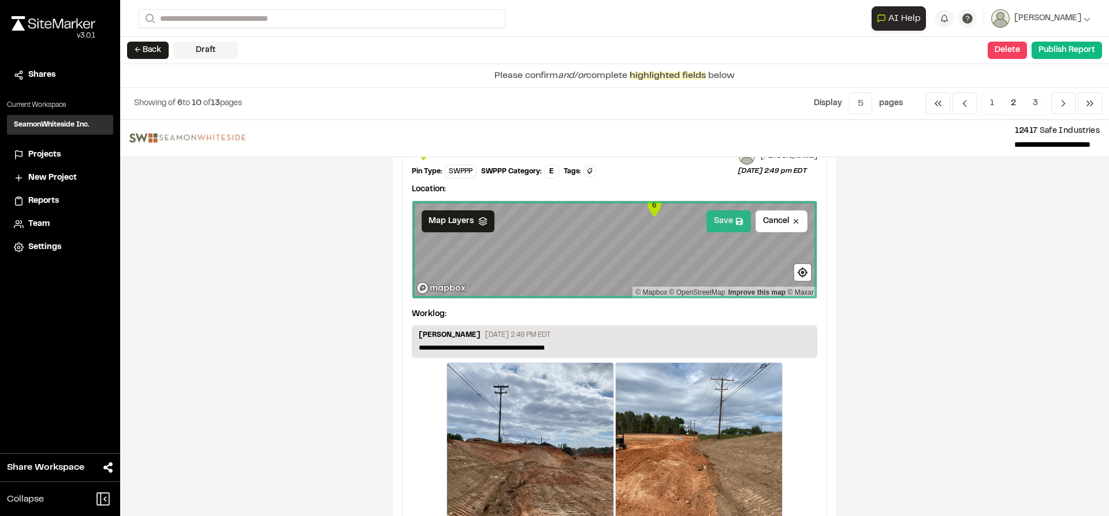
click at [710, 222] on button "Save" at bounding box center [728, 221] width 44 height 22
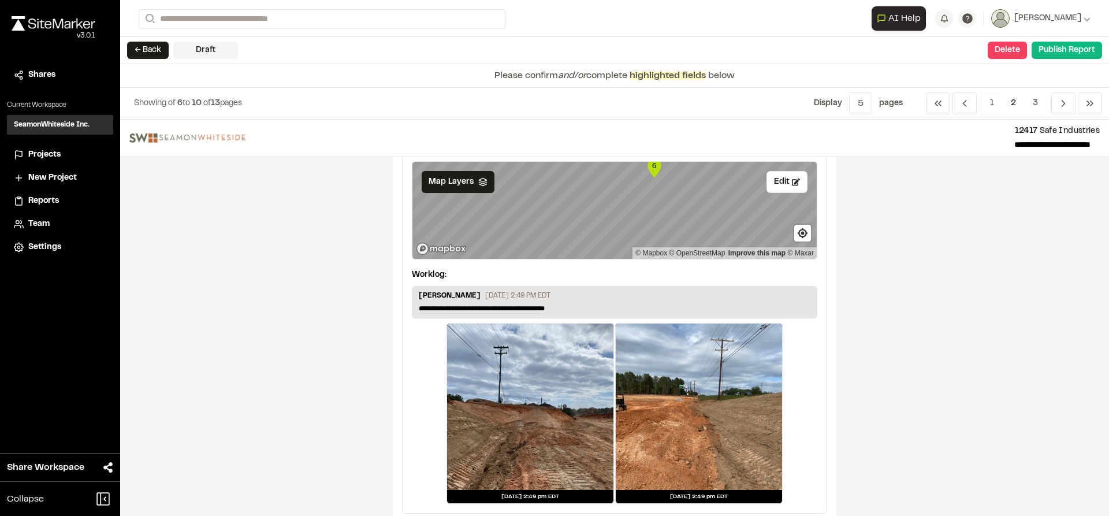
scroll to position [2136, 0]
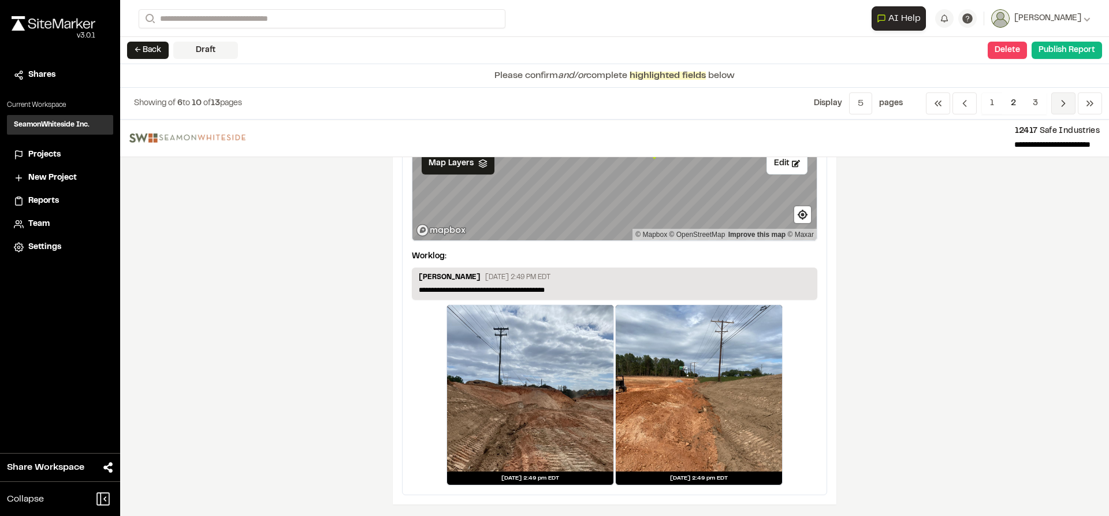
click at [1066, 104] on icon "Navigation" at bounding box center [1063, 104] width 12 height 12
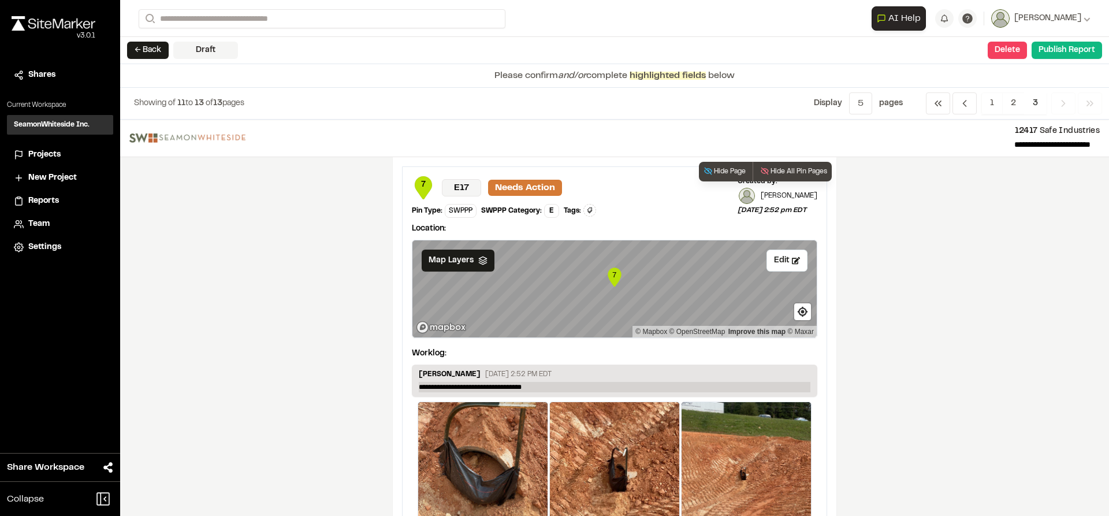
click at [545, 388] on p "**********" at bounding box center [614, 387] width 391 height 10
click at [779, 263] on button "Edit" at bounding box center [786, 260] width 41 height 22
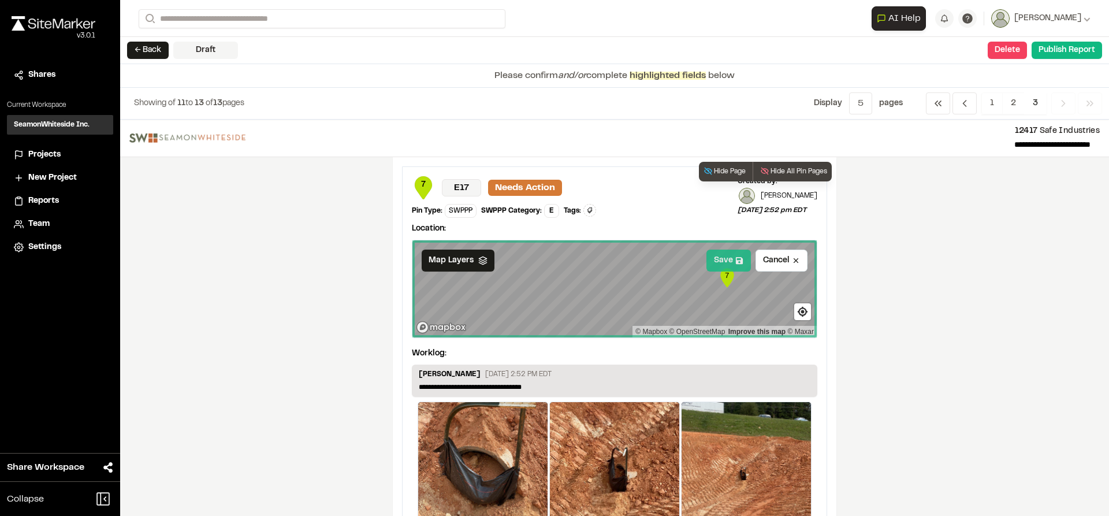
click at [725, 264] on button "Save" at bounding box center [728, 260] width 44 height 22
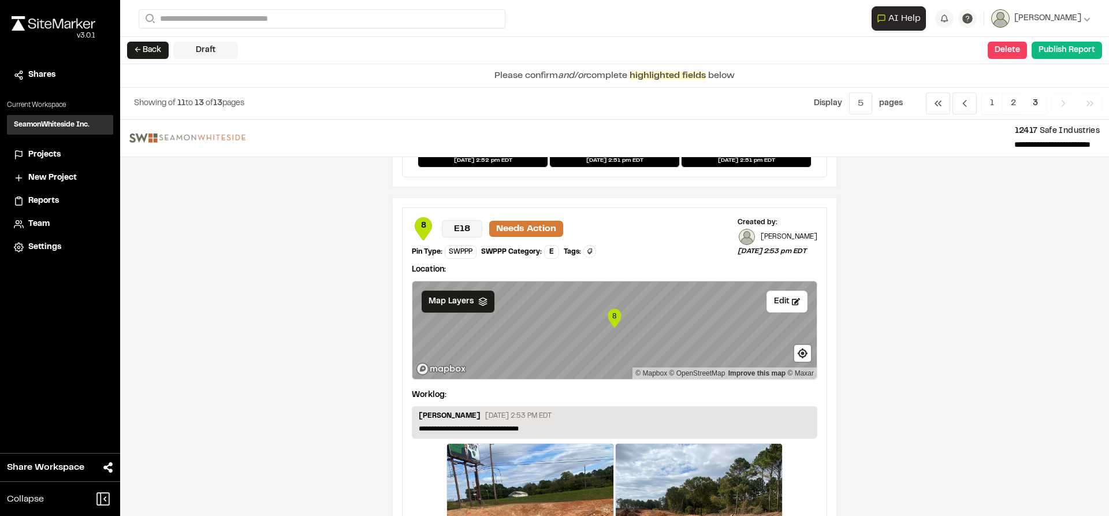
scroll to position [404, 0]
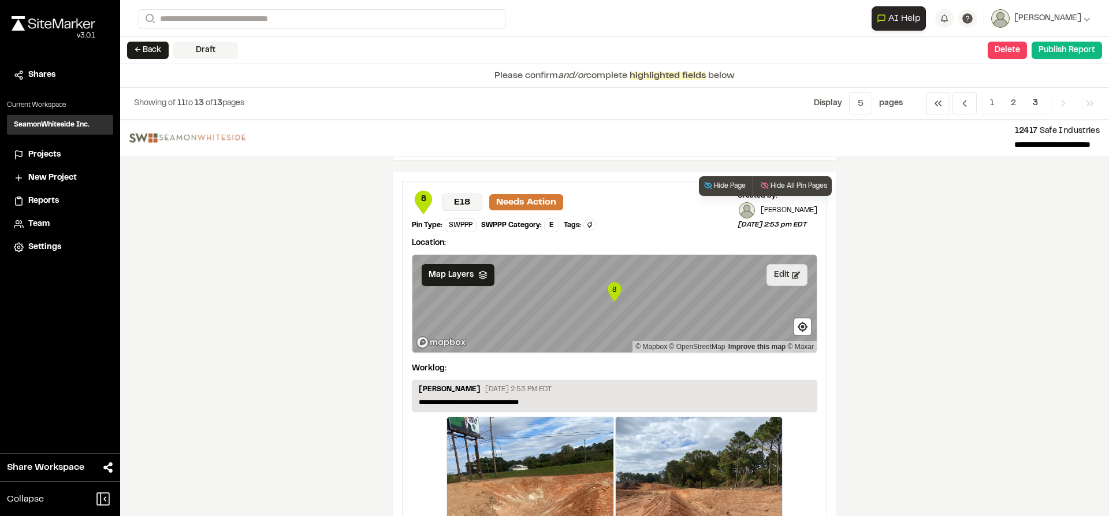
drag, startPoint x: 785, startPoint y: 278, endPoint x: 769, endPoint y: 279, distance: 16.2
click at [785, 277] on button "Edit" at bounding box center [786, 275] width 41 height 22
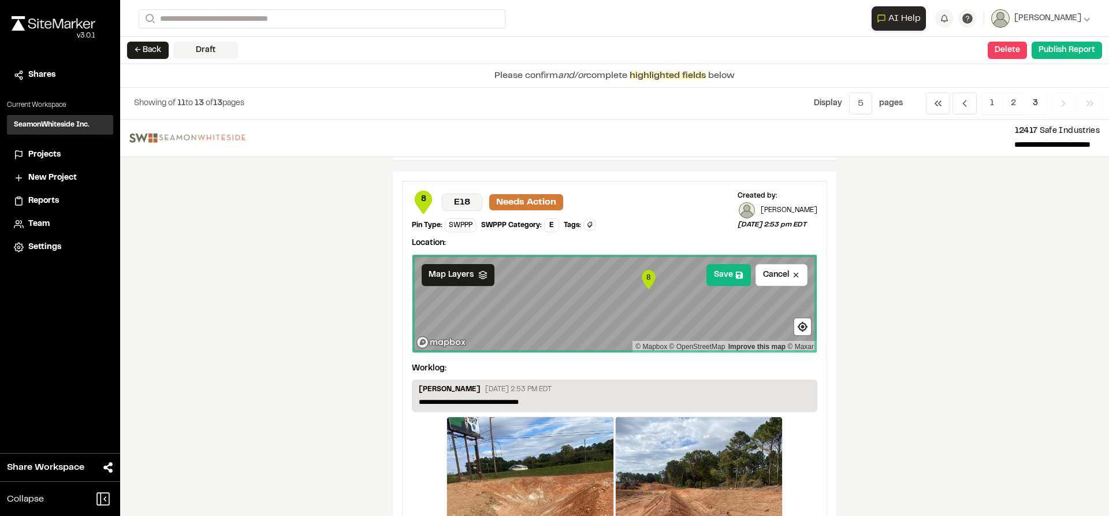
scroll to position [462, 0]
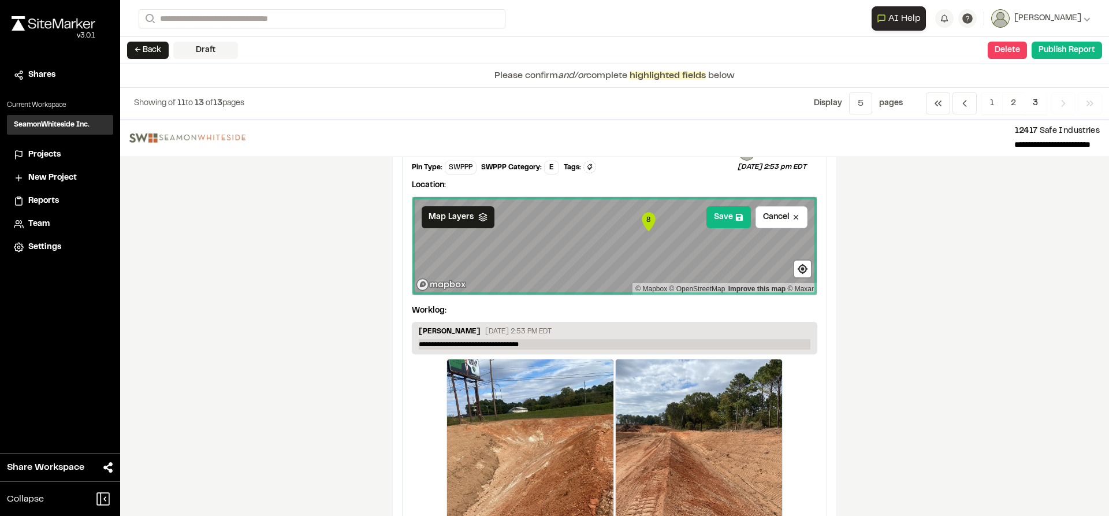
click at [432, 342] on p "**********" at bounding box center [614, 344] width 391 height 10
click at [434, 343] on p "**********" at bounding box center [614, 344] width 391 height 10
click at [723, 218] on button "Save" at bounding box center [728, 217] width 44 height 22
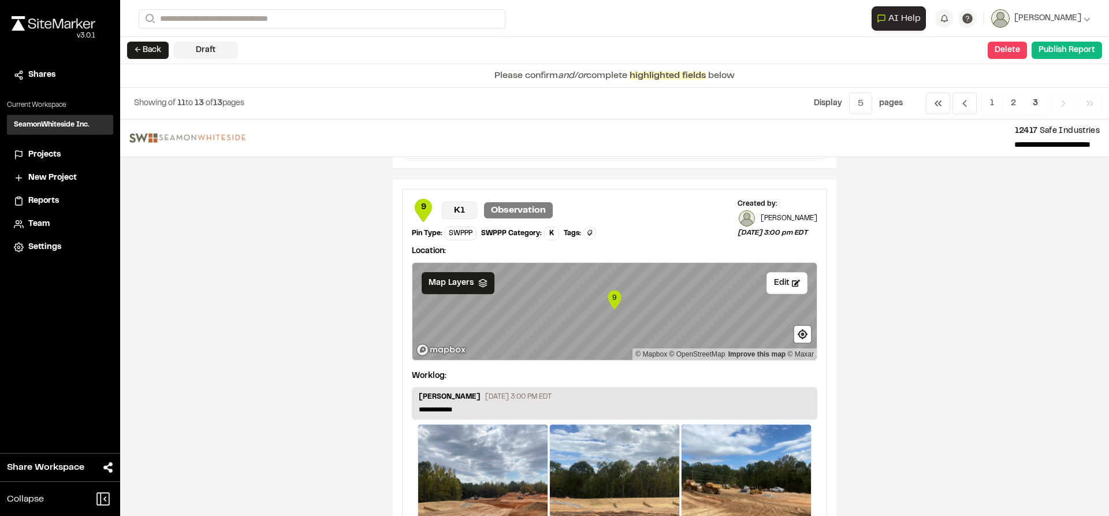
scroll to position [849, 0]
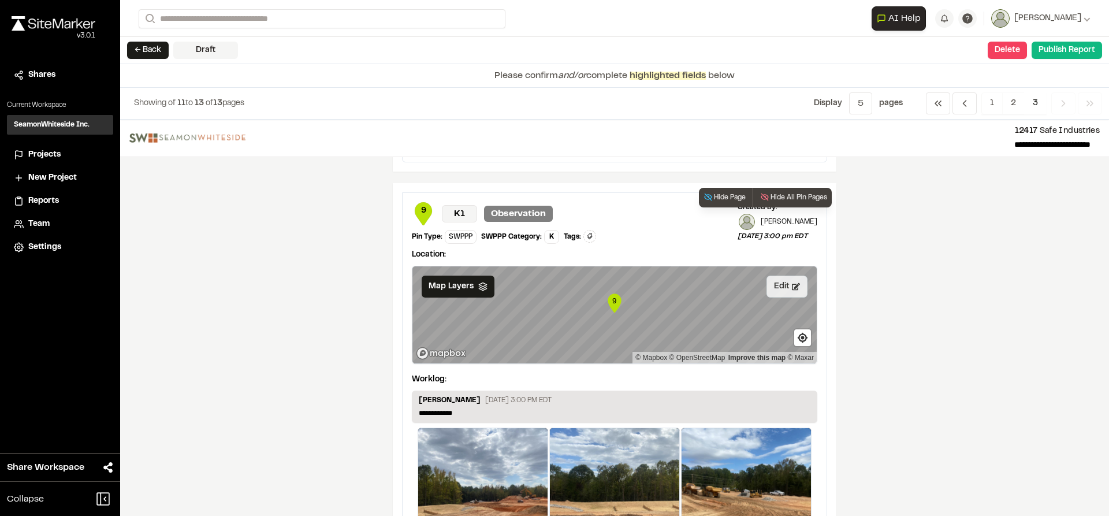
click at [792, 284] on icon at bounding box center [796, 286] width 8 height 7
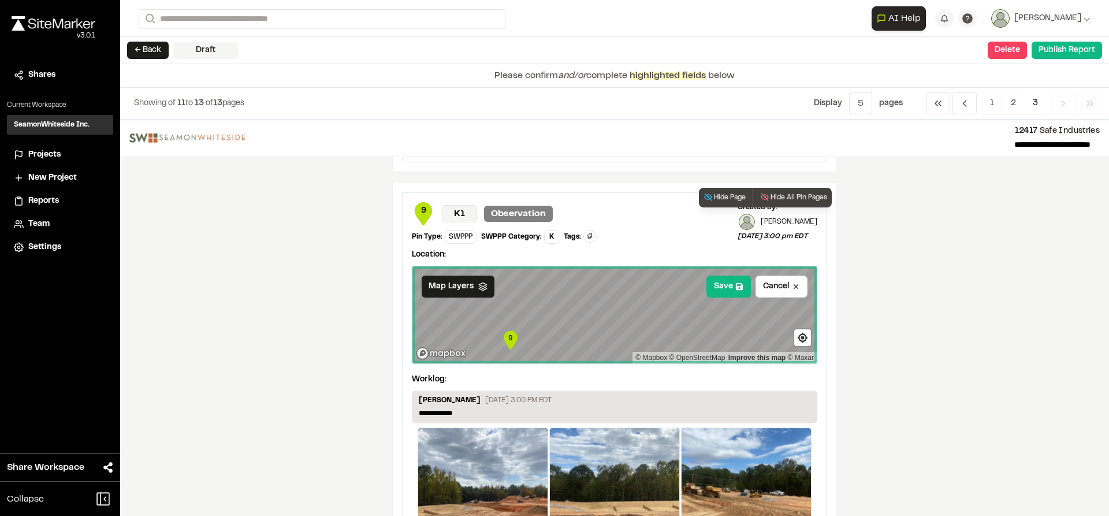
click at [581, 377] on div "**********" at bounding box center [614, 459] width 424 height 532
click at [649, 260] on div "Location: Save Cancel Map Layers 9 © Mapbox © OpenStreetMap Improve this map © …" at bounding box center [614, 306] width 405 height 125
click at [718, 289] on button "Save" at bounding box center [728, 286] width 44 height 22
click at [589, 416] on p "**********" at bounding box center [614, 413] width 391 height 10
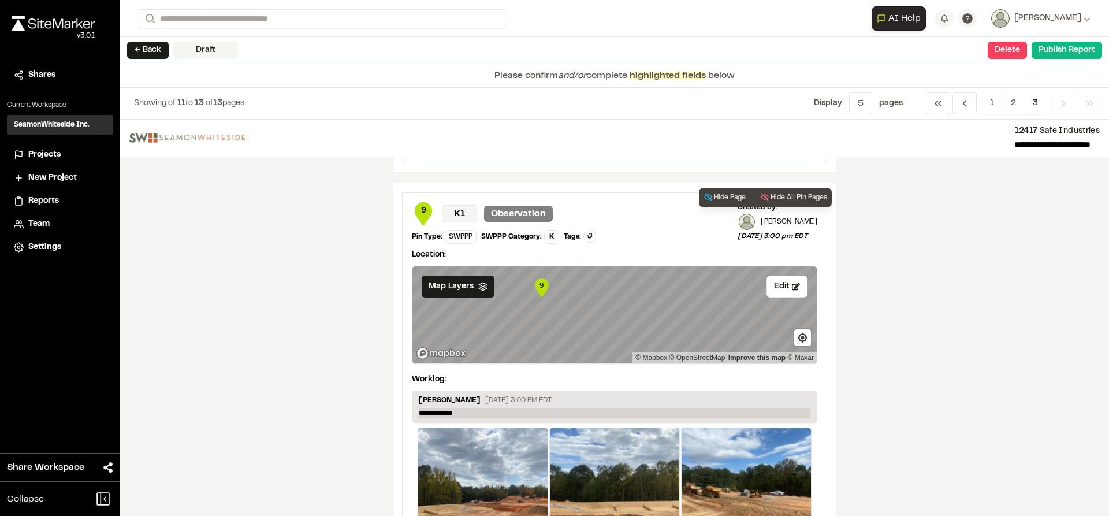
click at [588, 413] on p "**********" at bounding box center [614, 413] width 391 height 10
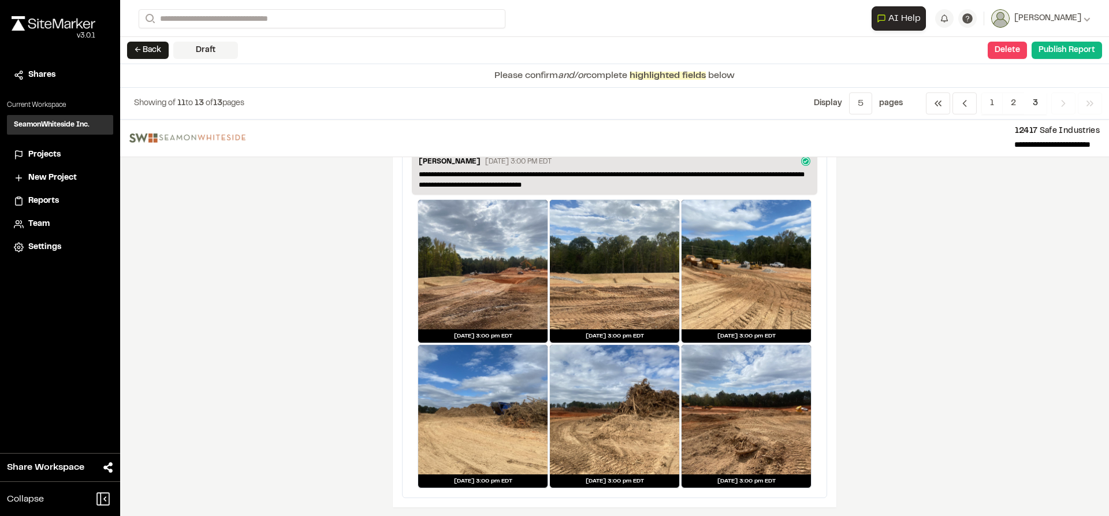
scroll to position [1090, 0]
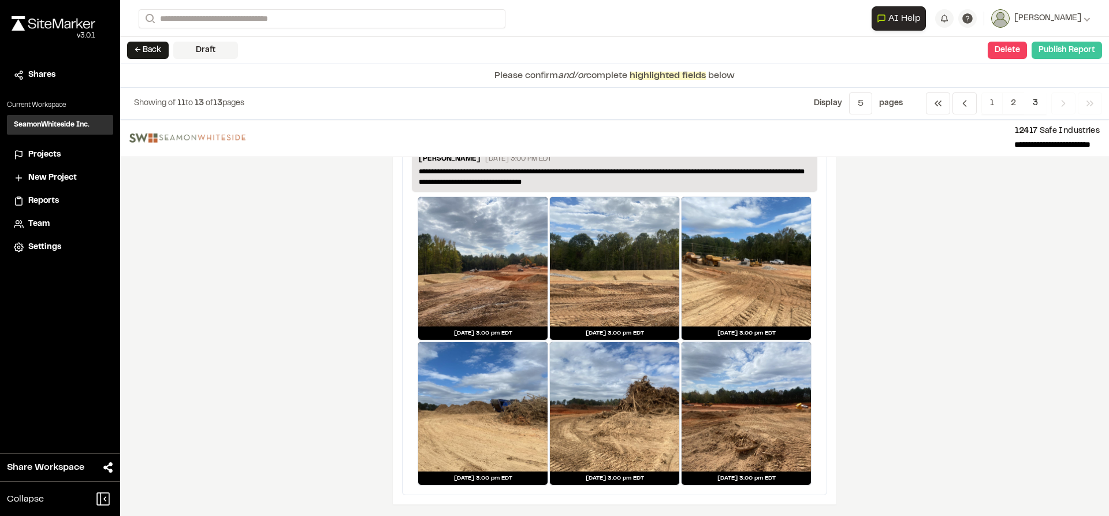
click at [1050, 52] on button "Publish Report" at bounding box center [1066, 50] width 70 height 17
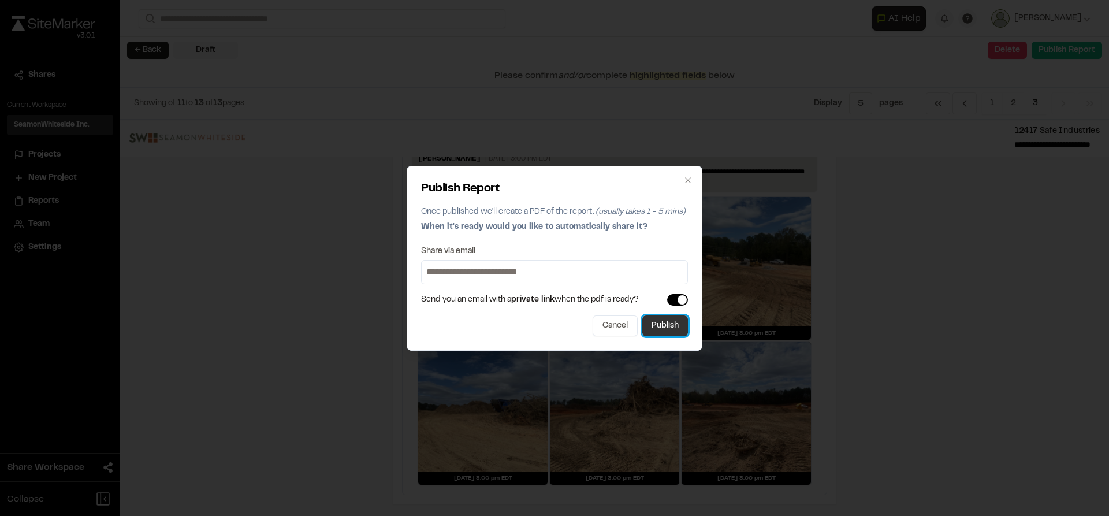
click at [655, 327] on button "Publish" at bounding box center [665, 325] width 46 height 21
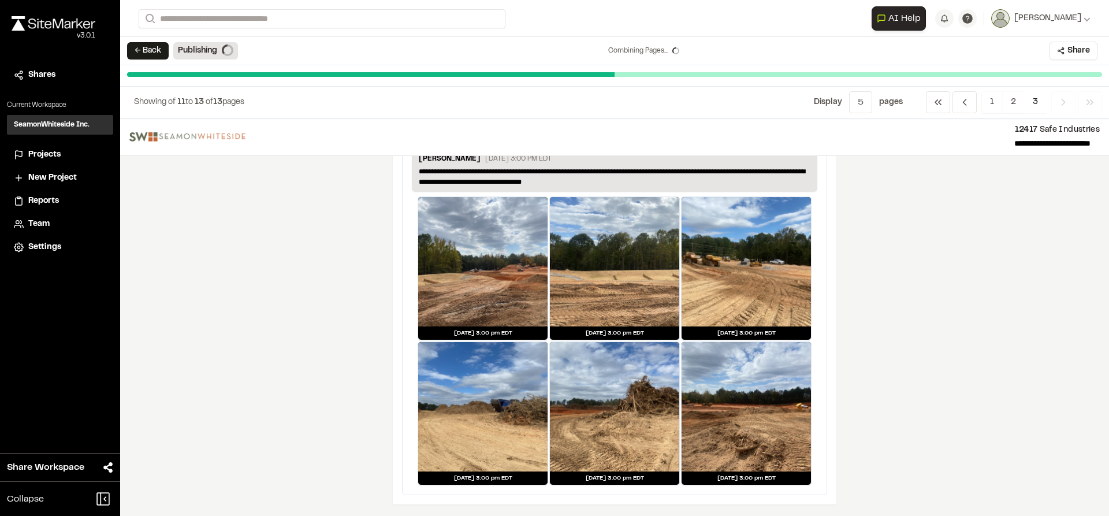
scroll to position [0, 0]
